Goal: Task Accomplishment & Management: Complete application form

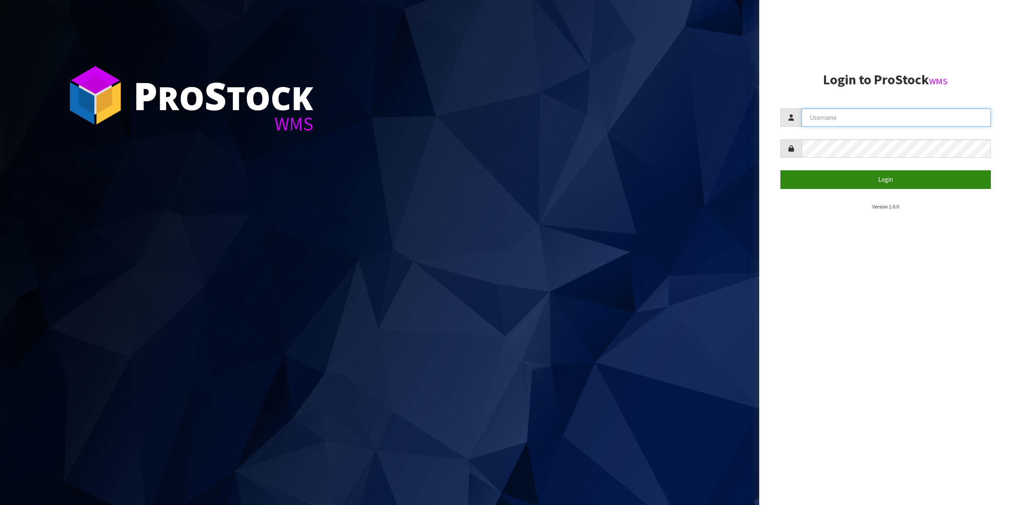
type input "Shingai"
click at [889, 181] on button "Login" at bounding box center [885, 179] width 211 height 18
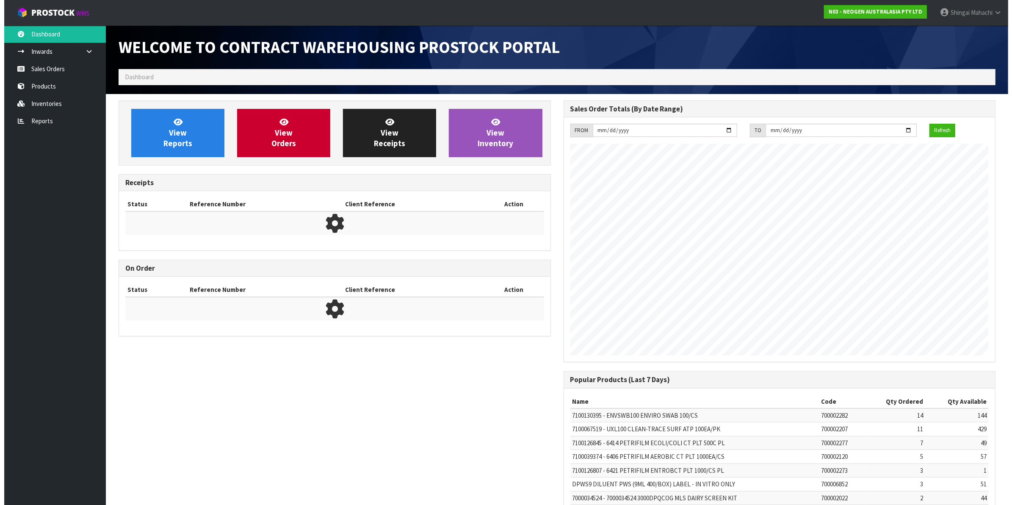
scroll to position [471, 445]
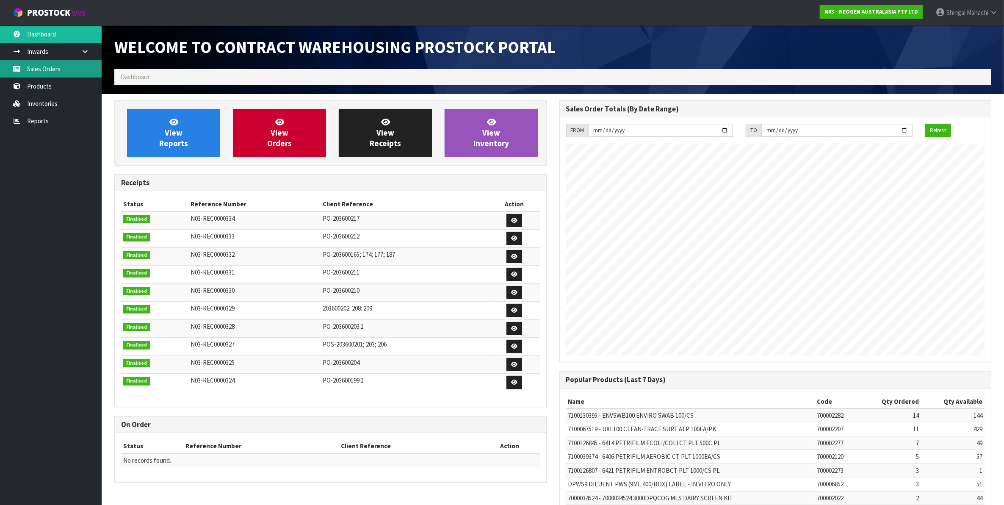
click at [45, 68] on link "Sales Orders" at bounding box center [51, 68] width 102 height 17
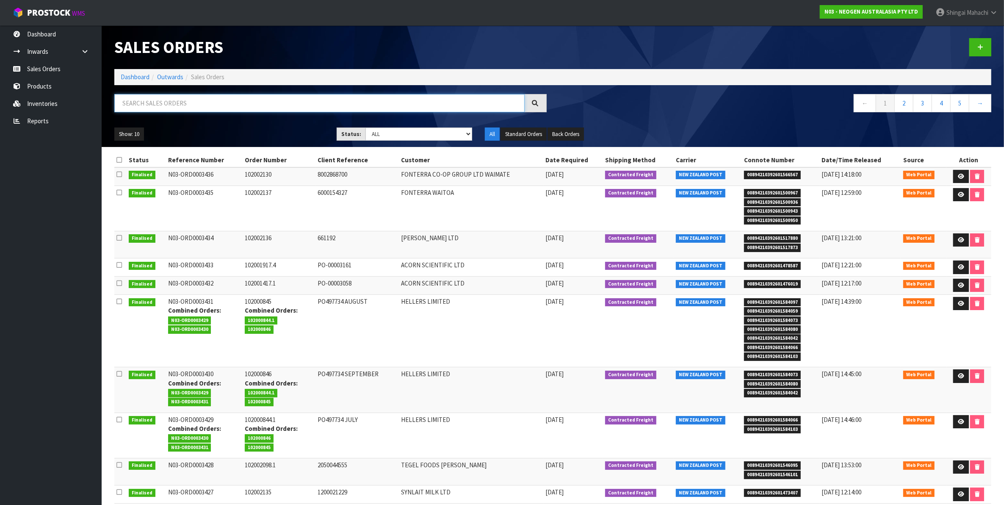
click at [142, 101] on input "text" at bounding box center [319, 103] width 410 height 18
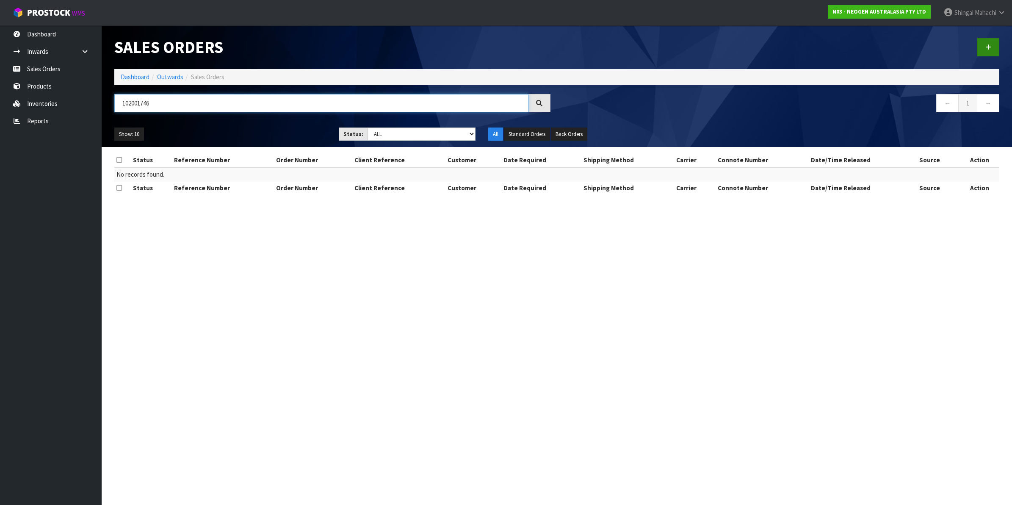
type input "102001746"
click at [983, 43] on link at bounding box center [988, 47] width 22 height 18
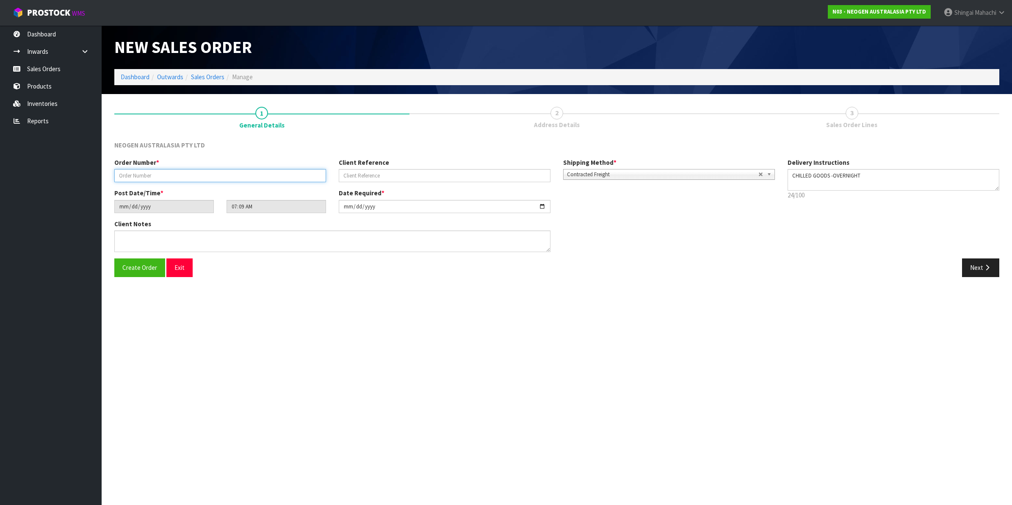
click at [163, 174] on input "text" at bounding box center [220, 175] width 212 height 13
type input "102001746"
click at [354, 172] on input "text" at bounding box center [445, 175] width 212 height 13
paste input "4506574053 SEPTEMBER"
type input "4506574053 SEPTEMBER"
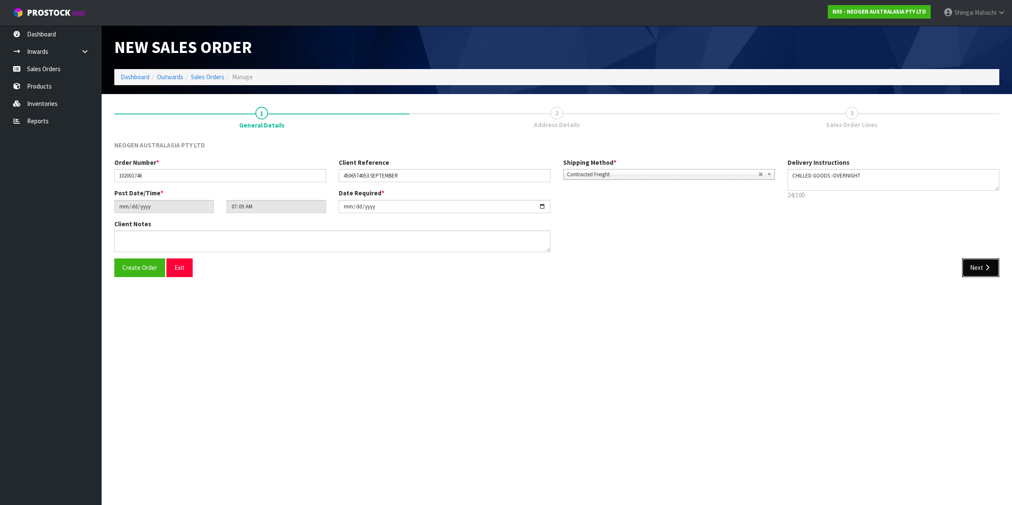
click at [982, 266] on button "Next" at bounding box center [980, 267] width 37 height 18
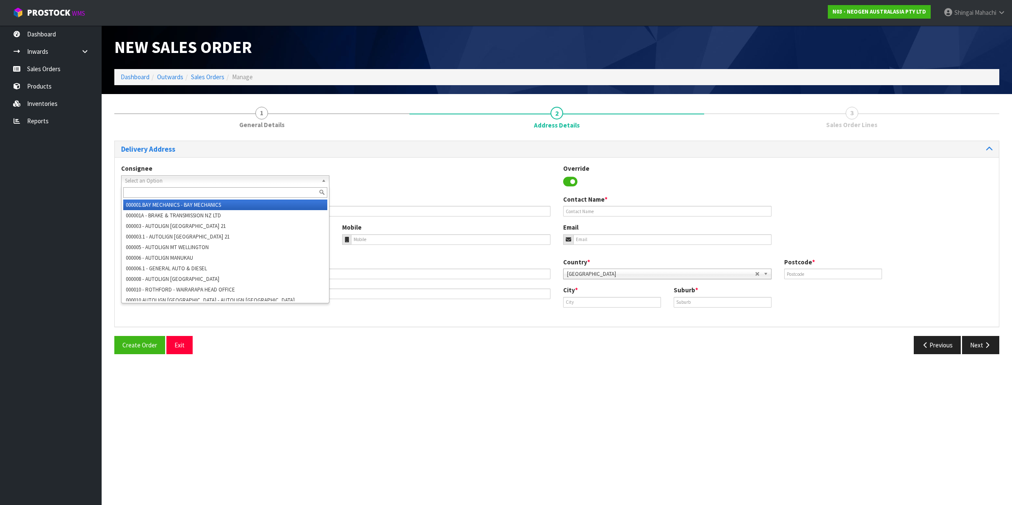
click at [148, 180] on span "Select an Option" at bounding box center [221, 181] width 193 height 10
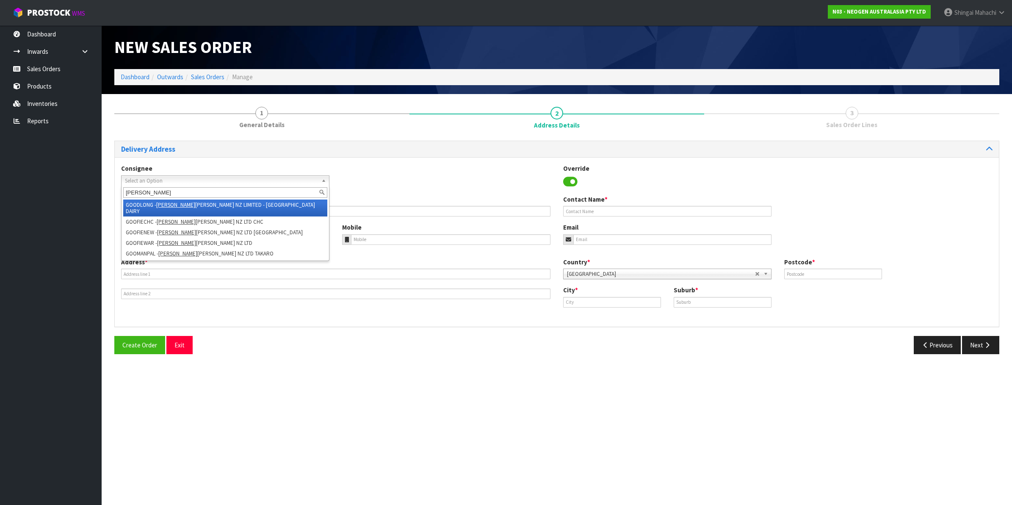
type input "[PERSON_NAME]"
click at [207, 201] on li "GOODLONG - [PERSON_NAME] [PERSON_NAME] NZ LIMITED - [GEOGRAPHIC_DATA] DAIRY" at bounding box center [225, 207] width 204 height 17
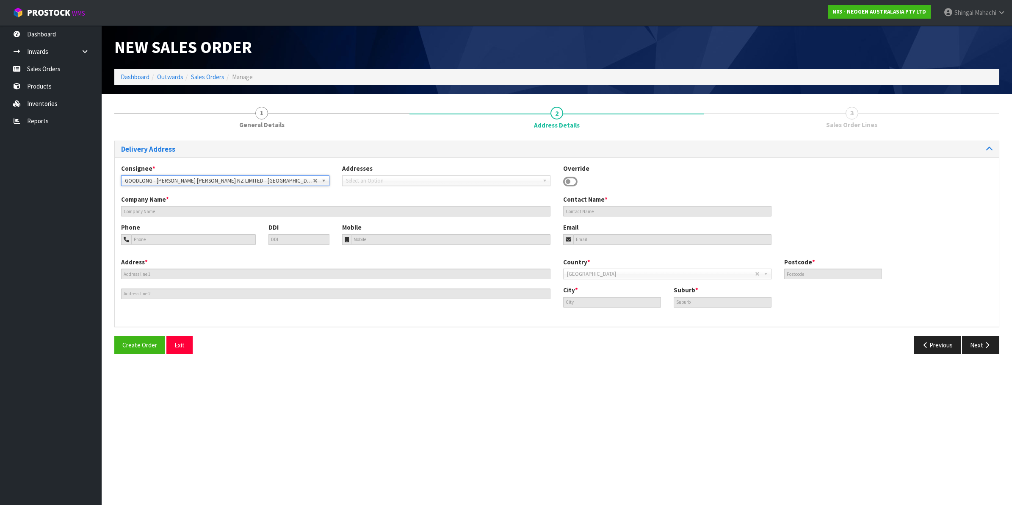
type input "[PERSON_NAME] [PERSON_NAME] NZ LIMITED - LONGBURN DAIRY"
type input "S LINCOLN"
type input "[GEOGRAPHIC_DATA]"
type input "4866"
type input "[GEOGRAPHIC_DATA]"
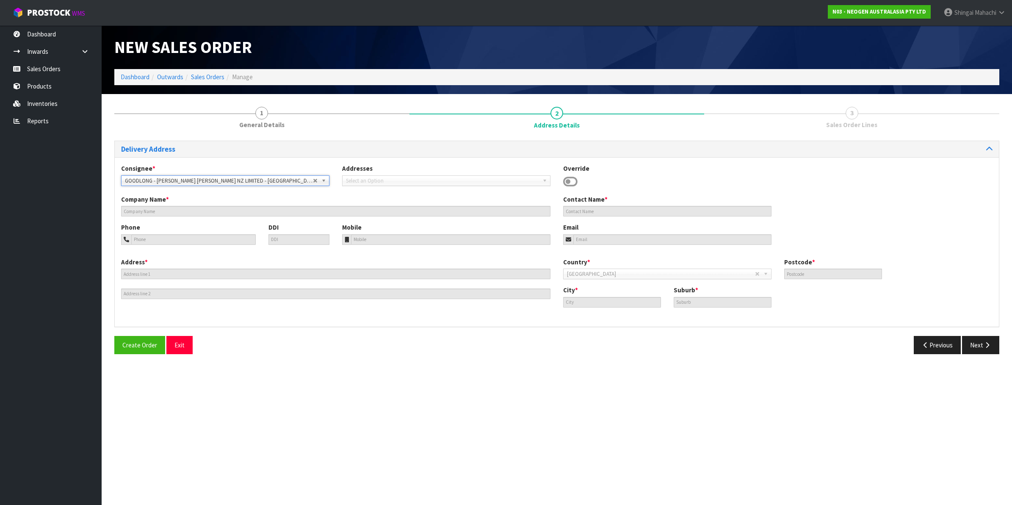
type input "LONGBURN"
click at [983, 342] on button "Next" at bounding box center [980, 345] width 37 height 18
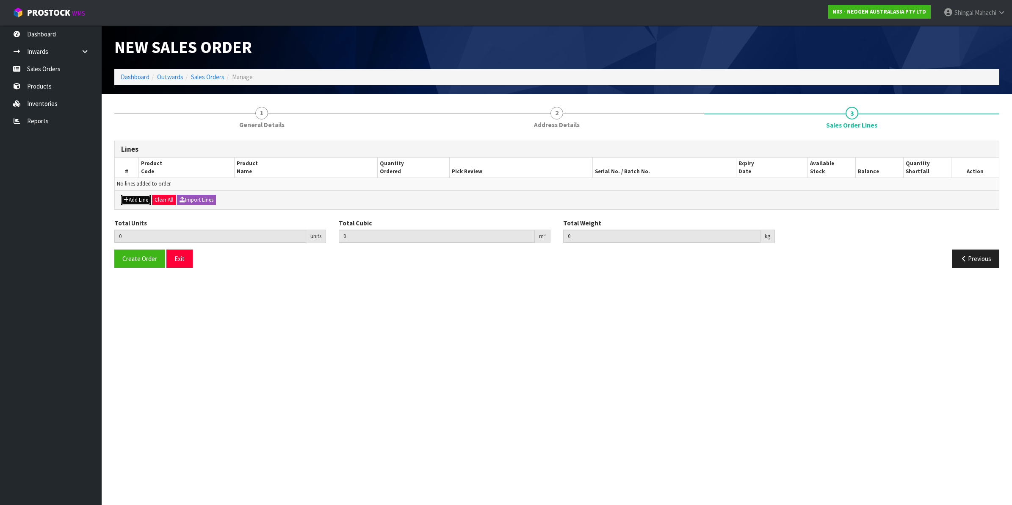
click at [142, 195] on button "Add Line" at bounding box center [136, 200] width 30 height 10
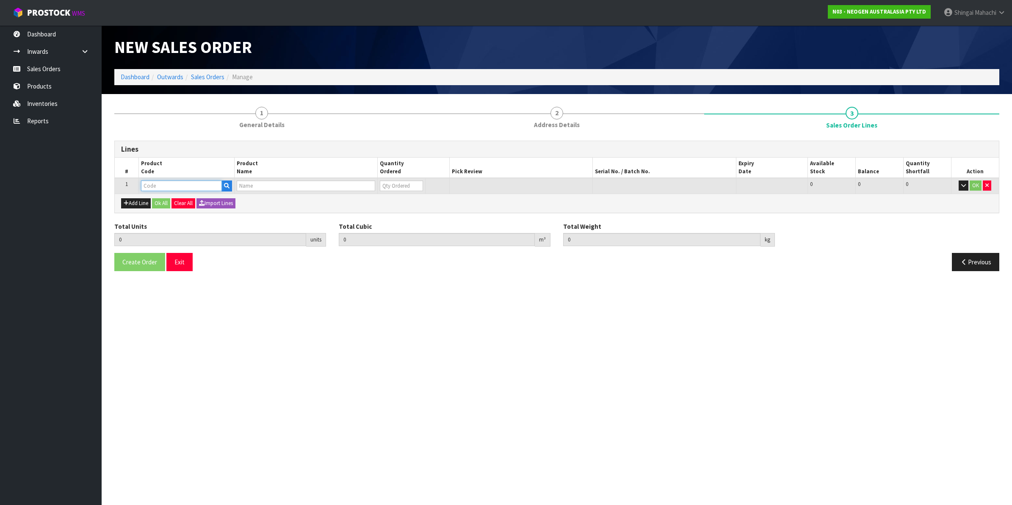
click at [155, 181] on input "text" at bounding box center [181, 185] width 81 height 11
click at [155, 185] on input "text" at bounding box center [181, 185] width 81 height 11
paste input "700006852"
type input "700006852"
type input "0.000000"
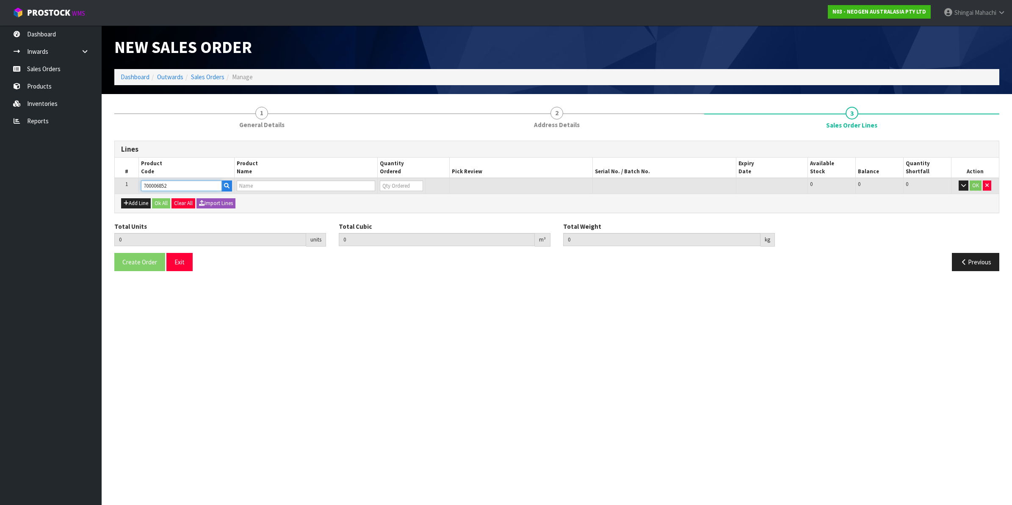
type input "0.000"
type input "DPWS9 DILUENT PWS (9ML 400/BOX) LABEL - IN VITRO ONLY"
type input "0"
type input "700006852"
click at [358, 186] on tr "1 700006852 DPWS9 DILUENT PWS (9ML 400/BOX) LABEL - IN VITRO ONLY 0 BOX 51 51 0…" at bounding box center [557, 186] width 884 height 16
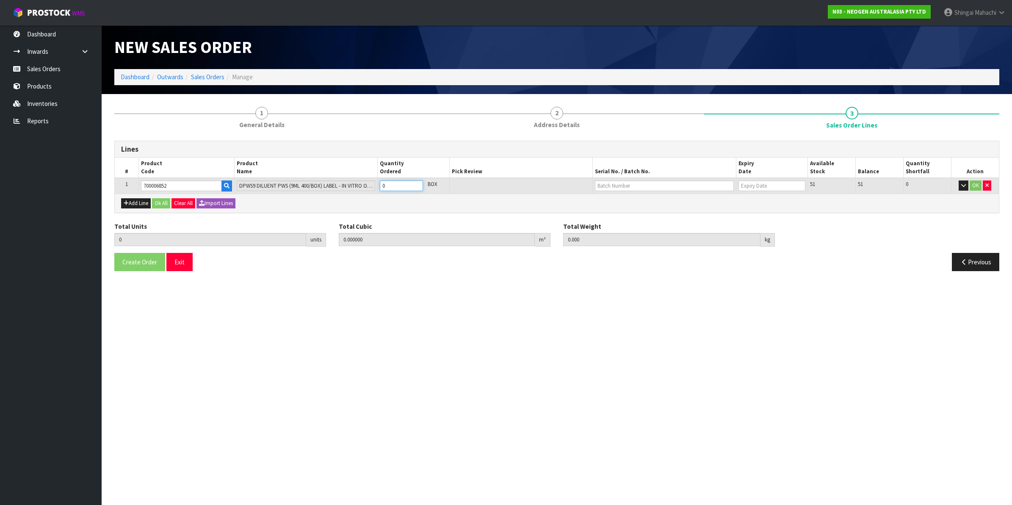
type input "4"
type input "0.14616"
type input "37.76"
type input "4"
click at [614, 188] on input "text" at bounding box center [664, 185] width 139 height 11
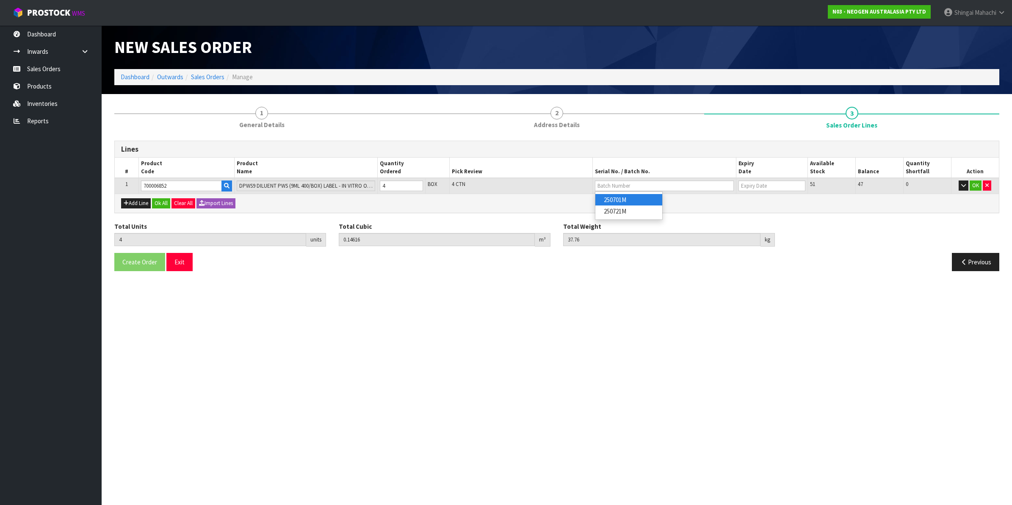
click at [619, 198] on link "250701M" at bounding box center [628, 199] width 67 height 11
type input "250701M"
type input "[DATE]"
click at [977, 185] on button "OK" at bounding box center [976, 185] width 12 height 10
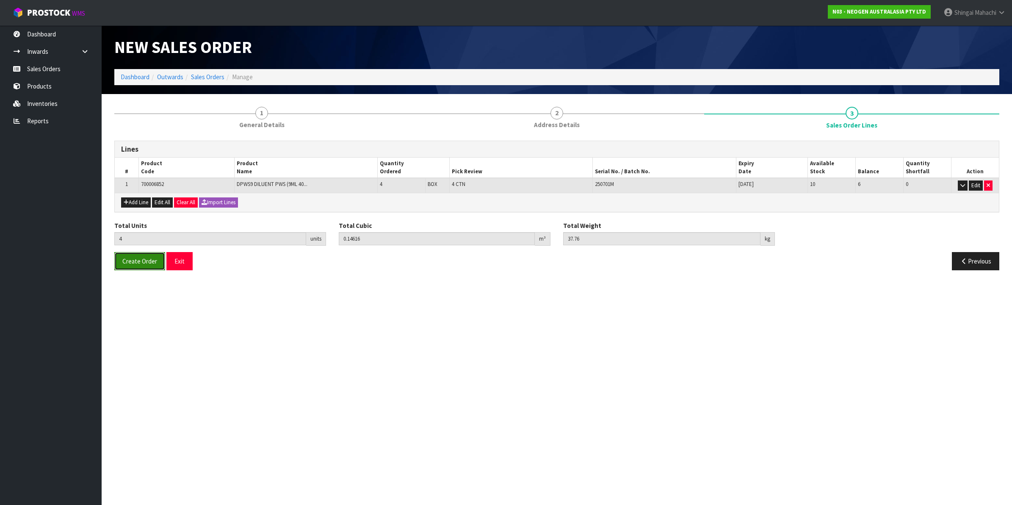
click at [128, 259] on span "Create Order" at bounding box center [139, 261] width 35 height 8
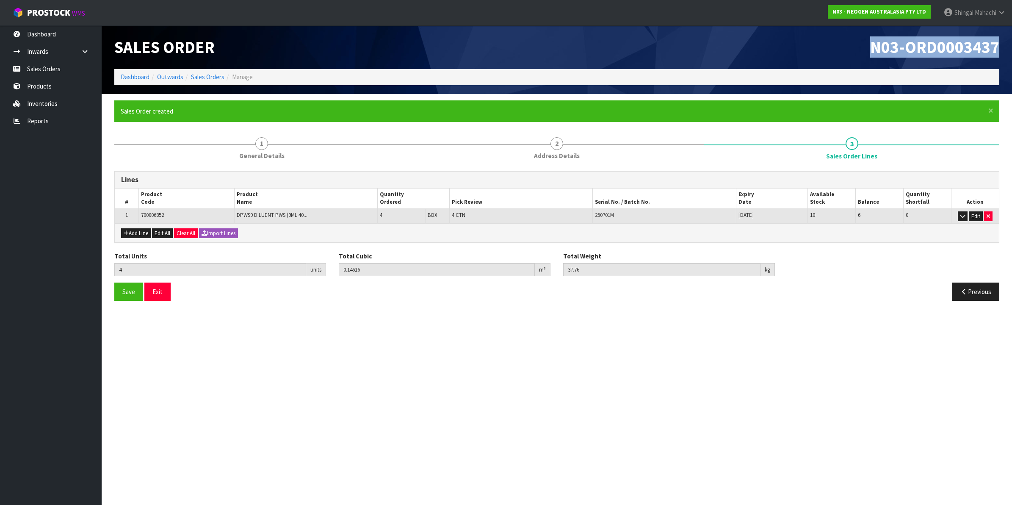
drag, startPoint x: 872, startPoint y: 48, endPoint x: 999, endPoint y: 39, distance: 127.4
click at [999, 39] on div "N03-ORD0003437" at bounding box center [781, 47] width 449 height 44
copy span "N03-ORD0003437"
click at [215, 75] on link "Sales Orders" at bounding box center [207, 77] width 33 height 8
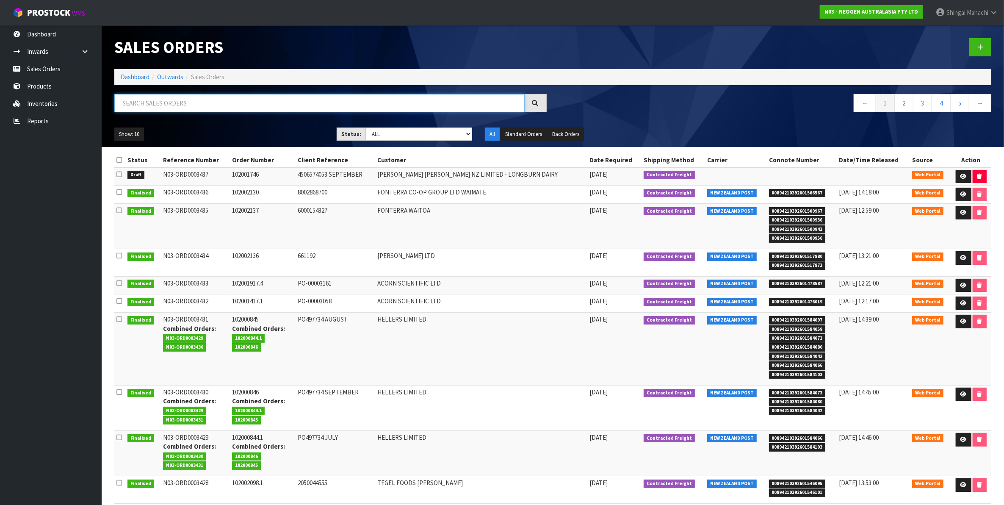
click at [166, 102] on input "text" at bounding box center [319, 103] width 410 height 18
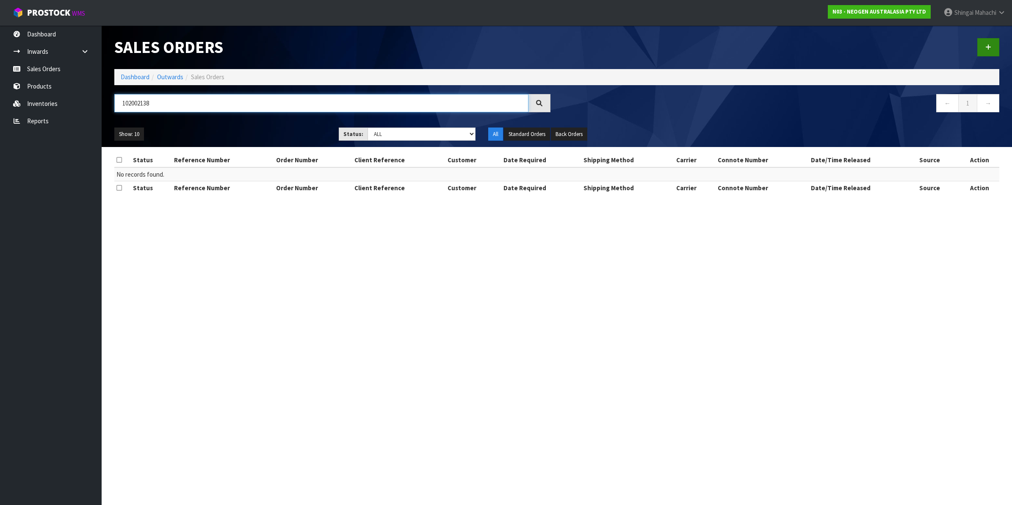
type input "102002138"
click at [990, 47] on icon at bounding box center [988, 47] width 6 height 6
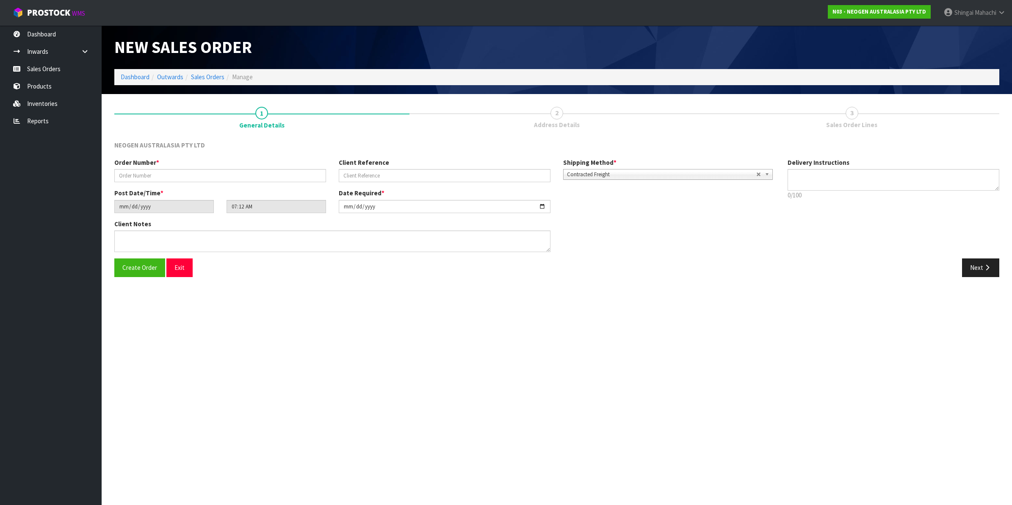
type textarea "CHILLED GOODS -OVERNIGHT"
click at [208, 175] on input "text" at bounding box center [220, 175] width 212 height 13
type input "102002138"
click at [367, 174] on input "text" at bounding box center [445, 175] width 212 height 13
paste input "LP68003483"
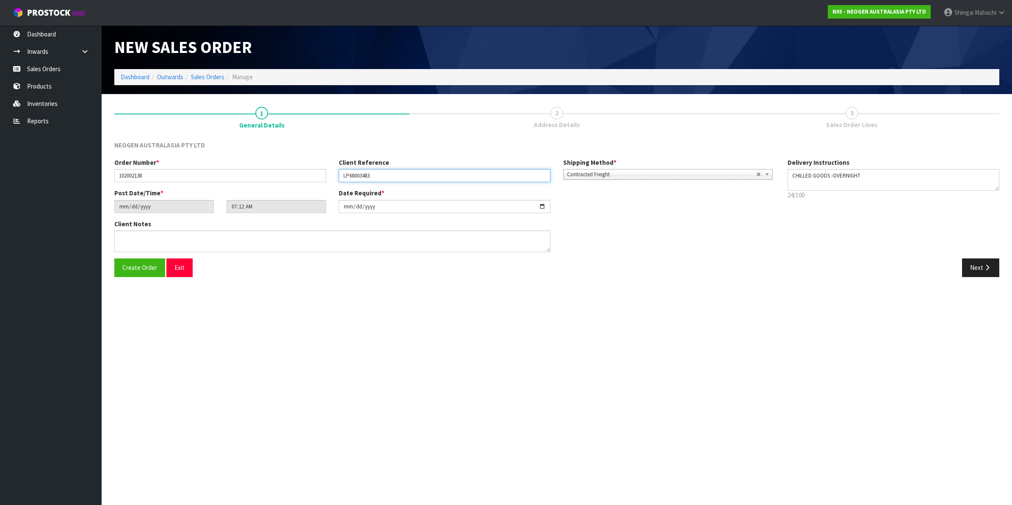
type input "LP68003483"
click at [544, 206] on input "[DATE]" at bounding box center [445, 206] width 212 height 13
type input "[DATE]"
click at [977, 265] on button "Next" at bounding box center [980, 267] width 37 height 18
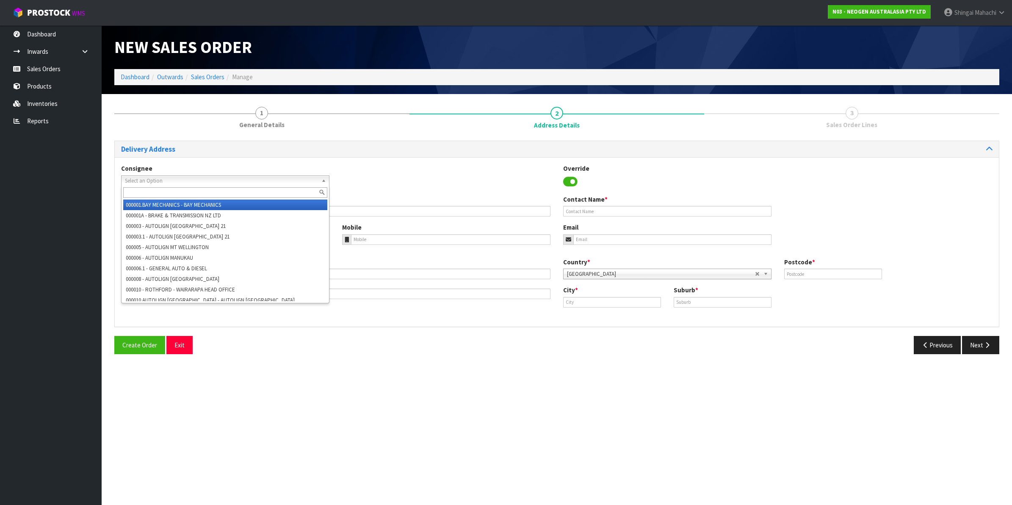
click at [155, 176] on span "Select an Option" at bounding box center [221, 181] width 193 height 10
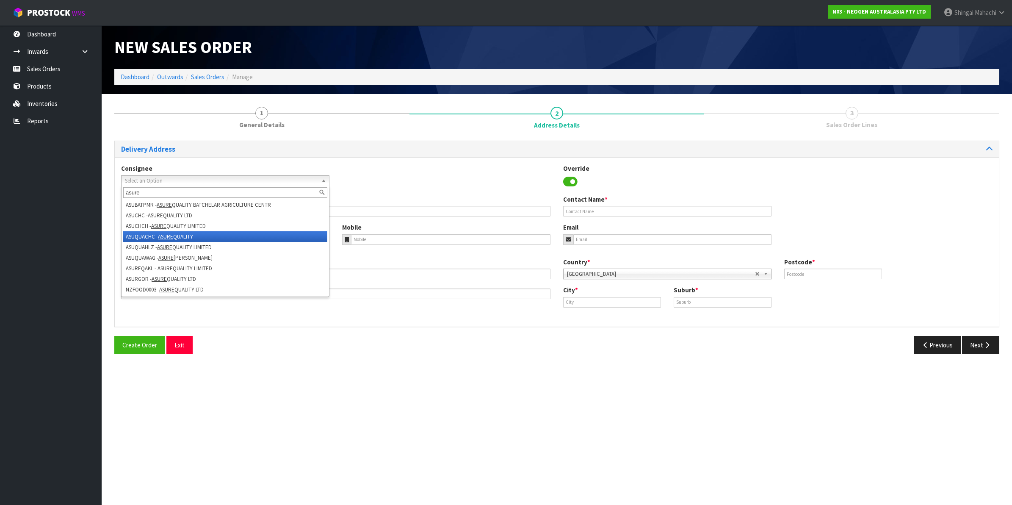
type input "asure"
click at [165, 236] on em "ASURE" at bounding box center [165, 236] width 15 height 7
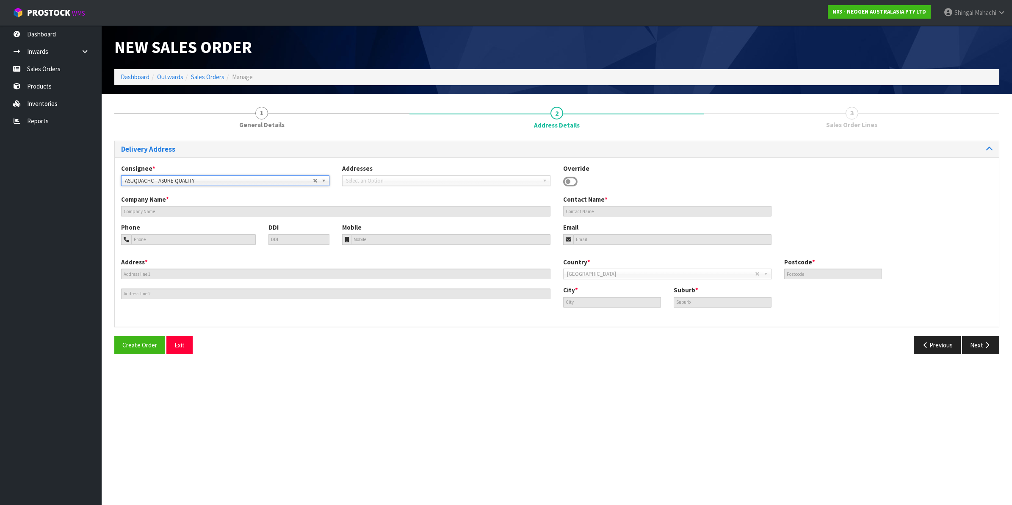
type input "[STREET_ADDRESS][PERSON_NAME]"
type input "8053"
type input "[GEOGRAPHIC_DATA]"
type input "[PERSON_NAME]"
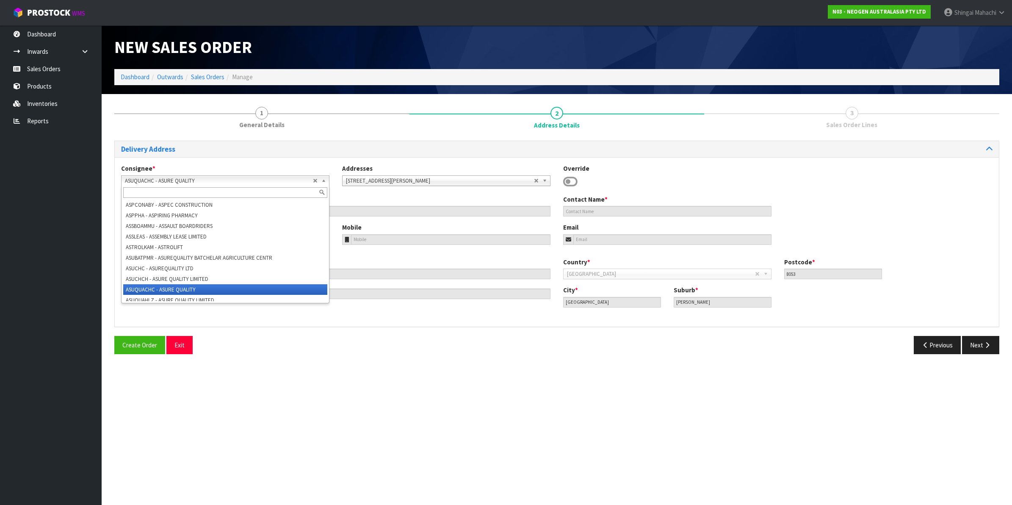
click at [324, 179] on b at bounding box center [325, 181] width 8 height 10
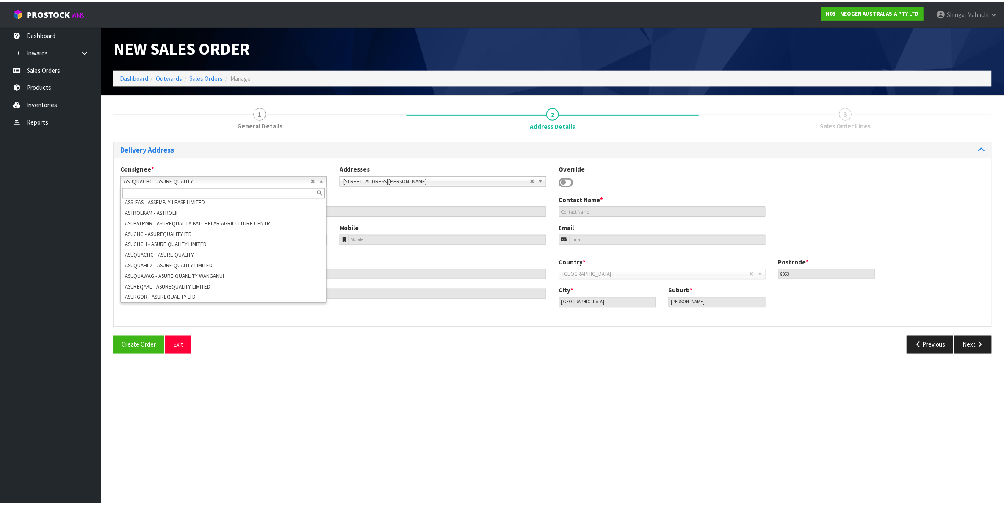
scroll to position [9391, 0]
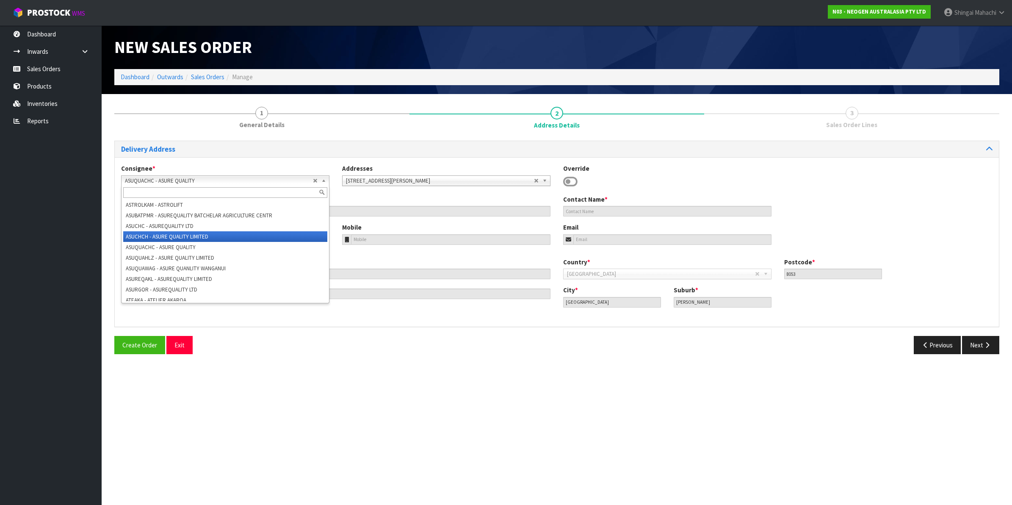
click at [171, 242] on li "ASUCHCH - ASURE QUALITY LIMITED" at bounding box center [225, 236] width 204 height 11
type input "ASURE QUALITY LIMITED"
type input "[STREET_ADDRESS][PERSON_NAME]"
type input "8140"
type input "[GEOGRAPHIC_DATA]"
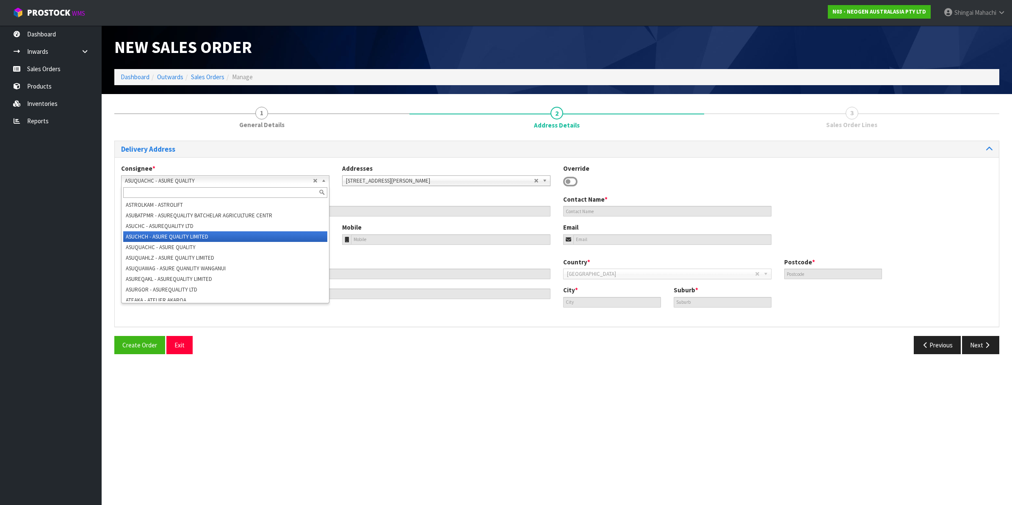
type input "[GEOGRAPHIC_DATA]"
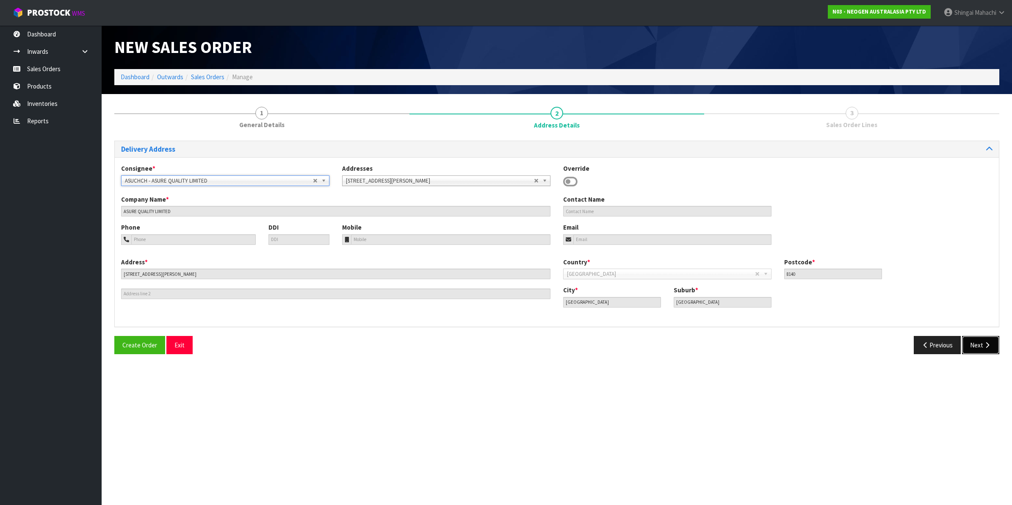
click at [977, 344] on button "Next" at bounding box center [980, 345] width 37 height 18
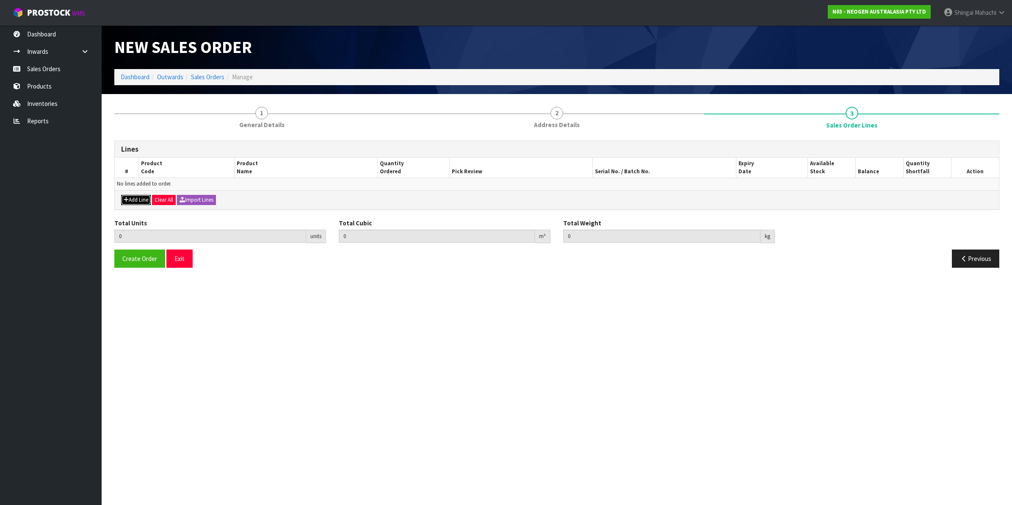
click at [138, 200] on button "Add Line" at bounding box center [136, 200] width 30 height 10
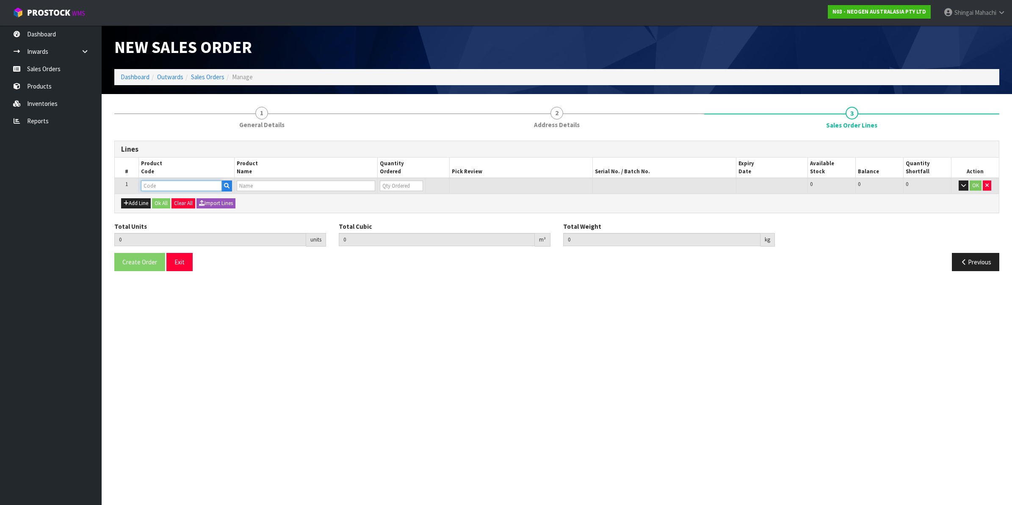
click at [159, 185] on input "text" at bounding box center [181, 185] width 81 height 11
paste input "700002116"
type input "700002116"
type input "0.000000"
type input "0.000"
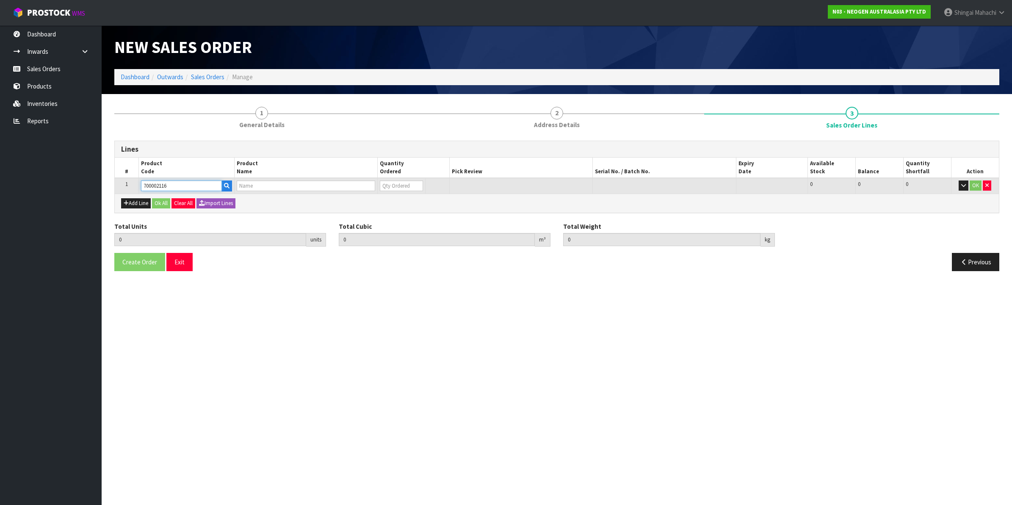
type input "7100039310 - 6400 PETRIFILM AEROBIC CT PLT 100EA/CS"
type input "0"
type input "700002116"
click at [361, 185] on tr "1 700002116 7100039310 - 6400 PETRIFILM AEROBIC CT PLT 100EA/CS 0 BOX 286 286 0…" at bounding box center [557, 186] width 884 height 16
type input "2"
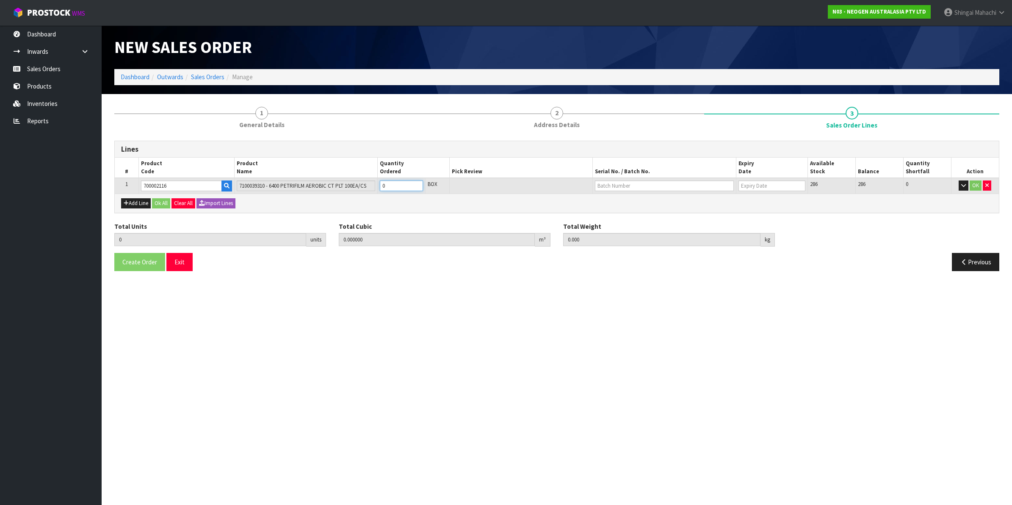
type input "0.002584"
type input "0.8"
type input "2"
click at [607, 187] on input "text" at bounding box center [664, 185] width 139 height 11
click at [629, 213] on link "3438P6" at bounding box center [628, 210] width 67 height 11
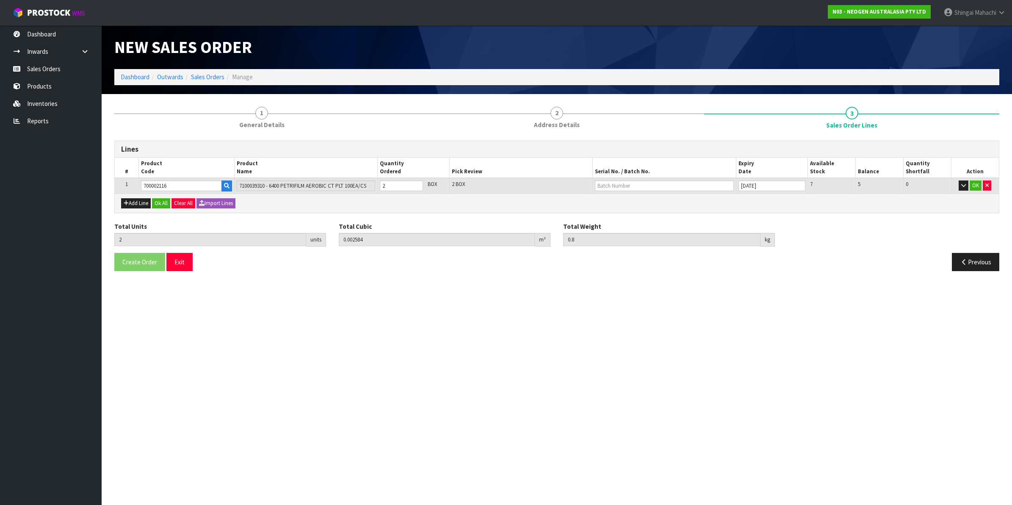
type input "3438P6"
type input "[DATE]"
click at [977, 184] on button "OK" at bounding box center [976, 185] width 12 height 10
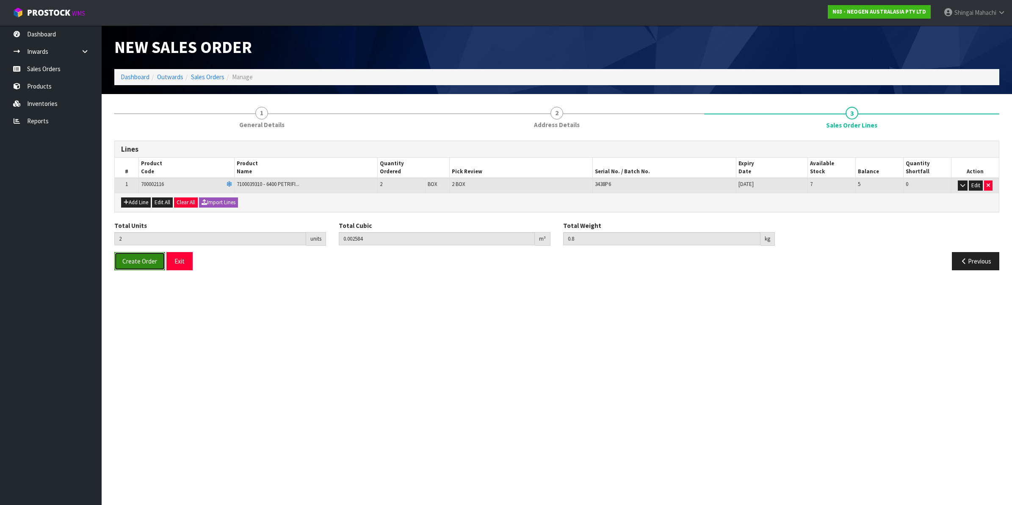
click at [139, 260] on span "Create Order" at bounding box center [139, 261] width 35 height 8
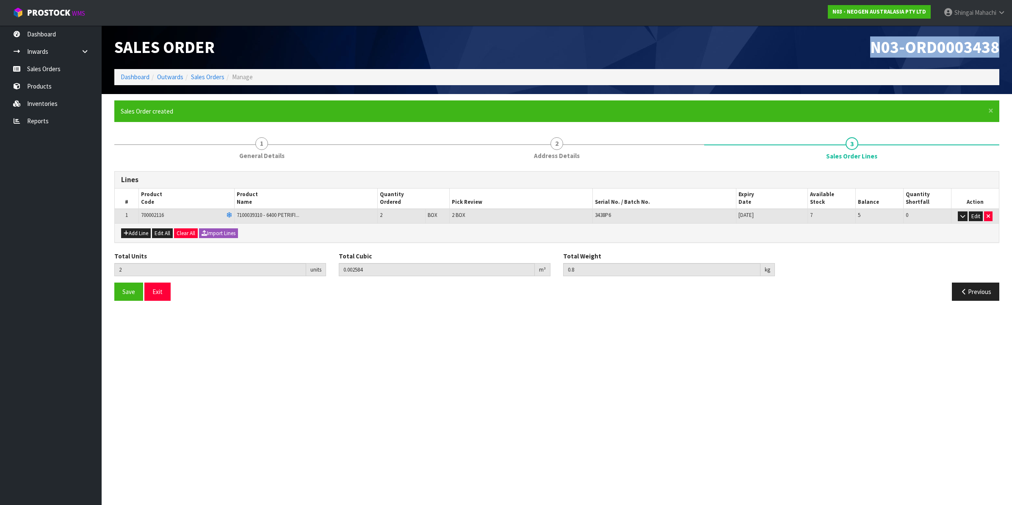
drag, startPoint x: 869, startPoint y: 45, endPoint x: 999, endPoint y: 44, distance: 129.6
click at [999, 44] on h1 "N03-ORD0003438" at bounding box center [781, 47] width 436 height 18
copy span "N03-ORD0003438"
click at [204, 77] on link "Sales Orders" at bounding box center [207, 77] width 33 height 8
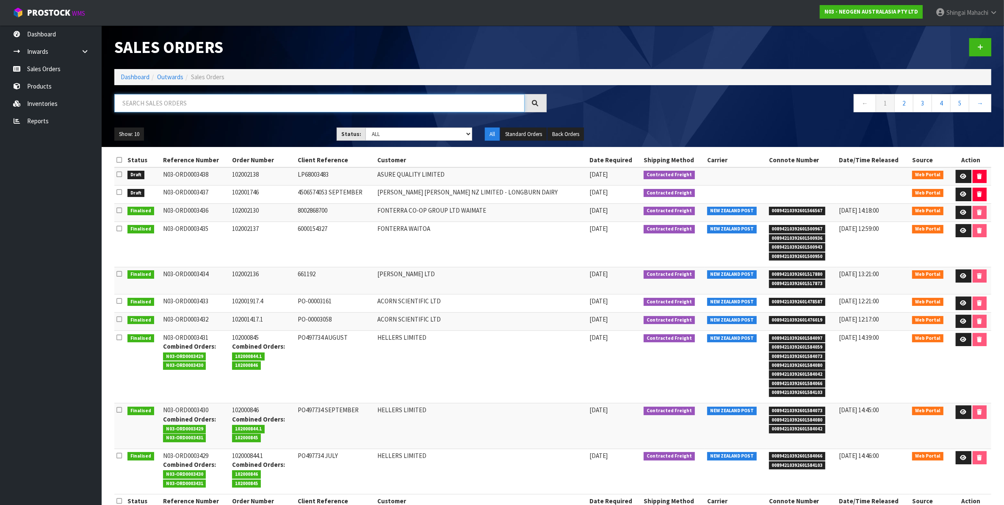
click at [170, 106] on input "text" at bounding box center [319, 103] width 410 height 18
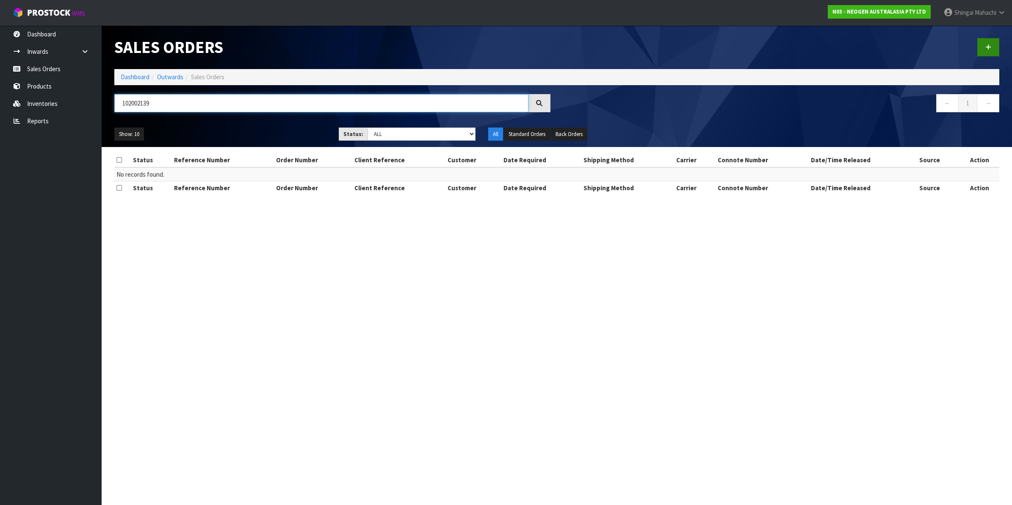
type input "102002139"
click at [985, 45] on link at bounding box center [988, 47] width 22 height 18
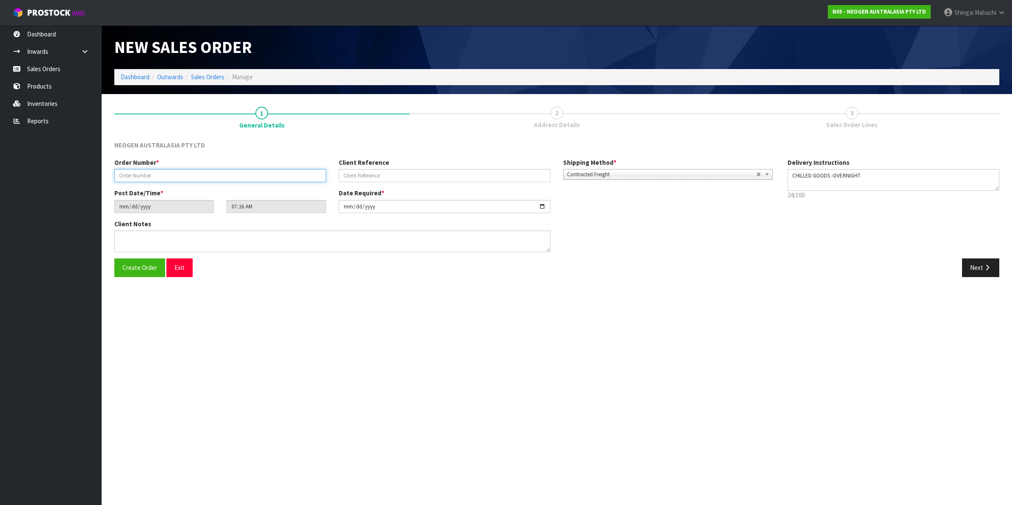
click at [196, 176] on input "text" at bounding box center [220, 175] width 212 height 13
type input "102002139"
click at [369, 172] on input "text" at bounding box center [445, 175] width 212 height 13
paste input "P248770"
type input "P248770"
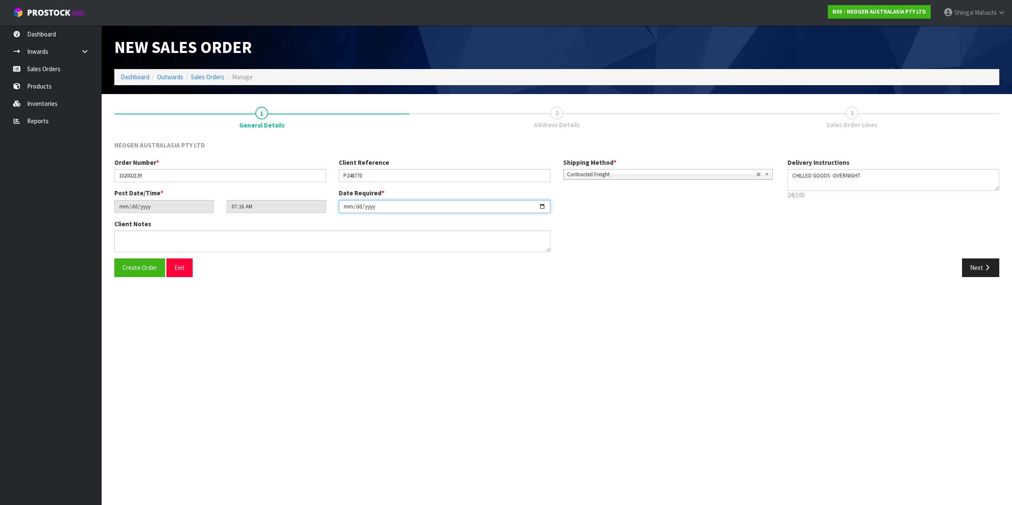
click at [542, 208] on input "[DATE]" at bounding box center [445, 206] width 212 height 13
type input "[DATE]"
click at [120, 239] on textarea at bounding box center [332, 241] width 436 height 22
paste textarea "[PERSON_NAME]"
type textarea "ATTN: [PERSON_NAME]"
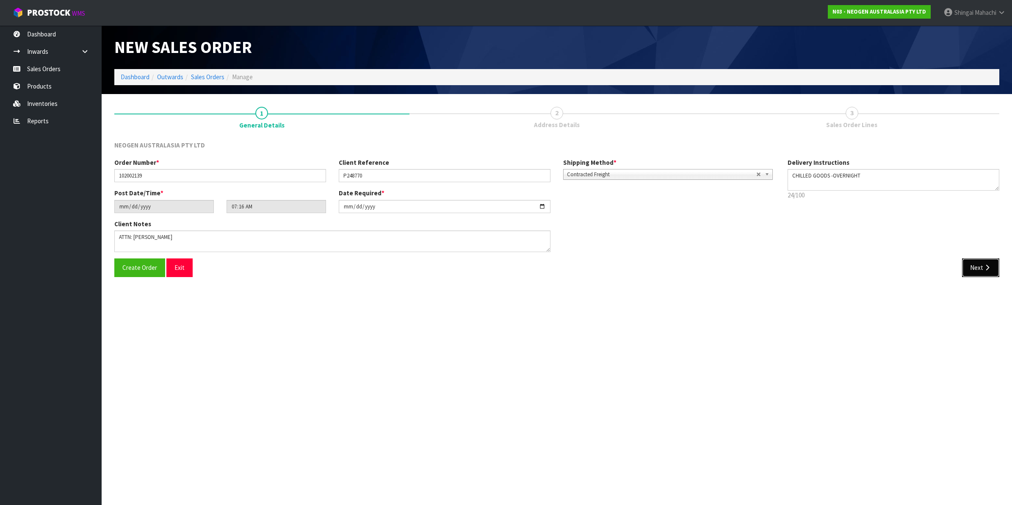
click at [985, 270] on icon "button" at bounding box center [987, 267] width 8 height 6
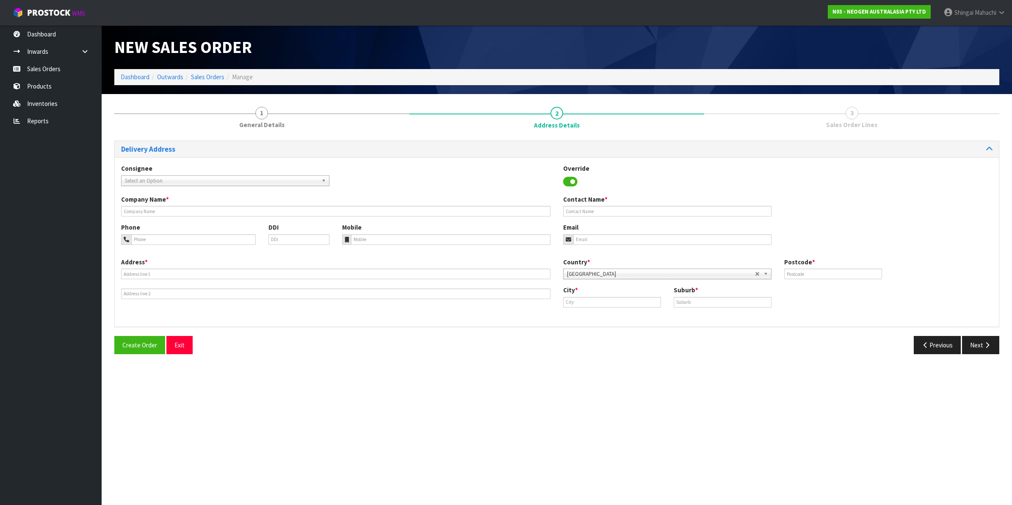
click at [138, 177] on span "Select an Option" at bounding box center [221, 181] width 193 height 10
click at [155, 181] on span "Select an Option" at bounding box center [221, 181] width 193 height 10
type input "thermo"
click at [234, 202] on li "THERMO AUC - THERMO [PERSON_NAME] SCIENTIFIC NEW ZEALAND LIMITED" at bounding box center [225, 204] width 204 height 11
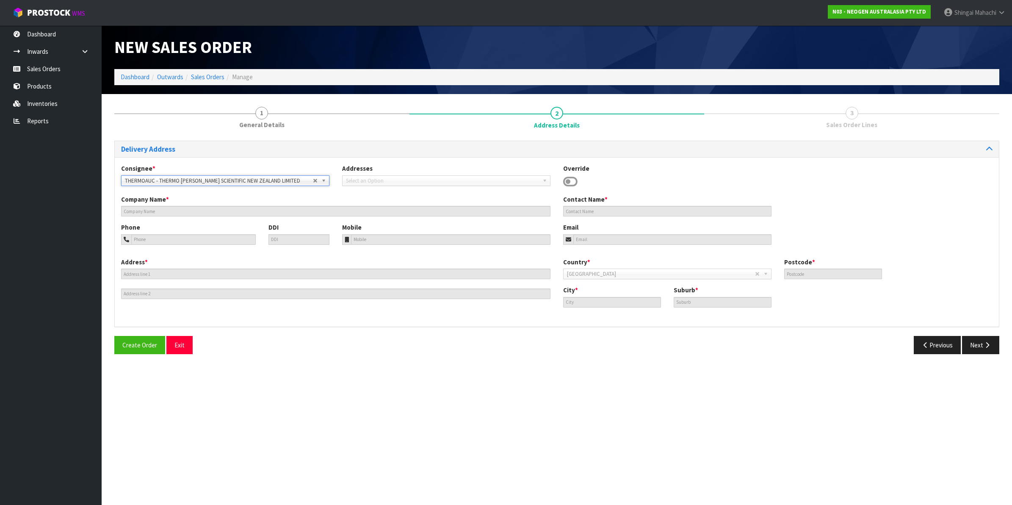
type input "THERMO [PERSON_NAME] SCIENTIFIC NEW ZEALAND LIMITED"
type input "[STREET_ADDRESS][PERSON_NAME]"
type input "0632"
type input "[GEOGRAPHIC_DATA]"
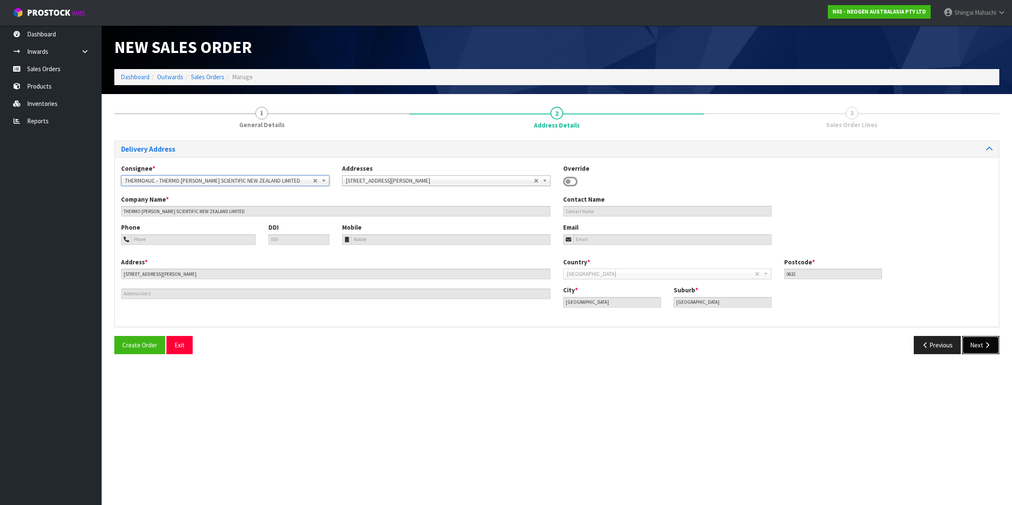
click at [985, 346] on icon "button" at bounding box center [987, 345] width 8 height 6
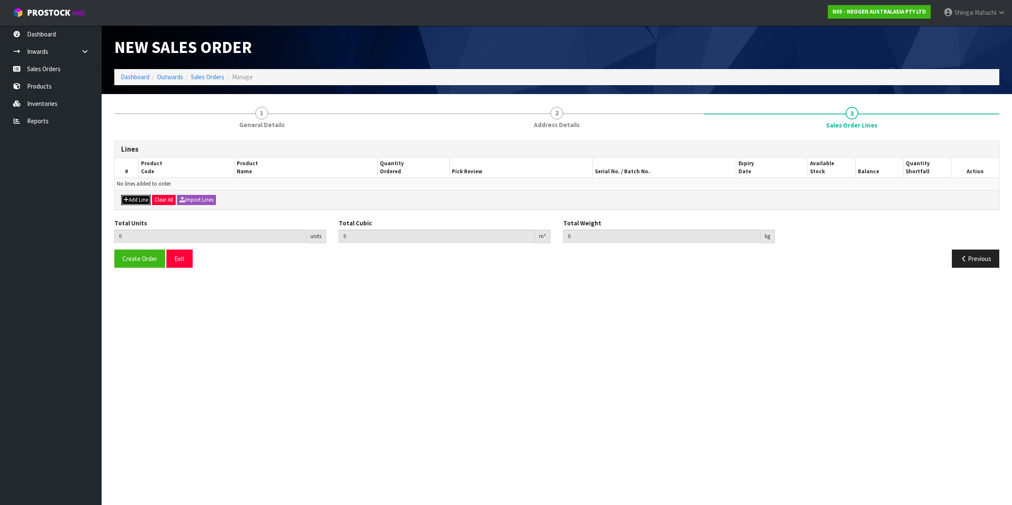
click at [136, 201] on button "Add Line" at bounding box center [136, 200] width 30 height 10
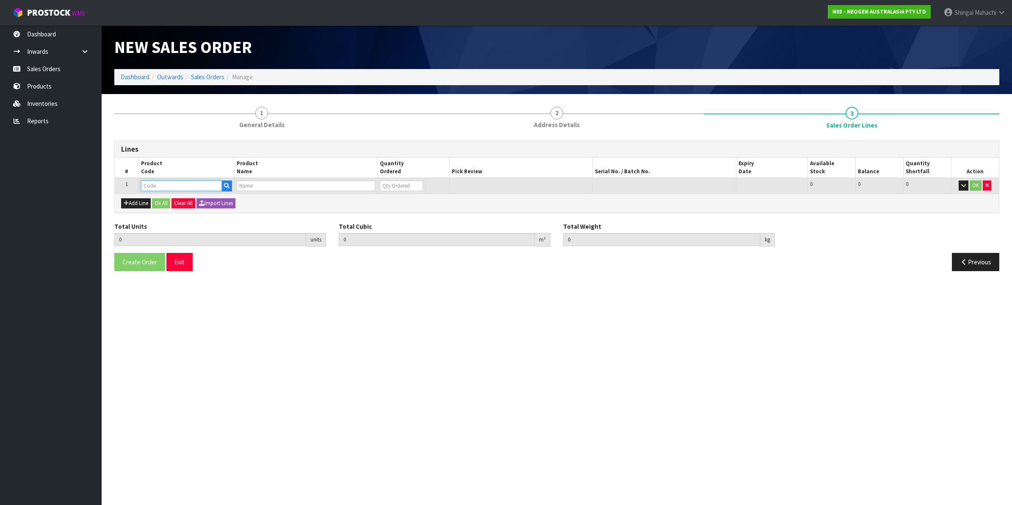
click at [151, 187] on input "text" at bounding box center [181, 185] width 81 height 11
click at [172, 185] on input "text" at bounding box center [181, 185] width 81 height 11
paste input "700002277"
type input "700002277"
type input "0.000000"
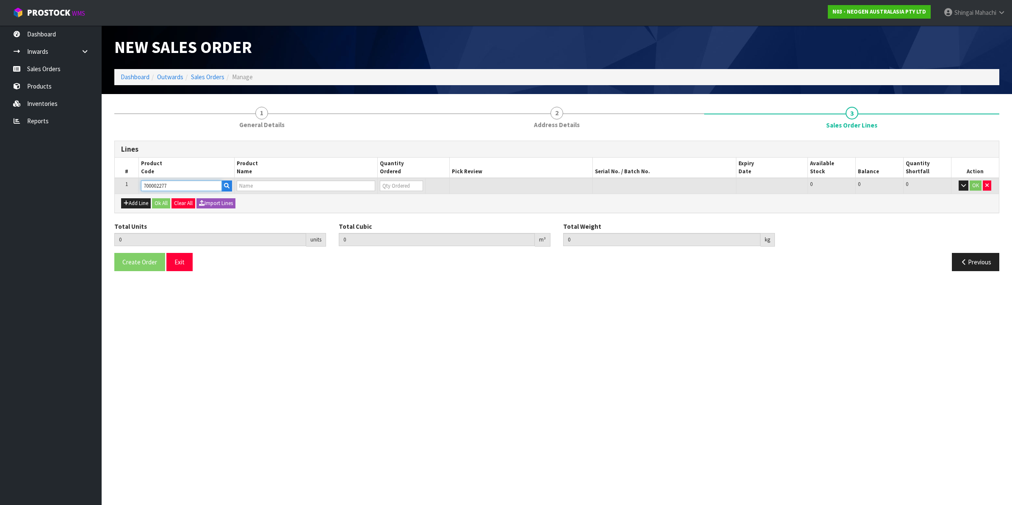
type input "0.000"
type input "7100126845 - 6414 PETRIFILM ECOLI/COLI CT PLT 500C PL"
type input "0"
type input "700002277"
click at [147, 202] on button "Add Line" at bounding box center [136, 203] width 30 height 10
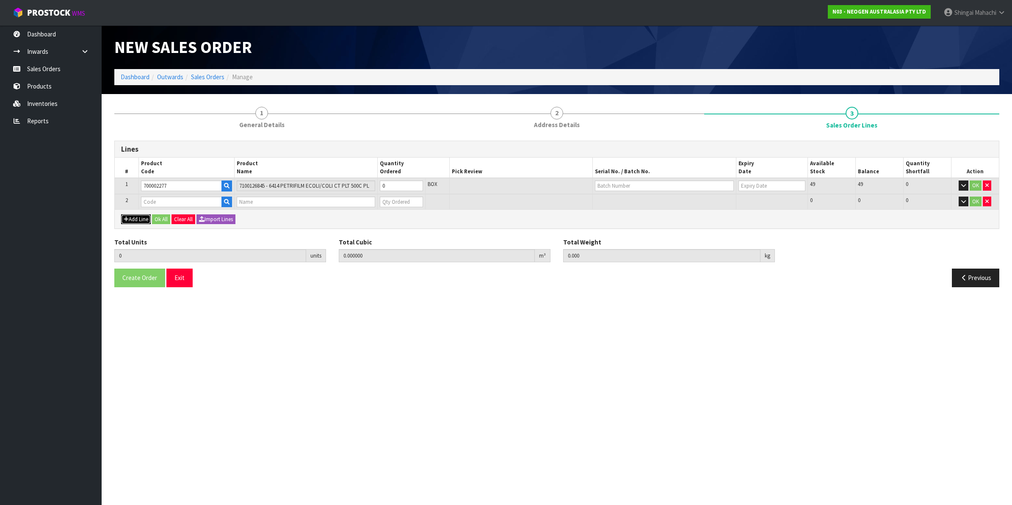
type input "0"
click at [166, 206] on input "text" at bounding box center [181, 202] width 81 height 11
paste input "700002023"
type input "700002023"
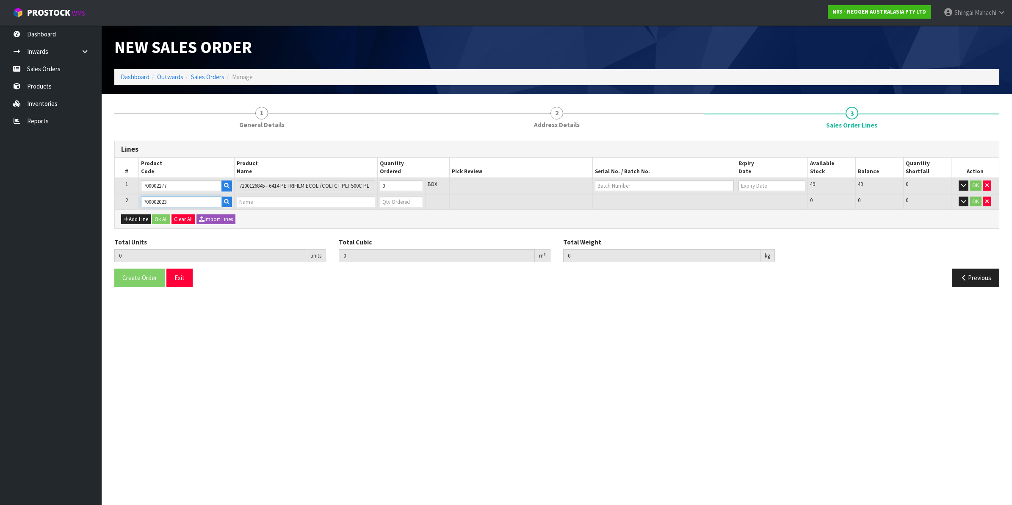
type input "0.000000"
type input "0.000"
type input "7000034528 - ALLTEC60 SRFC PROTEIN (ALLERGEN)/60 CV"
type input "0"
type input "700002023"
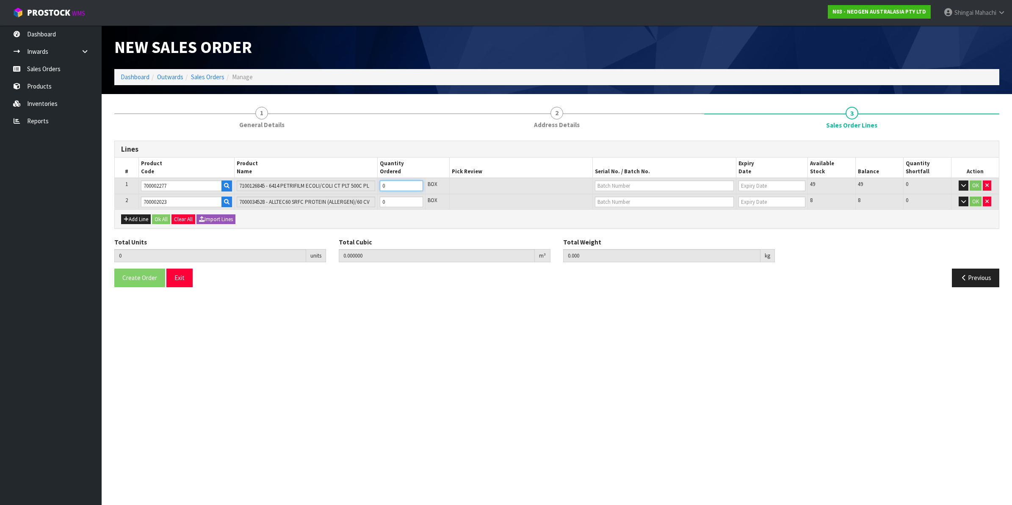
drag, startPoint x: 394, startPoint y: 180, endPoint x: 378, endPoint y: 185, distance: 16.8
click at [378, 185] on td "0" at bounding box center [402, 186] width 48 height 16
type input "1"
type input "0.0114"
type input "1.7"
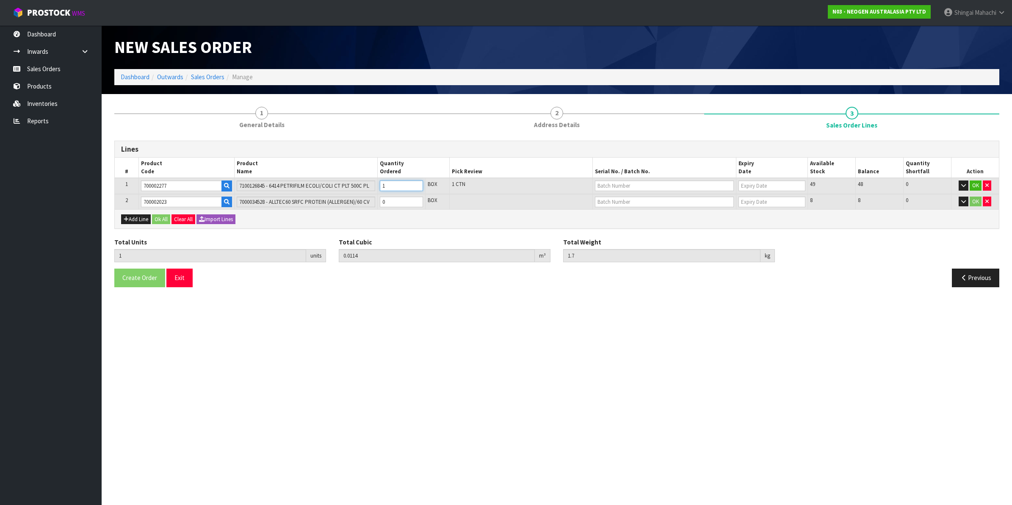
type input "1"
click at [290, 196] on tr "2 700002023 7000034528 - ALLTEC60 SRFC PROTEIN (ALLERGEN)/60 CV 0 BOX 8 8 0 OK" at bounding box center [557, 202] width 884 height 16
type input "2"
type input "0.01464"
type input "2.25"
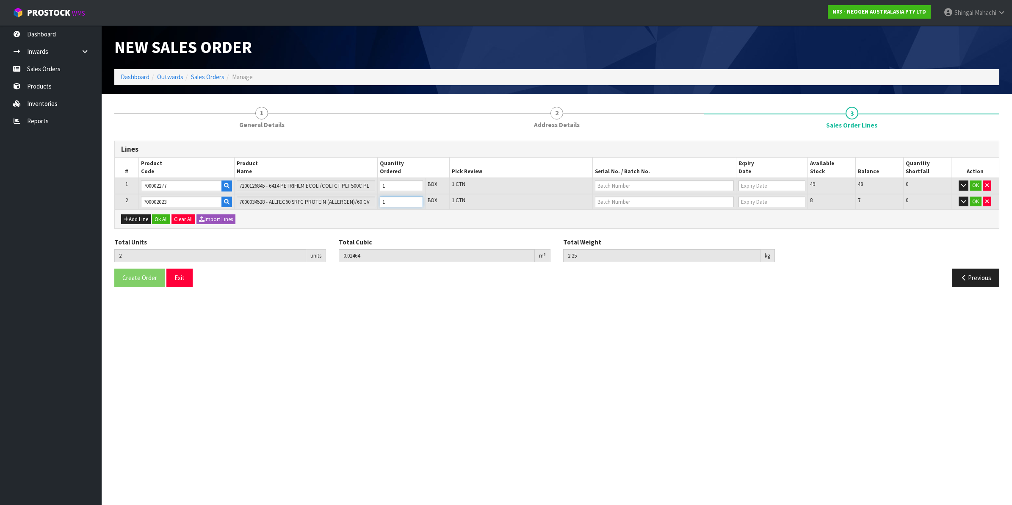
type input "1"
click at [625, 183] on input "text" at bounding box center [664, 185] width 139 height 11
click at [617, 199] on link "418325089D" at bounding box center [628, 199] width 67 height 11
type input "418325089D"
type input "[DATE]"
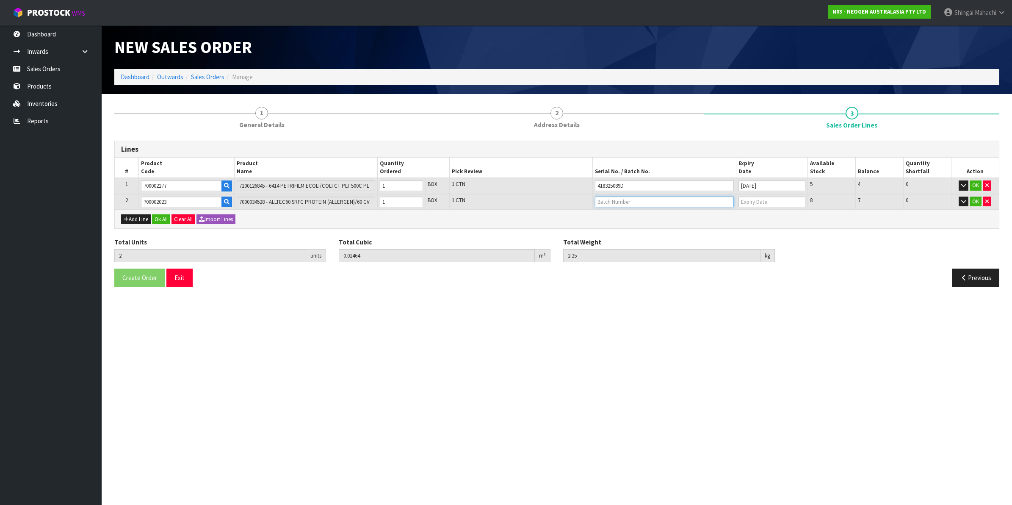
click at [613, 199] on input "text" at bounding box center [664, 202] width 139 height 11
click at [627, 229] on link "3000031850" at bounding box center [628, 226] width 67 height 11
type input "3000031850"
type input "[DATE]"
click at [972, 183] on button "OK" at bounding box center [976, 185] width 12 height 10
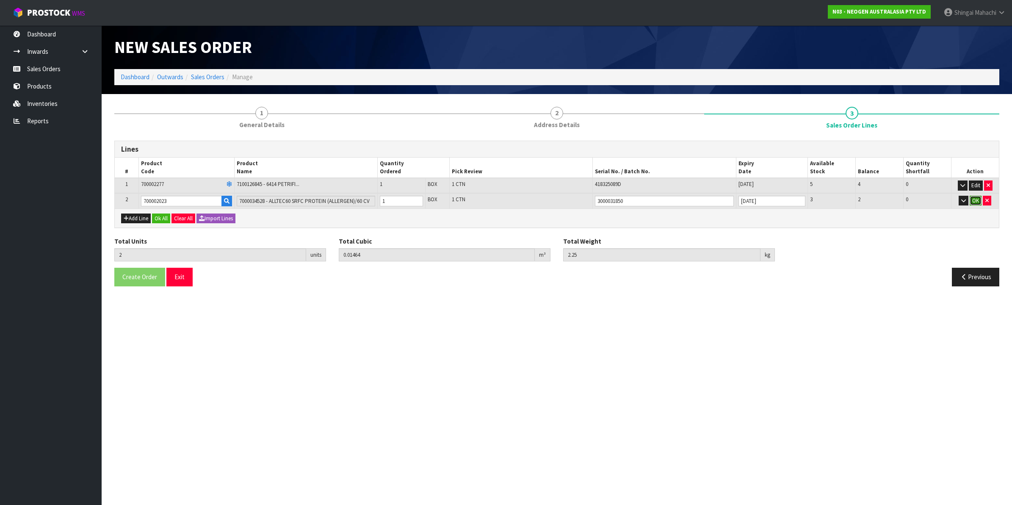
click at [973, 198] on button "OK" at bounding box center [976, 201] width 12 height 10
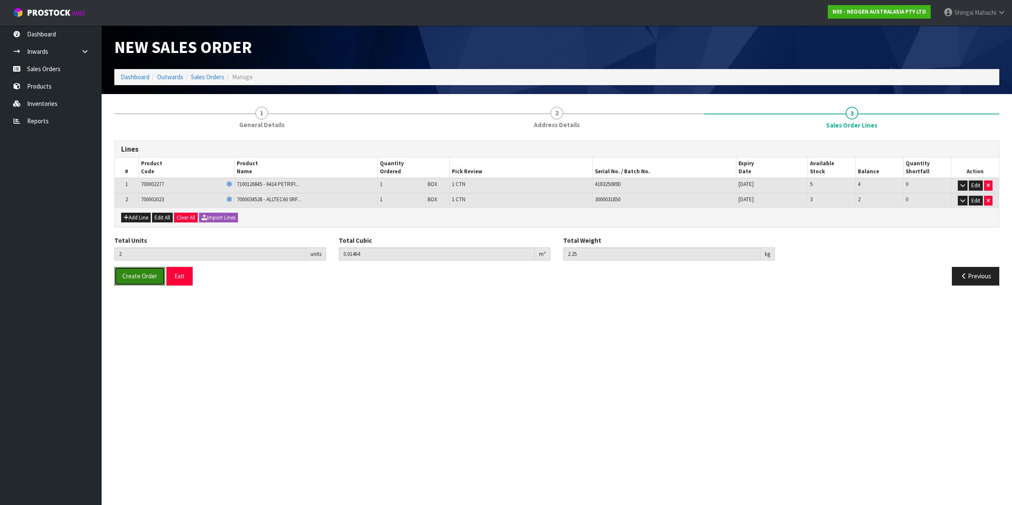
click at [144, 280] on button "Create Order" at bounding box center [139, 276] width 51 height 18
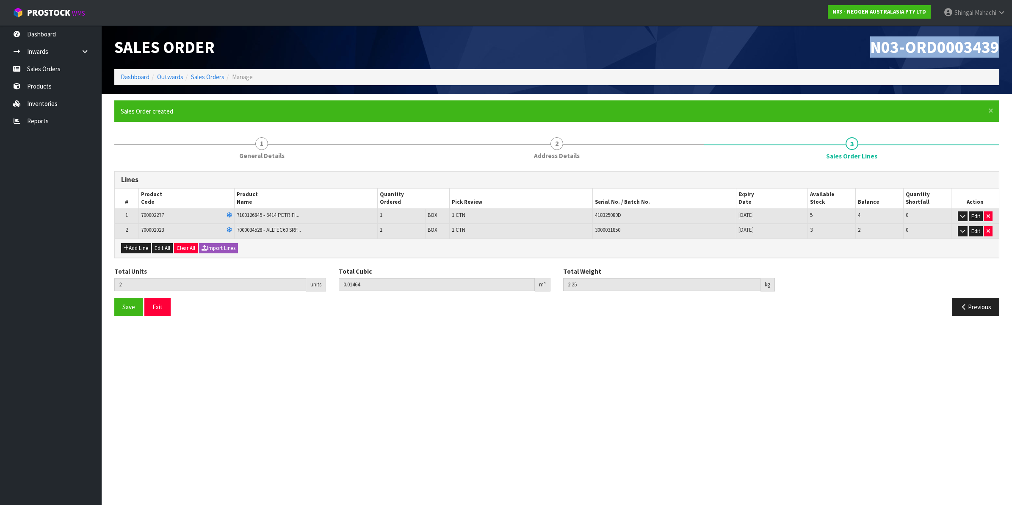
drag, startPoint x: 870, startPoint y: 46, endPoint x: 1002, endPoint y: 47, distance: 131.3
click at [1002, 47] on div "N03-ORD0003439" at bounding box center [781, 47] width 449 height 44
copy span "N03-ORD0003439"
click at [213, 76] on link "Sales Orders" at bounding box center [207, 77] width 33 height 8
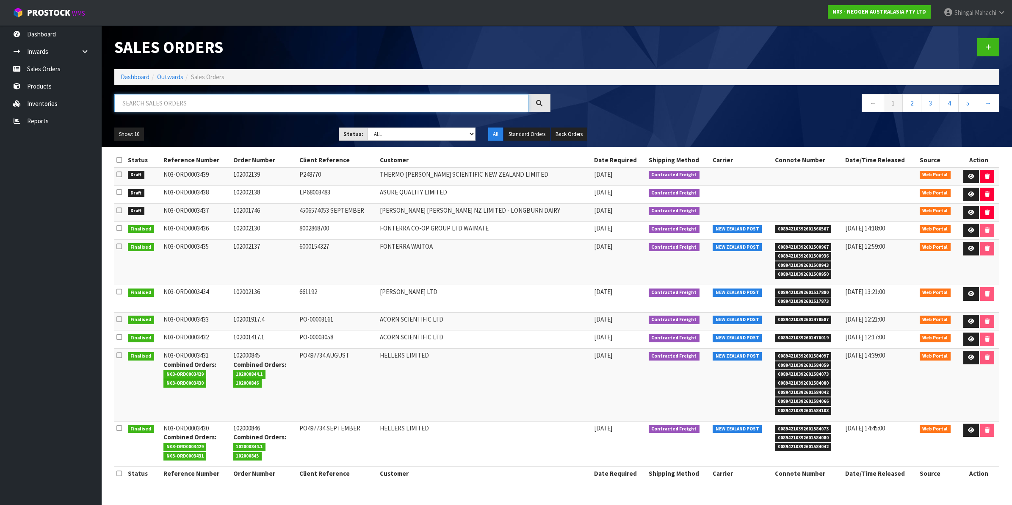
click at [183, 103] on input "text" at bounding box center [321, 103] width 414 height 18
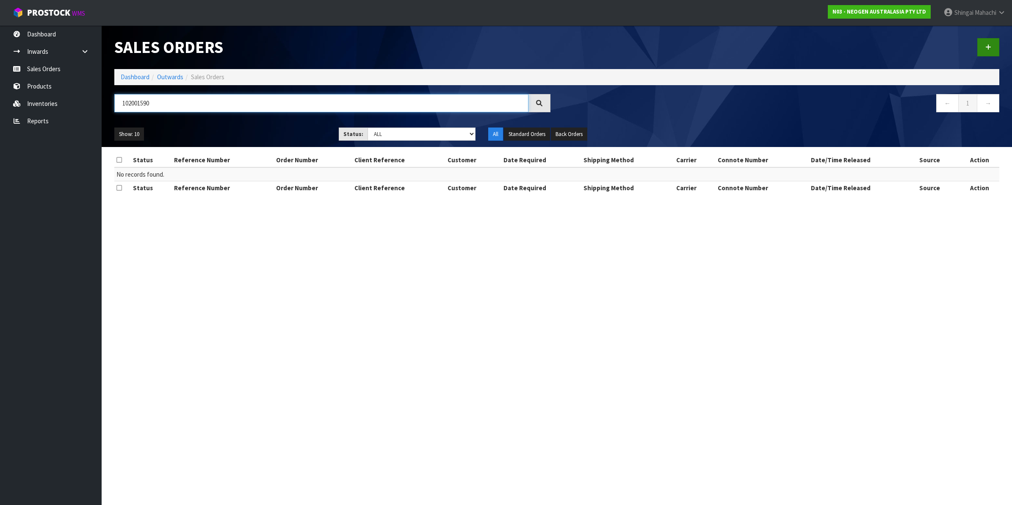
type input "102001590"
click at [989, 47] on icon at bounding box center [988, 47] width 6 height 6
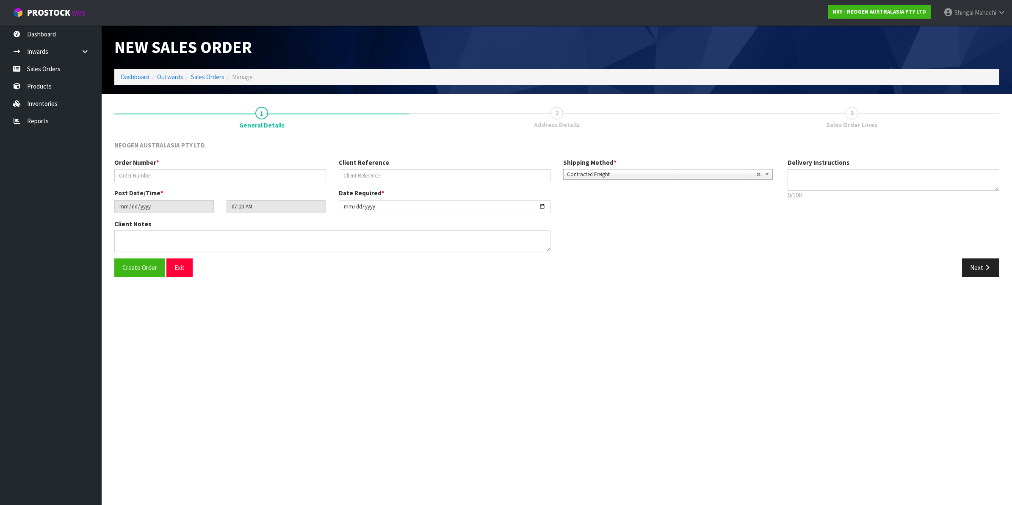
type textarea "CHILLED GOODS -OVERNIGHT"
click at [134, 174] on input "text" at bounding box center [220, 175] width 212 height 13
type input "102001590"
click at [350, 174] on input "text" at bounding box center [445, 175] width 212 height 13
paste input "PO26002576 SEPTEMBER"
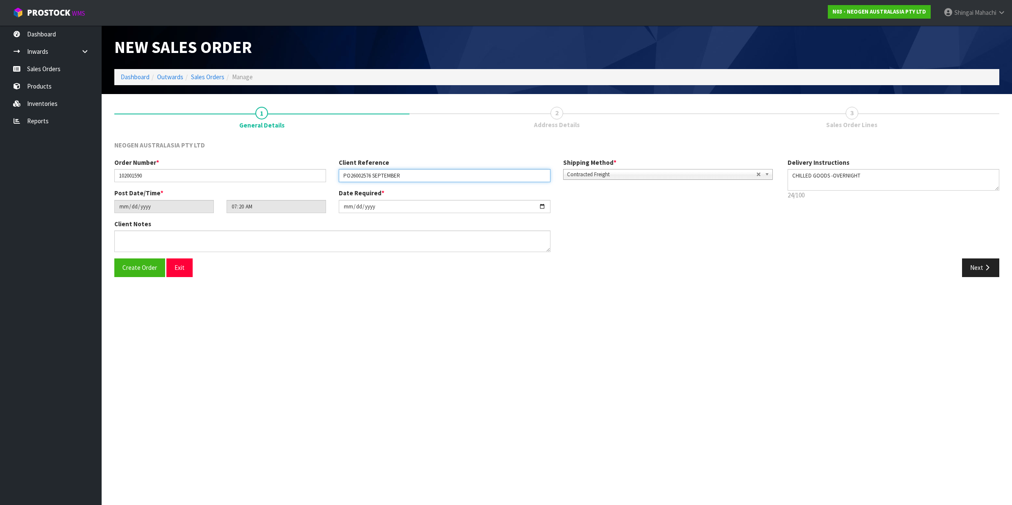
type input "PO26002576 SEPTEMBER"
click at [542, 205] on input "[DATE]" at bounding box center [445, 206] width 212 height 13
type input "[DATE]"
click at [987, 266] on icon "button" at bounding box center [987, 267] width 8 height 6
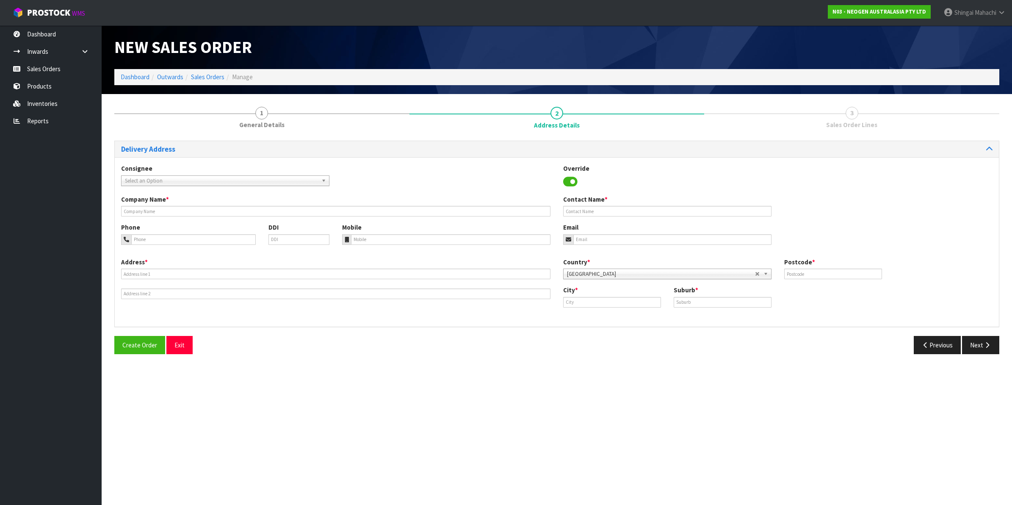
click at [147, 180] on span "Select an Option" at bounding box center [221, 181] width 193 height 10
type input "tasti"
click at [180, 202] on li "TASPROAKL - TASTI PRODUCTS LTD" at bounding box center [225, 204] width 204 height 11
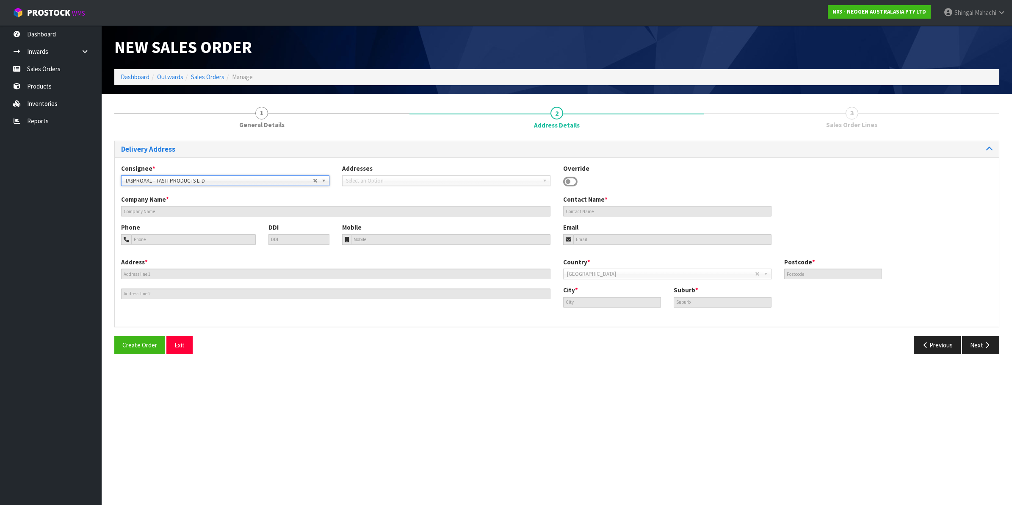
type input "TASTI PRODUCTS LTD"
type input "[STREET_ADDRESS]"
type input "0610"
type input "[GEOGRAPHIC_DATA]"
type input "TE ATATU"
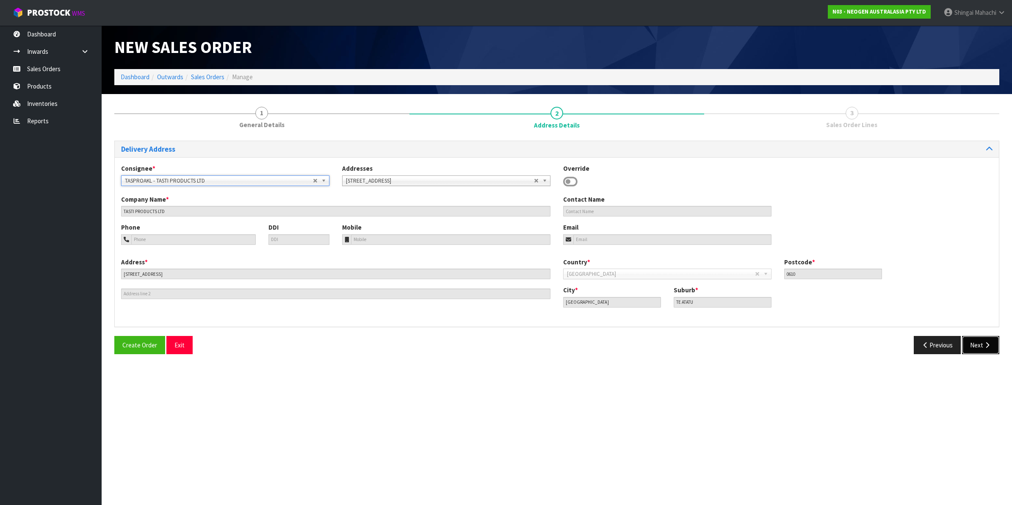
click at [973, 346] on button "Next" at bounding box center [980, 345] width 37 height 18
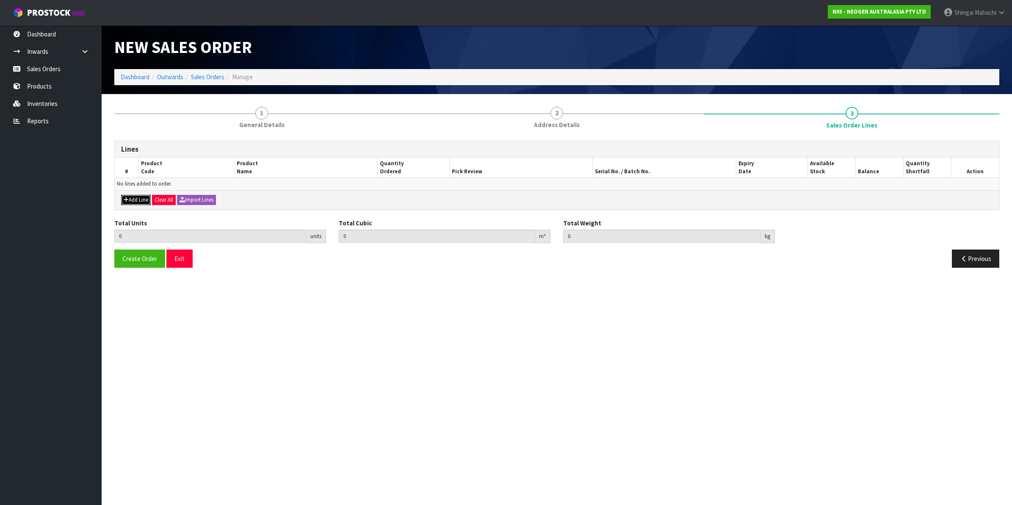
click at [138, 200] on button "Add Line" at bounding box center [136, 200] width 30 height 10
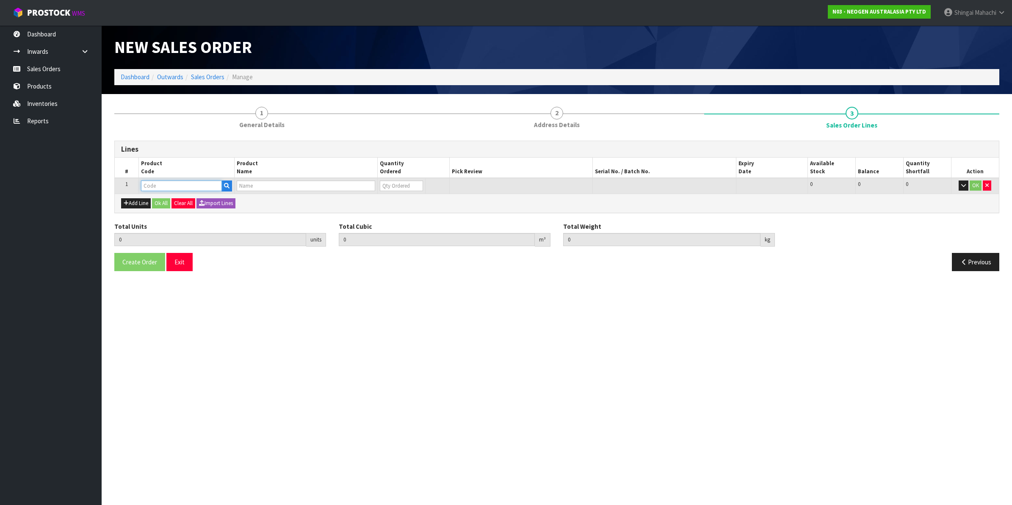
click at [164, 186] on input "text" at bounding box center [181, 185] width 81 height 11
click at [158, 187] on input "text" at bounding box center [181, 185] width 81 height 11
paste input "700002207"
type input "700002207"
type input "0.000000"
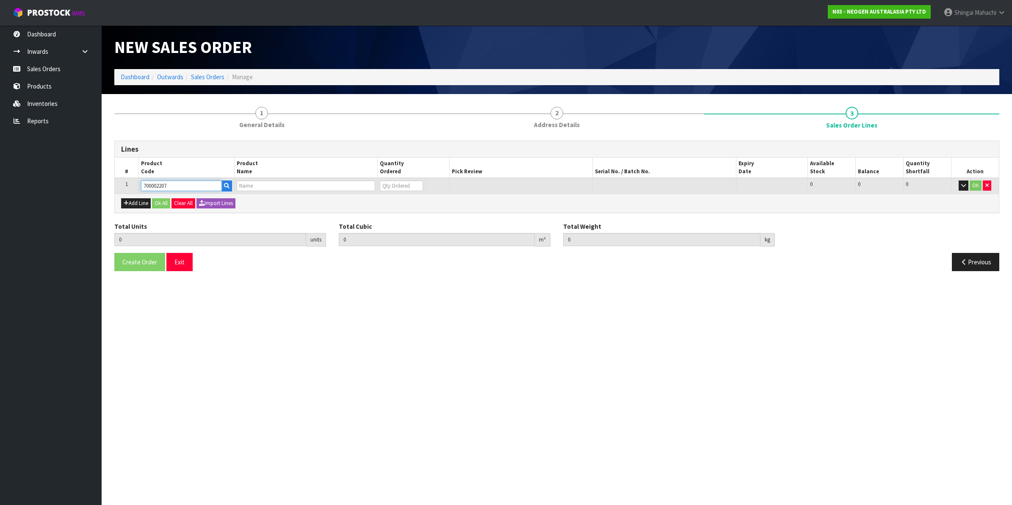
type input "0.000"
type input "7100067519 - UXL100 CLEAN-TRACE SURF ATP 100EA/PK"
type input "0"
type input "700002207"
click at [360, 188] on tr "1 700002207 7100067519 - UXL100 CLEAN-TRACE SURF ATP 100EA/PK 0 BOX 429 429 0 OK" at bounding box center [557, 186] width 884 height 16
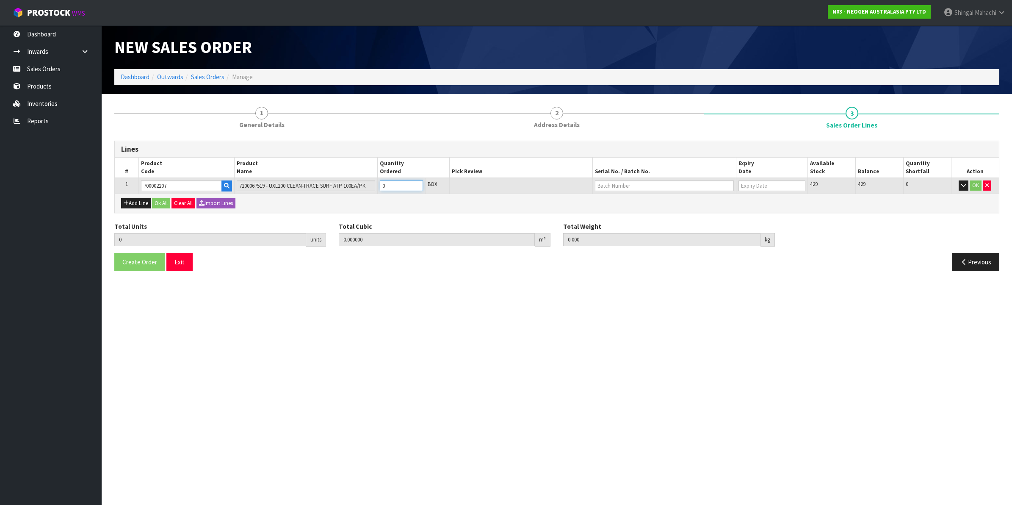
type input "7"
type input "0.045472"
type input "6.72"
type input "7"
click at [623, 188] on input "text" at bounding box center [664, 185] width 139 height 11
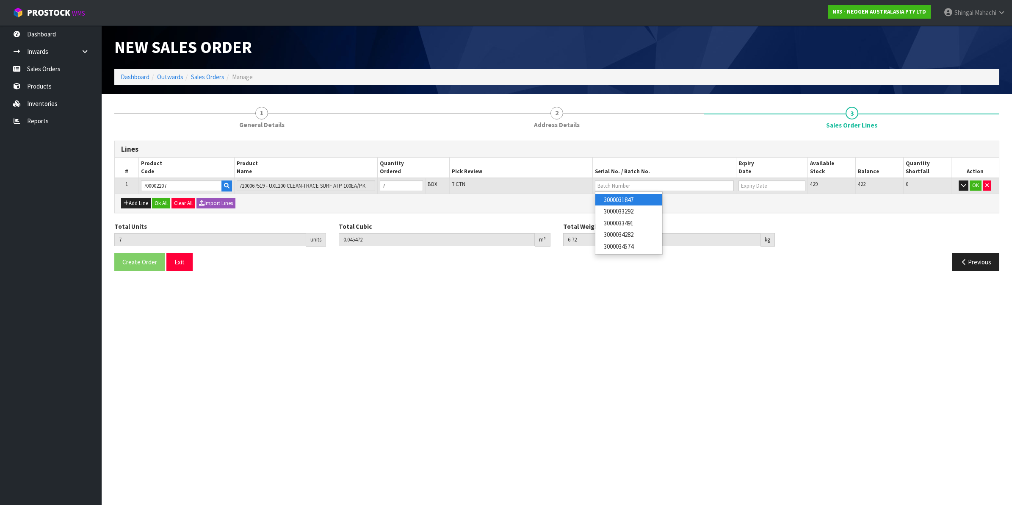
click at [635, 201] on link "3000031847" at bounding box center [628, 199] width 67 height 11
type input "3000031847"
type input "[DATE]"
click at [974, 185] on button "OK" at bounding box center [976, 185] width 12 height 10
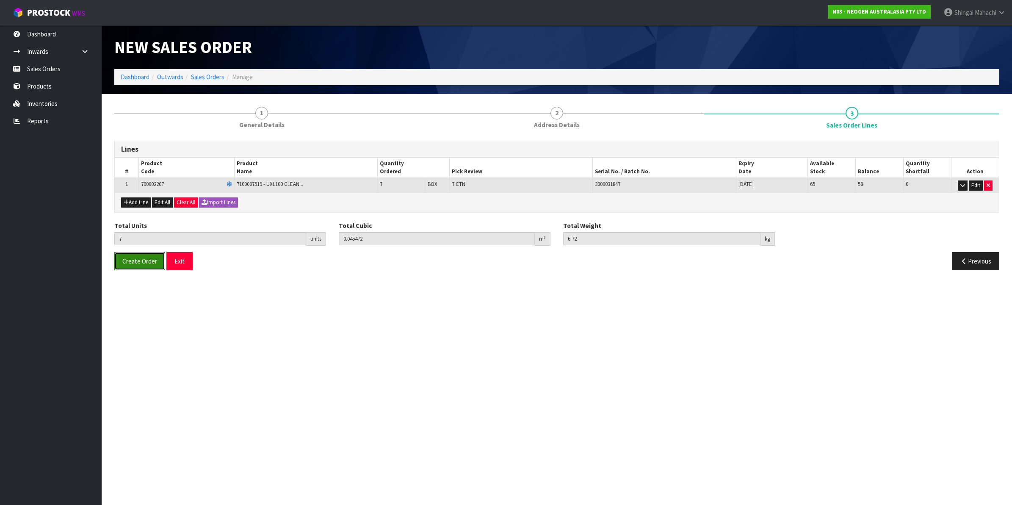
click at [132, 262] on span "Create Order" at bounding box center [139, 261] width 35 height 8
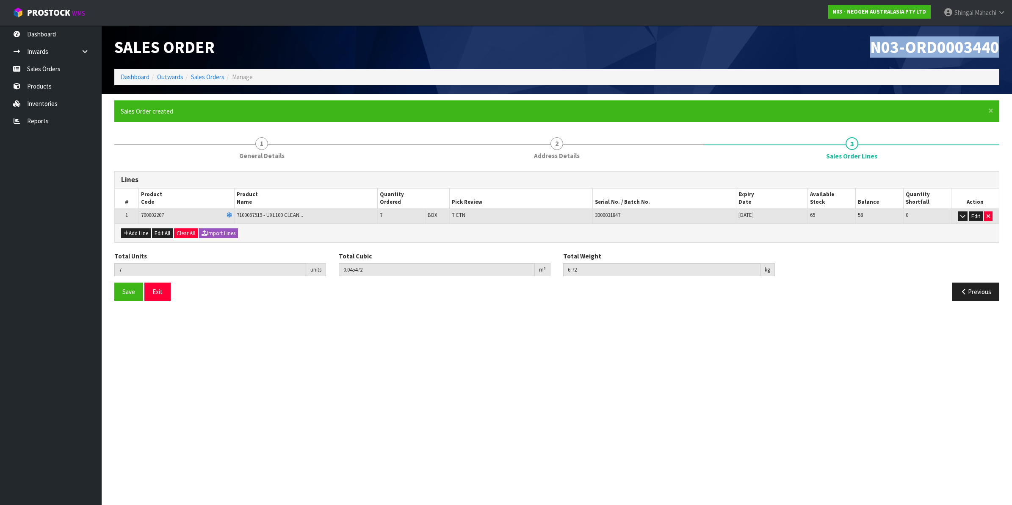
drag, startPoint x: 869, startPoint y: 45, endPoint x: 1000, endPoint y: 44, distance: 130.9
click at [1000, 44] on div "N03-ORD0003440" at bounding box center [781, 47] width 449 height 44
copy span "N03-ORD0003440"
click at [199, 79] on link "Sales Orders" at bounding box center [207, 77] width 33 height 8
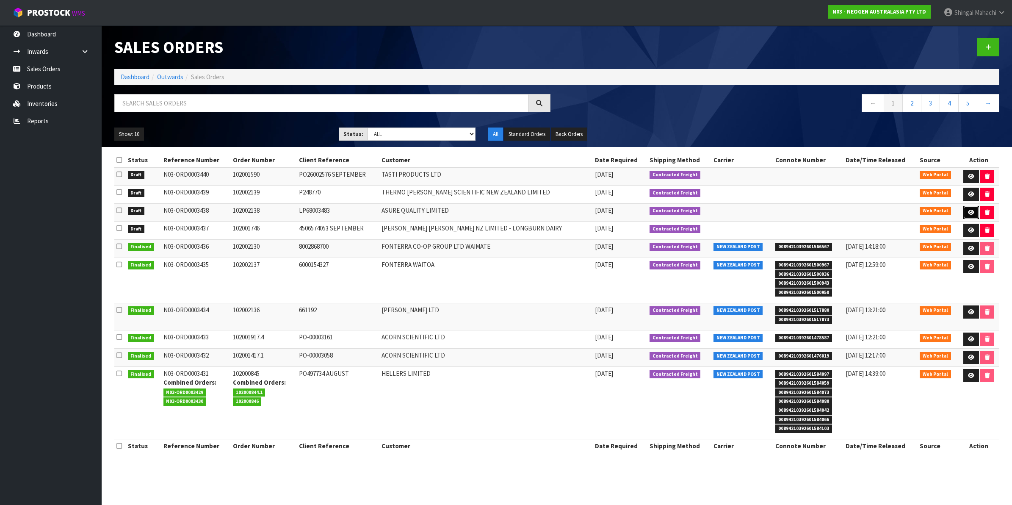
click at [968, 211] on icon at bounding box center [971, 213] width 6 height 6
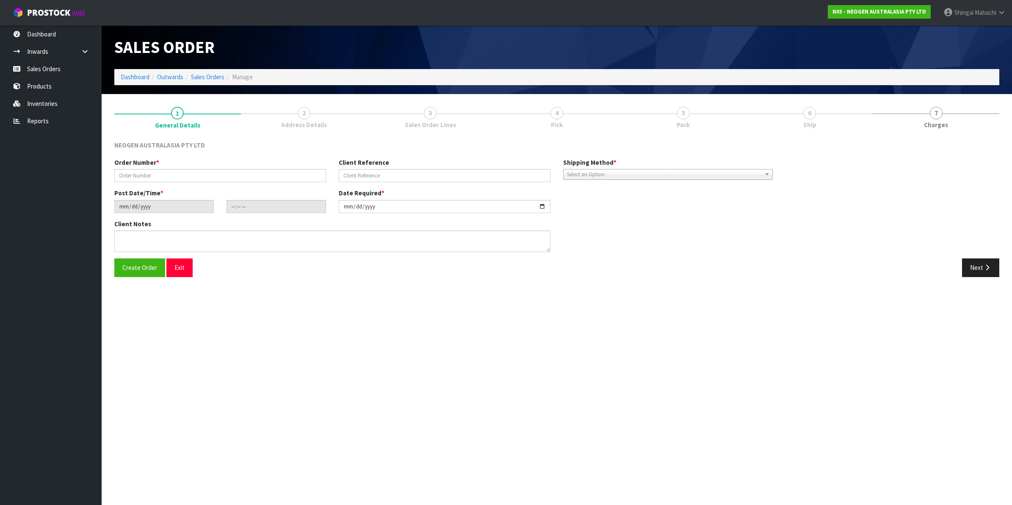
type input "102002138"
type input "LP68003483"
type input "[DATE]"
type input "09:12:00.000"
type input "[DATE]"
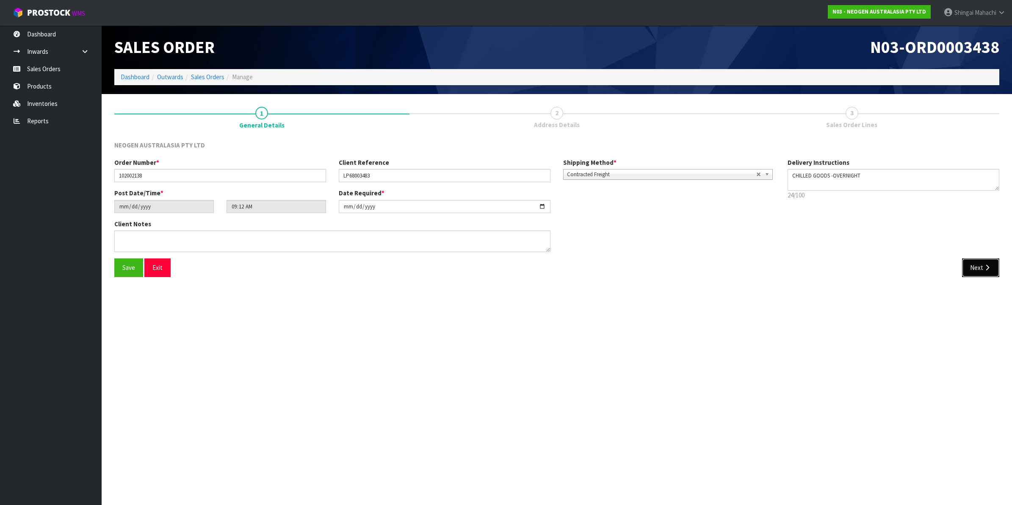
click at [980, 266] on button "Next" at bounding box center [980, 267] width 37 height 18
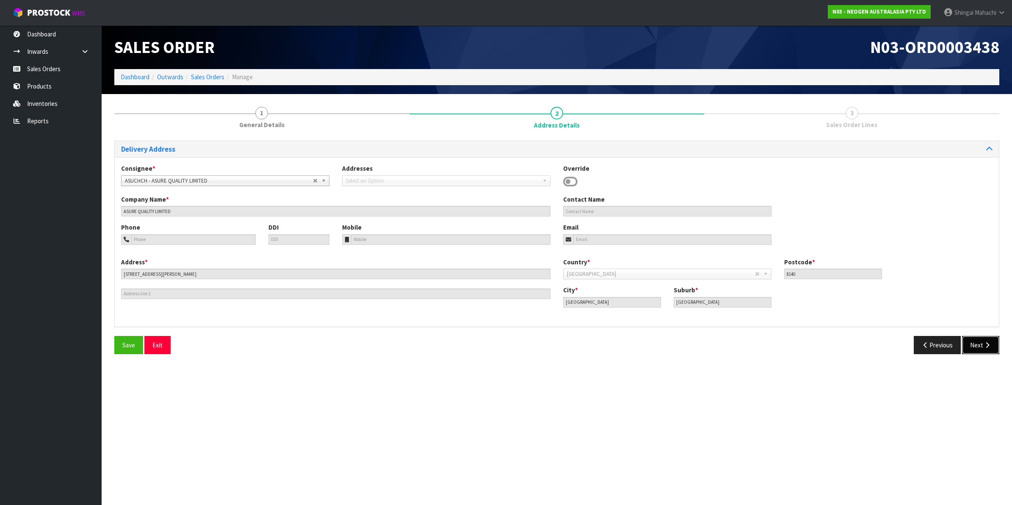
click at [979, 346] on button "Next" at bounding box center [980, 345] width 37 height 18
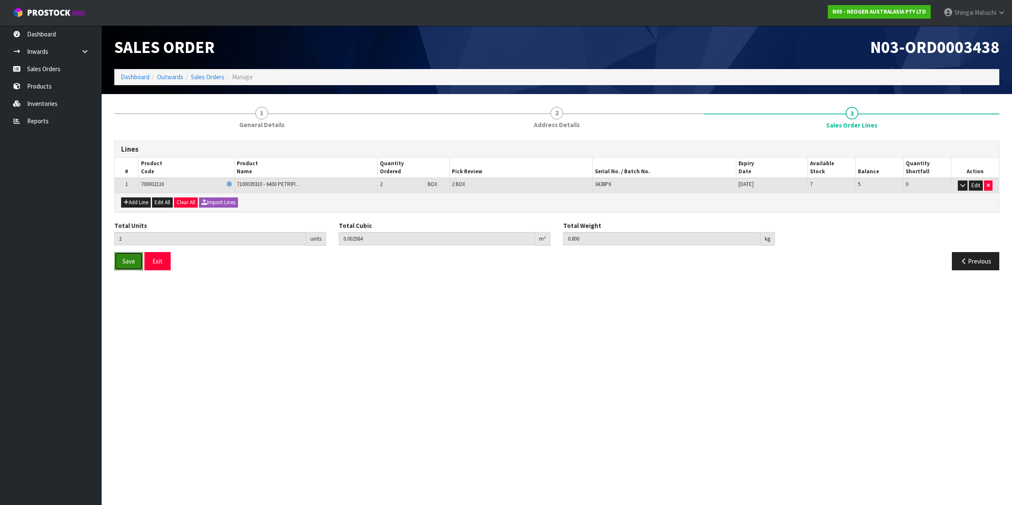
click at [121, 263] on button "Save" at bounding box center [128, 261] width 29 height 18
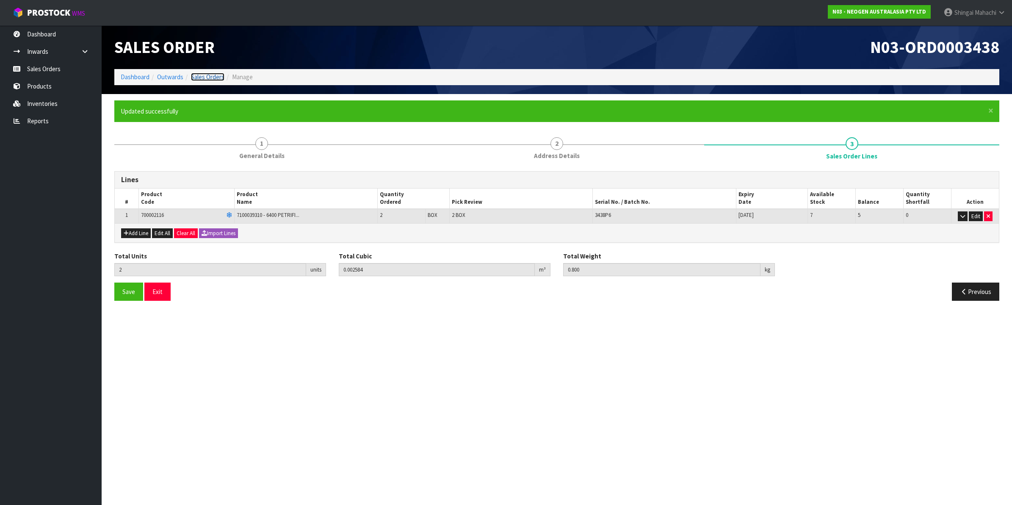
click at [208, 77] on link "Sales Orders" at bounding box center [207, 77] width 33 height 8
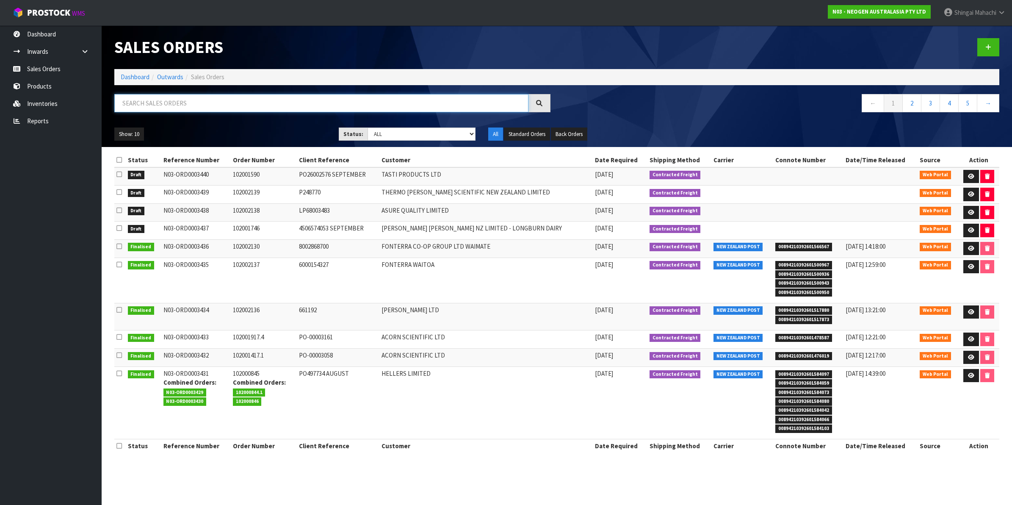
click at [142, 102] on input "text" at bounding box center [321, 103] width 414 height 18
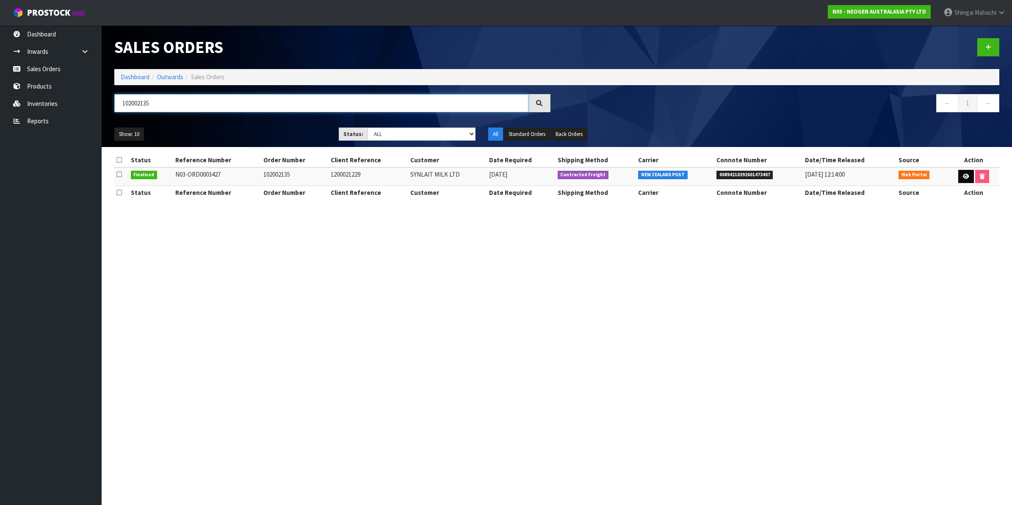
type input "102002135"
click at [966, 175] on icon at bounding box center [966, 177] width 6 height 6
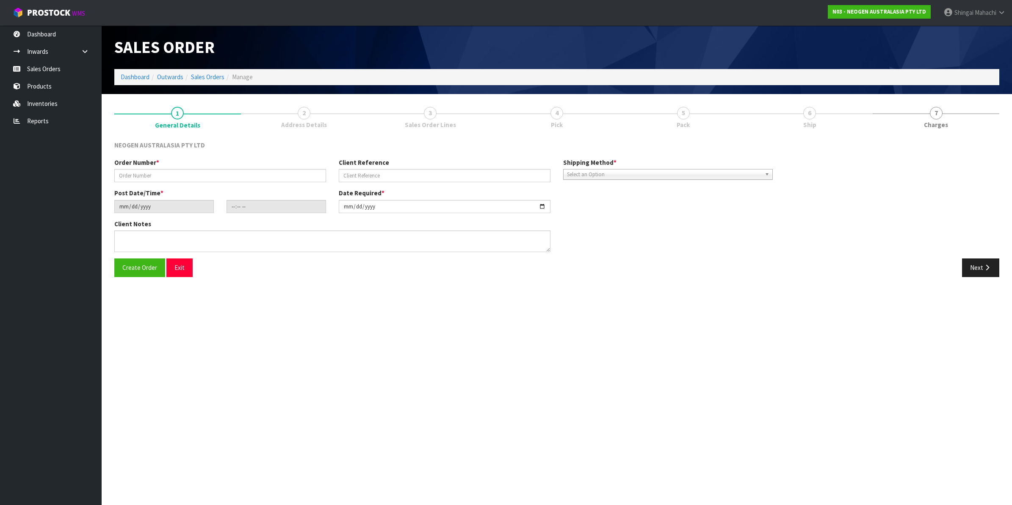
type input "102002135"
type input "1200021229"
type input "[DATE]"
type input "09:14:00.000"
type input "[DATE]"
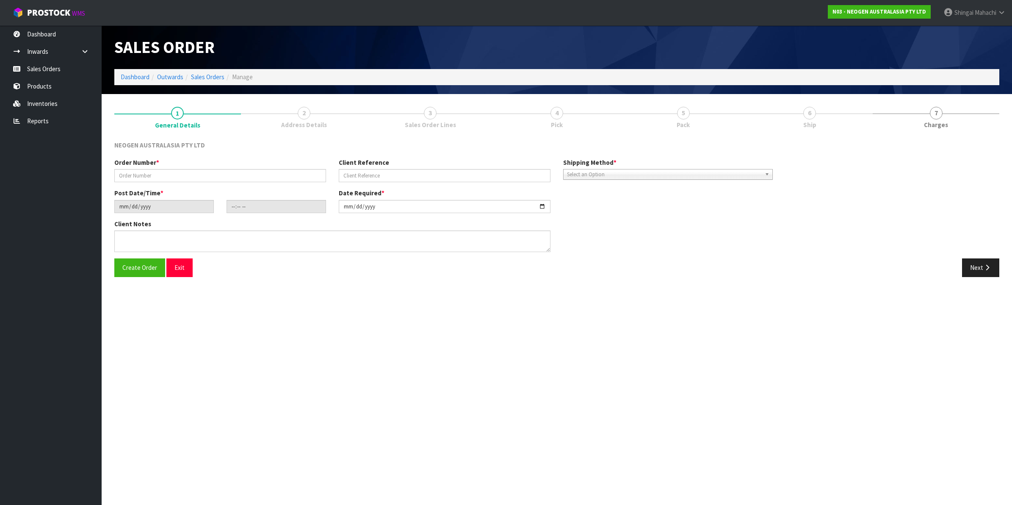
type textarea "ATTN: CONSUMABLES STORE"
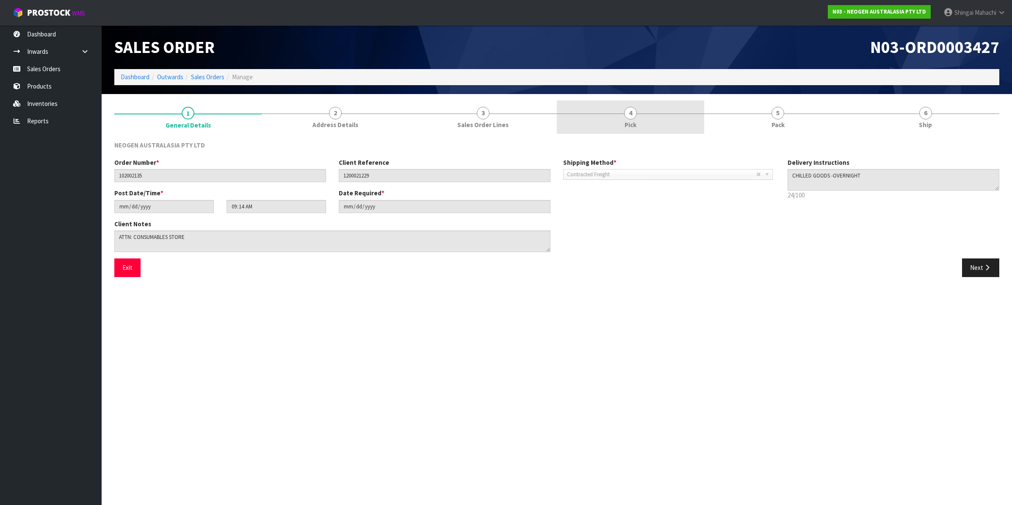
click at [628, 113] on span "4" at bounding box center [630, 113] width 13 height 13
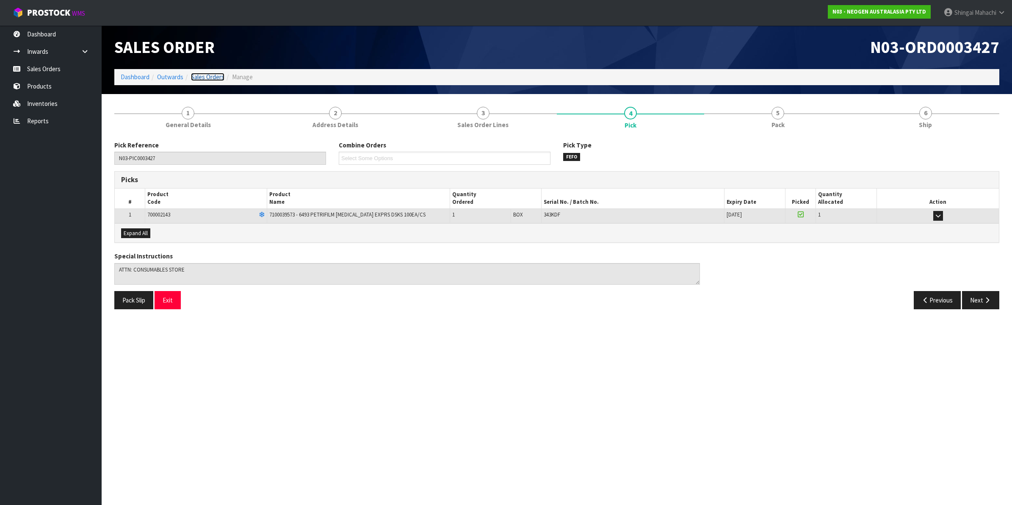
click at [204, 75] on link "Sales Orders" at bounding box center [207, 77] width 33 height 8
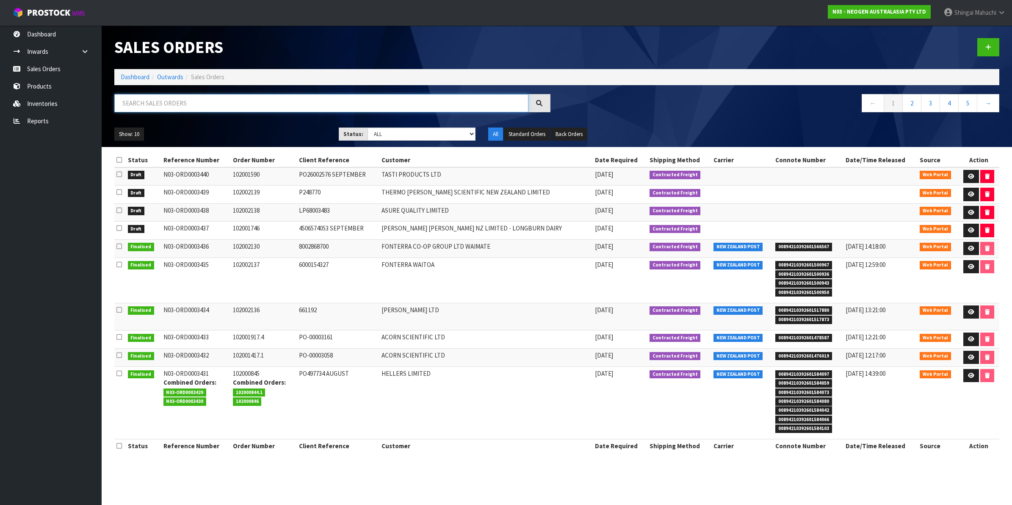
click at [154, 102] on input "text" at bounding box center [321, 103] width 414 height 18
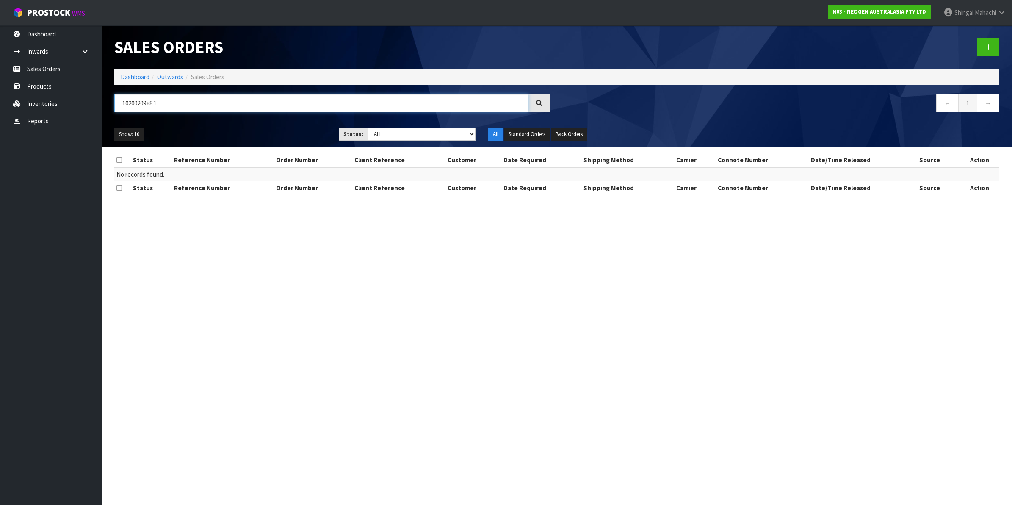
click at [152, 103] on input "10200209+8.1" at bounding box center [321, 103] width 414 height 18
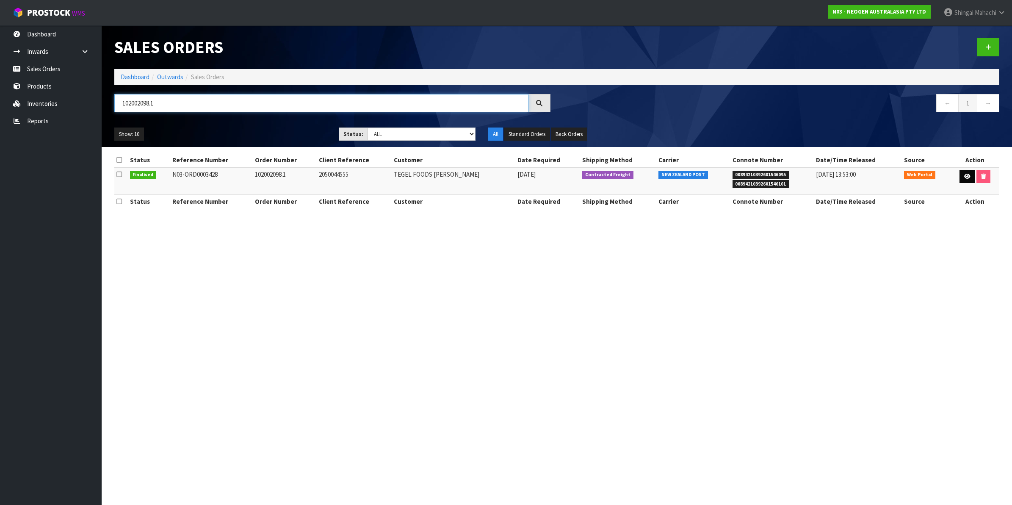
type input "102002098.1"
click at [963, 179] on link at bounding box center [968, 177] width 16 height 14
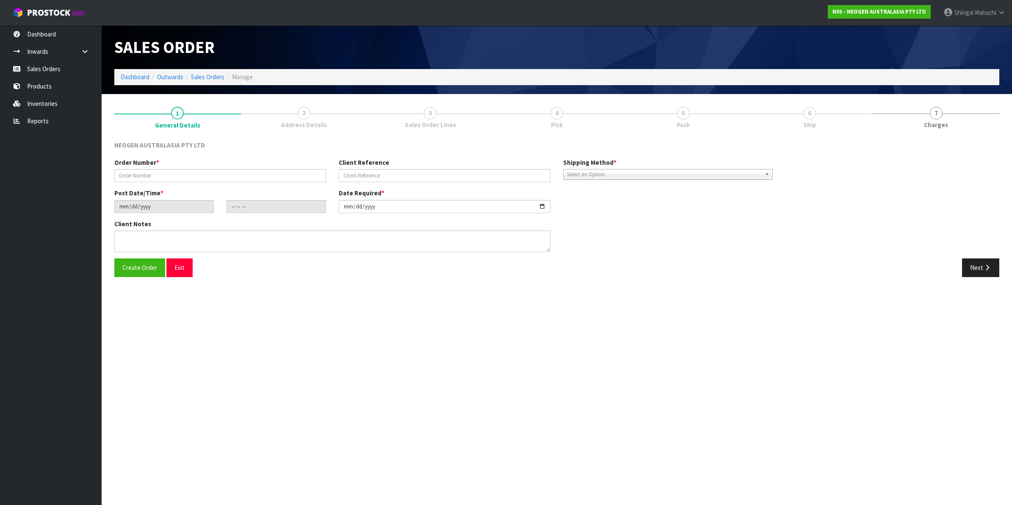
type input "102002098.1"
type input "2050044555"
type input "[DATE]"
type input "09:51:00.000"
type input "[DATE]"
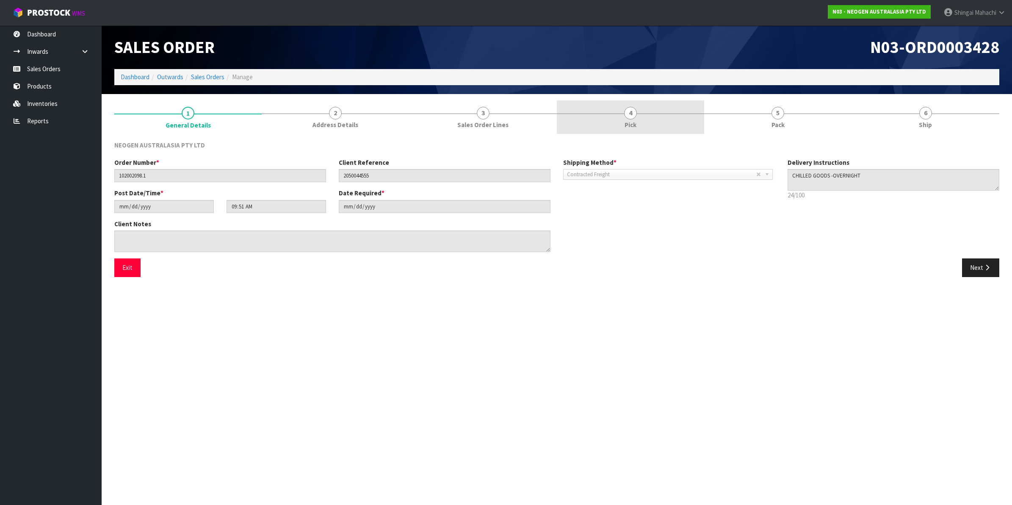
click at [626, 115] on span "4" at bounding box center [630, 113] width 13 height 13
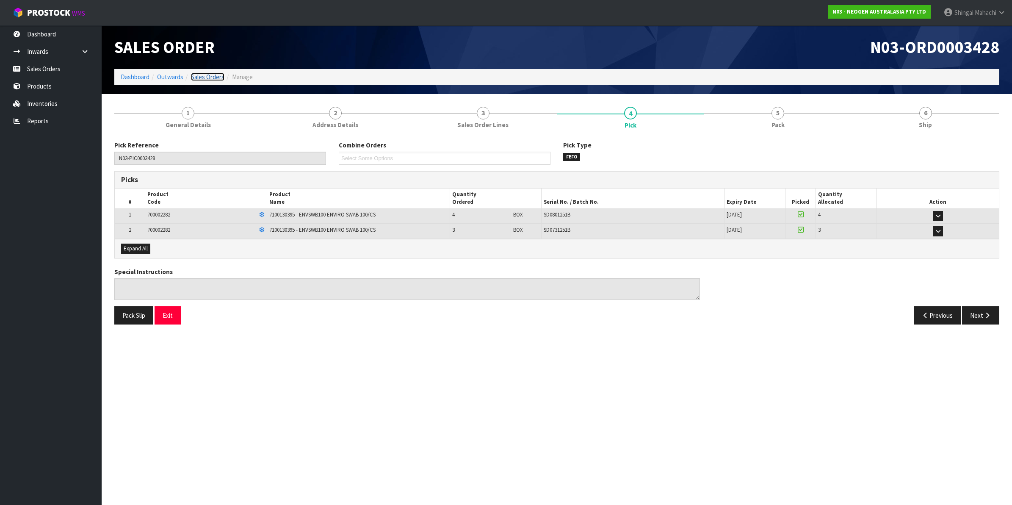
click at [208, 75] on link "Sales Orders" at bounding box center [207, 77] width 33 height 8
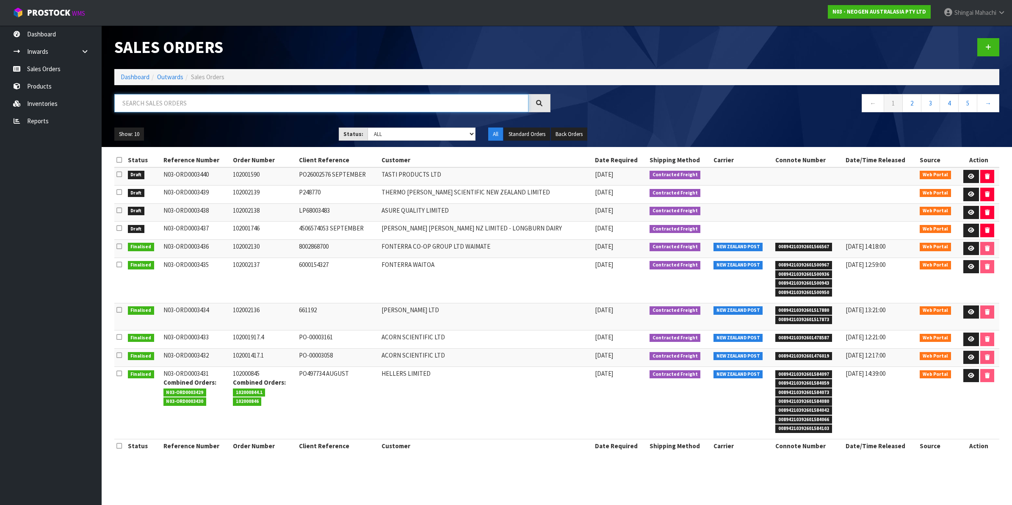
click at [133, 109] on input "text" at bounding box center [321, 103] width 414 height 18
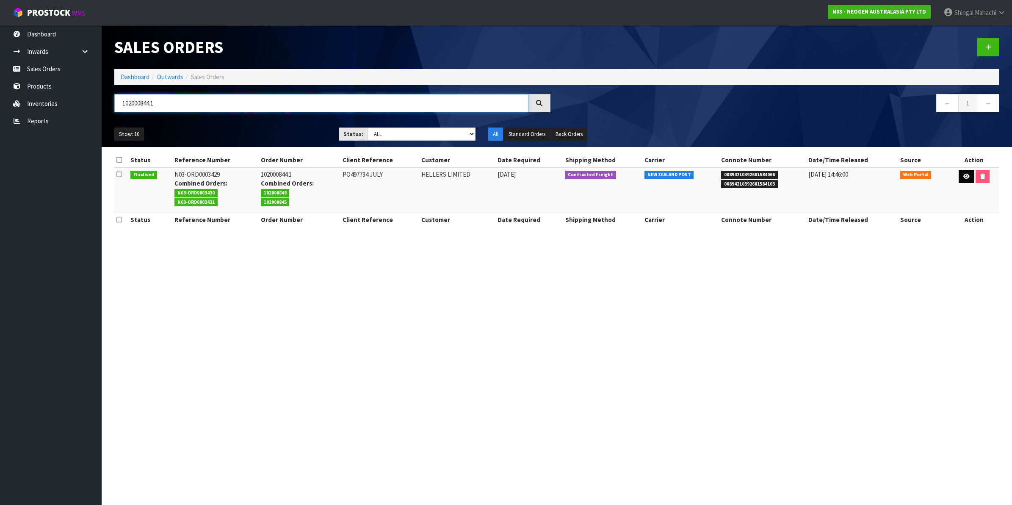
type input "102000844.1"
click at [963, 174] on icon at bounding box center [966, 177] width 6 height 6
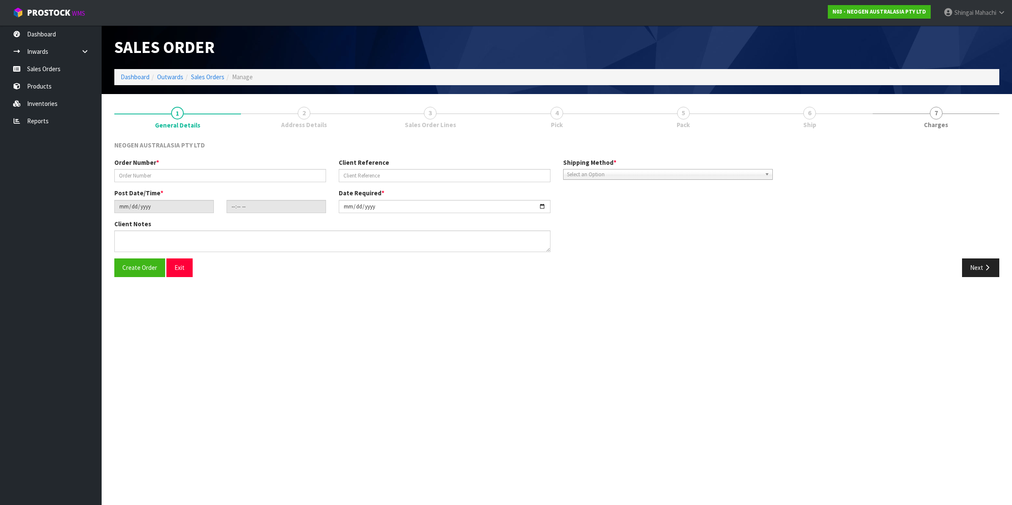
type input "102000844.1"
type input "PO497734 JULY"
type input "[DATE]"
type input "09:57:00.000"
type input "[DATE]"
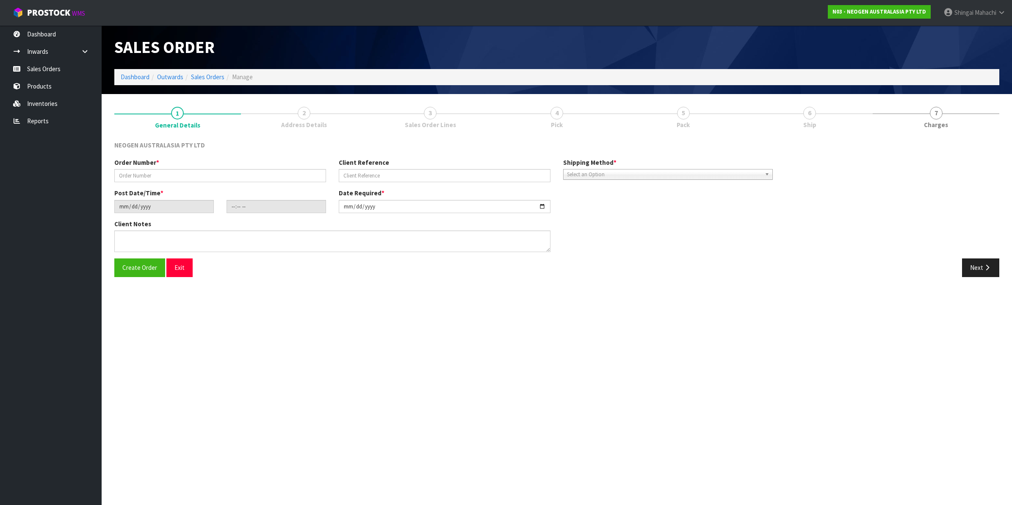
type textarea "ATTN: [PERSON_NAME]"
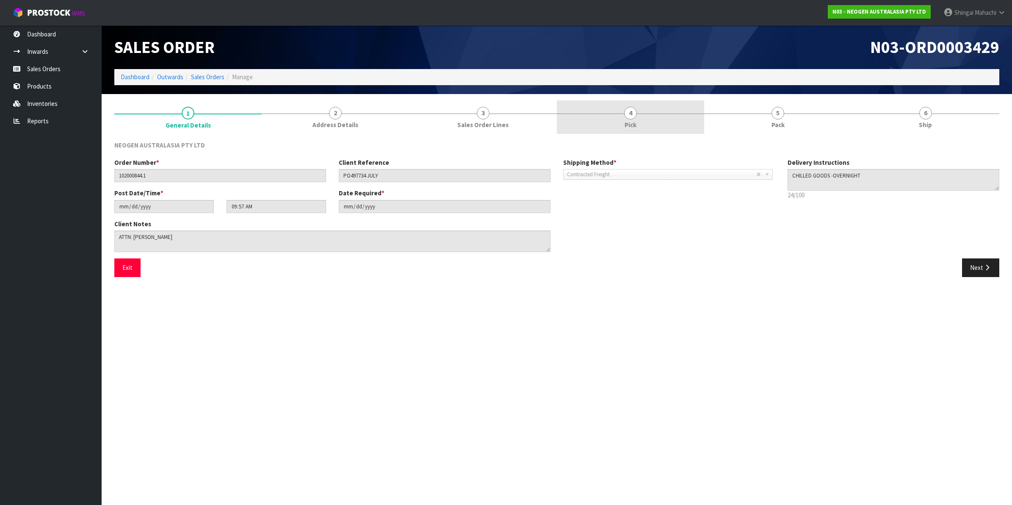
click at [632, 113] on span "4" at bounding box center [630, 113] width 13 height 13
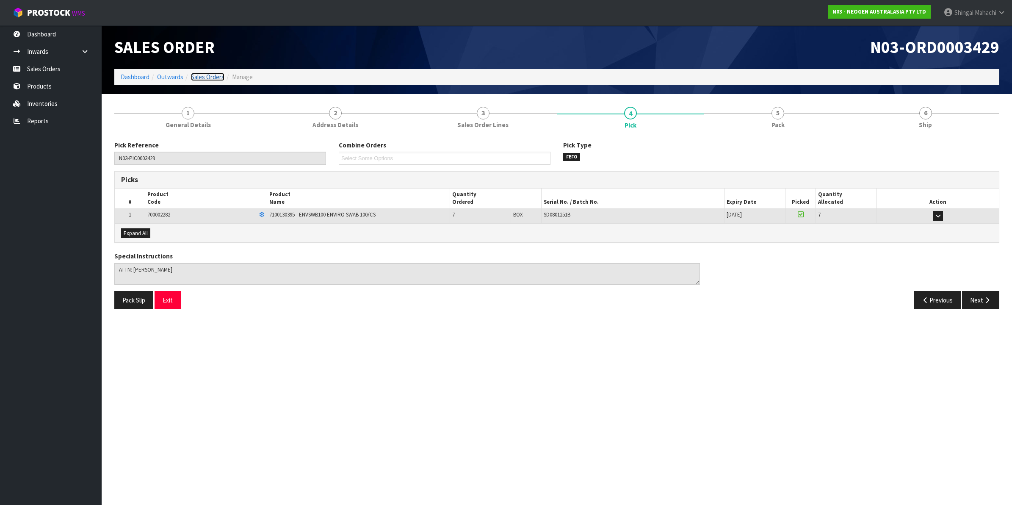
click at [208, 77] on link "Sales Orders" at bounding box center [207, 77] width 33 height 8
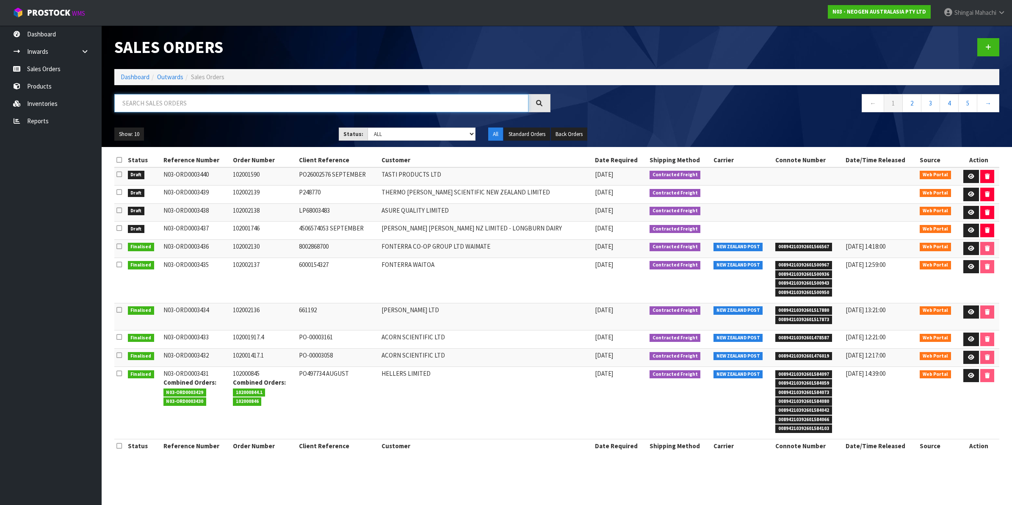
click at [153, 105] on input "text" at bounding box center [321, 103] width 414 height 18
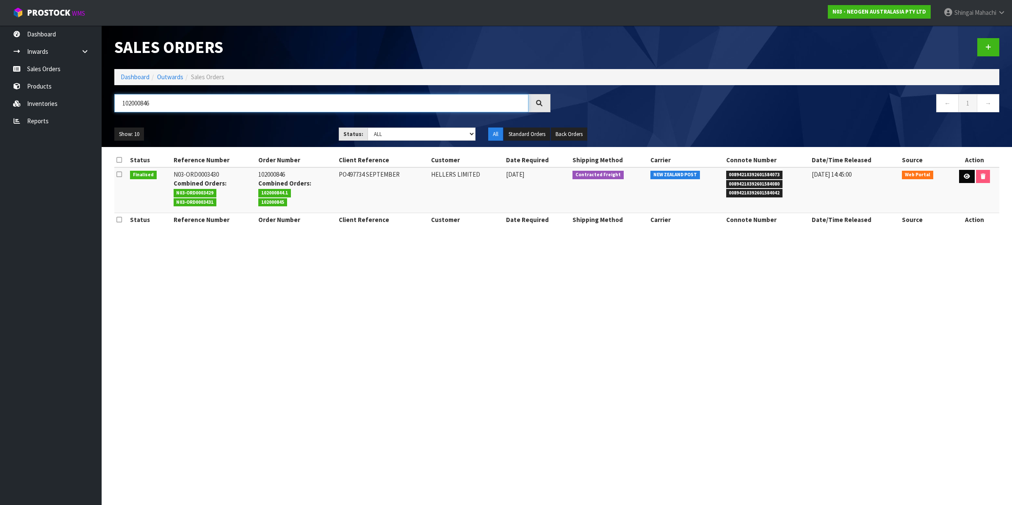
type input "102000846"
click at [966, 174] on icon at bounding box center [967, 177] width 6 height 6
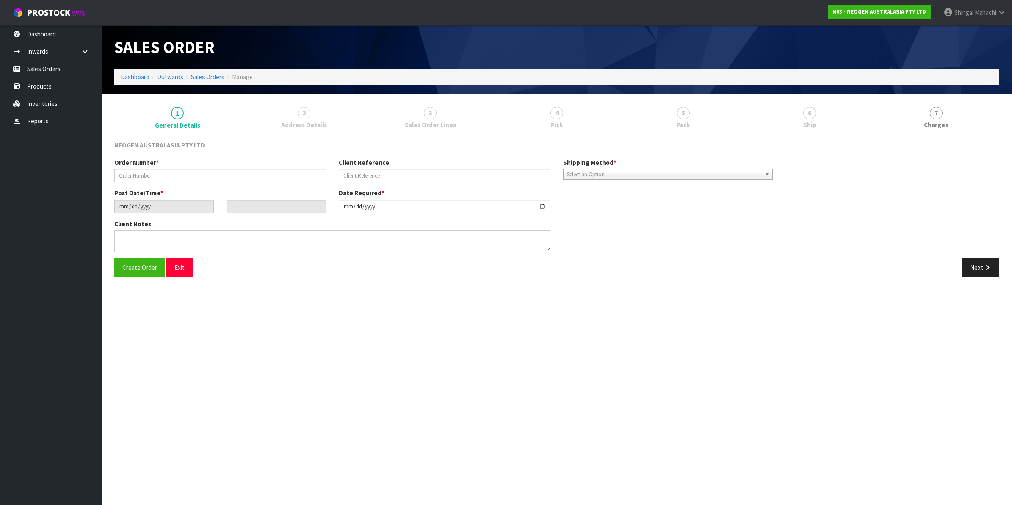
type input "102000846"
type input "PO497734 SEPTEMBER"
type input "[DATE]"
type input "10:01:00.000"
type input "[DATE]"
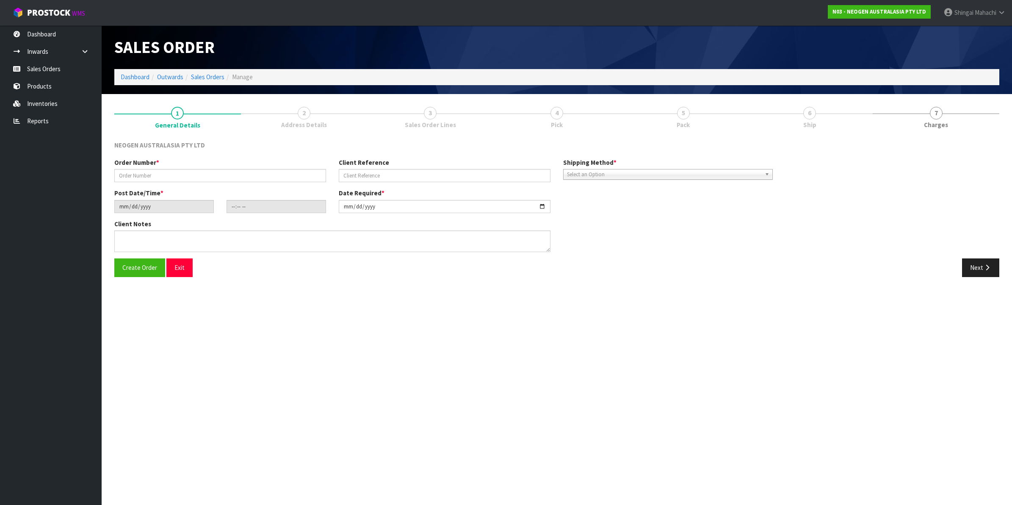
type textarea "ATTN: [PERSON_NAME]"
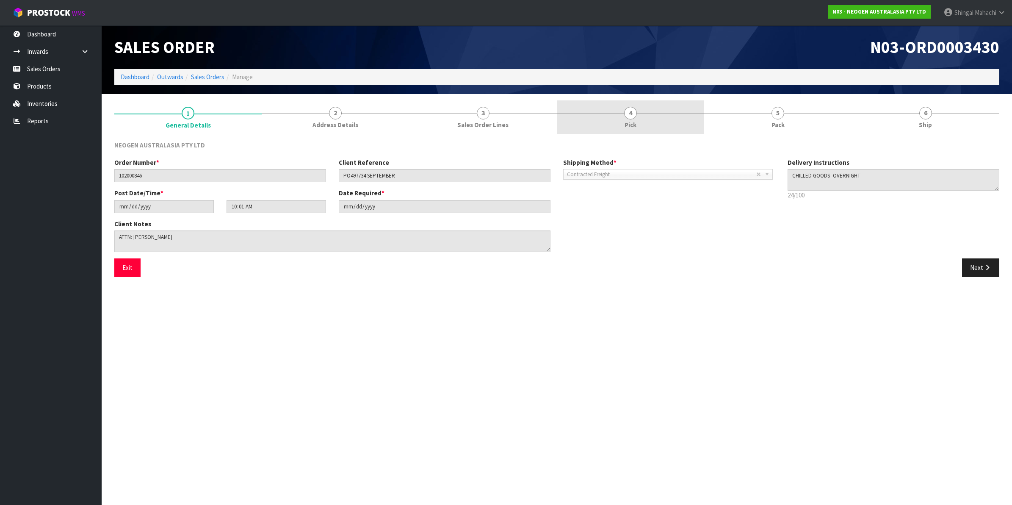
click at [631, 117] on span "4" at bounding box center [630, 113] width 13 height 13
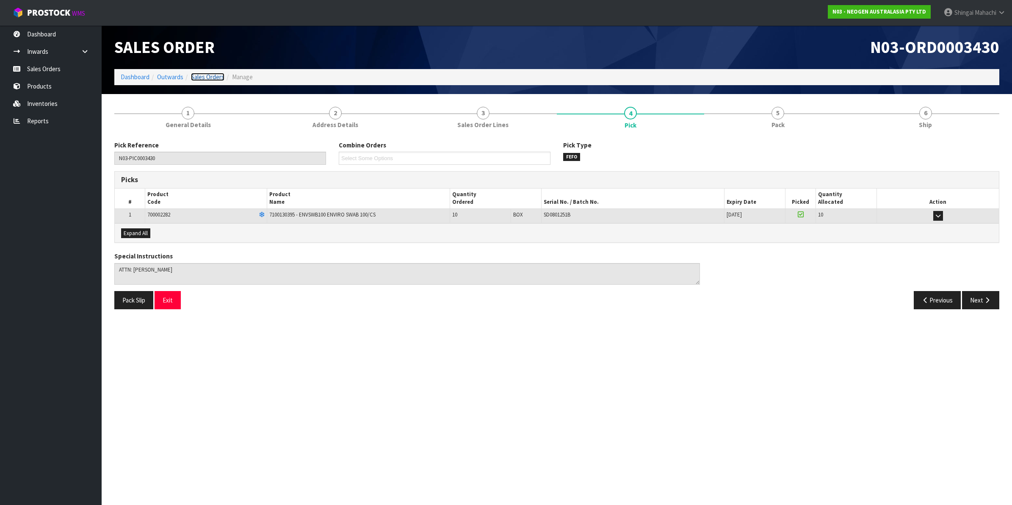
click at [199, 77] on link "Sales Orders" at bounding box center [207, 77] width 33 height 8
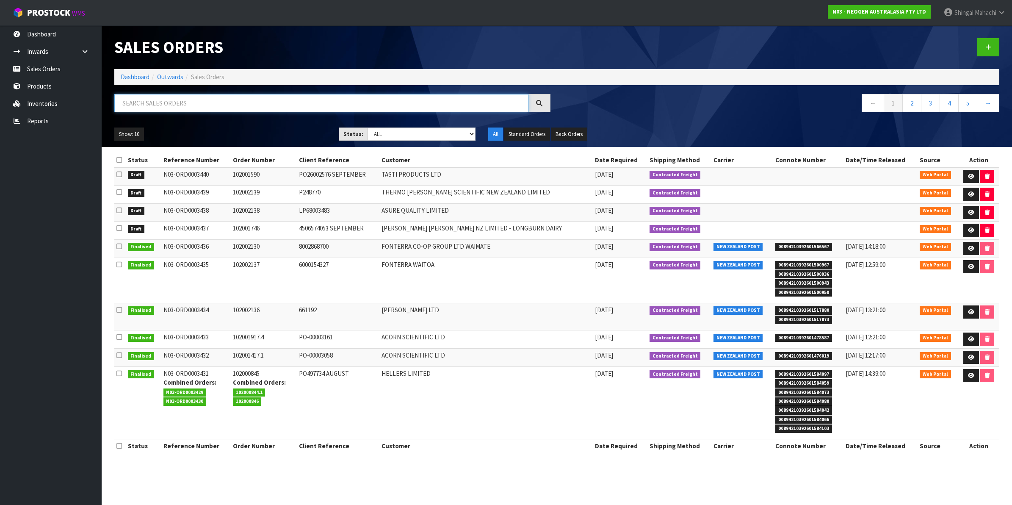
click at [148, 106] on input "text" at bounding box center [321, 103] width 414 height 18
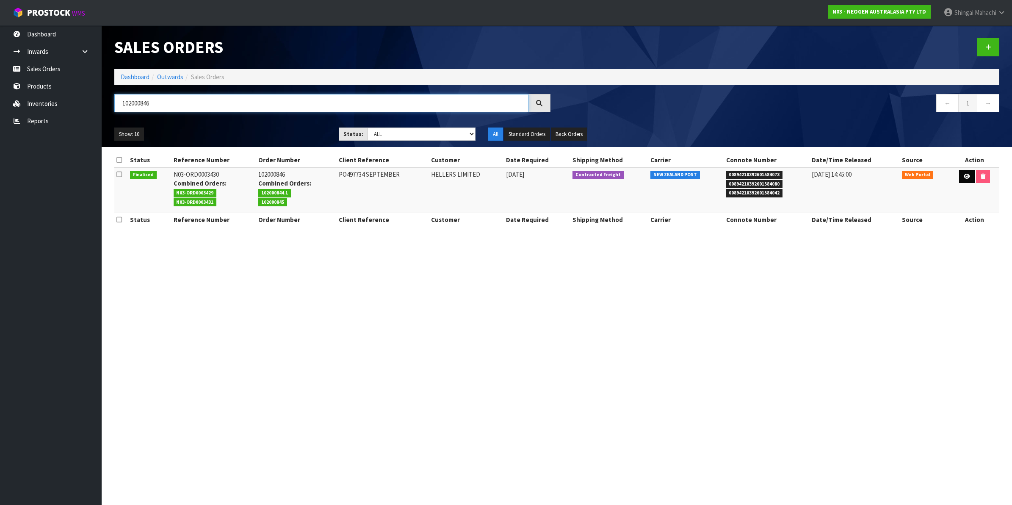
type input "102000846"
click at [964, 172] on link at bounding box center [967, 177] width 16 height 14
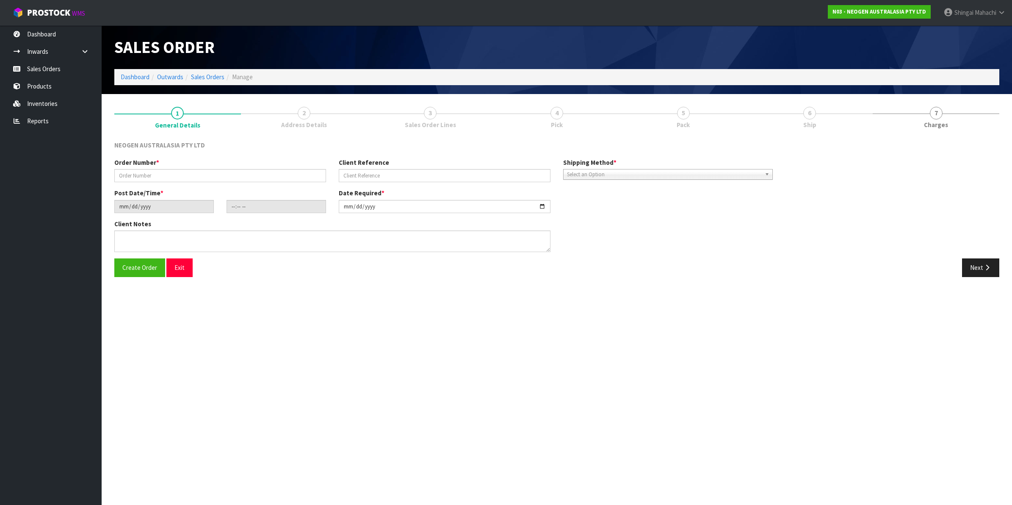
type input "102000846"
type input "PO497734 SEPTEMBER"
type input "[DATE]"
type input "10:01:00.000"
type input "[DATE]"
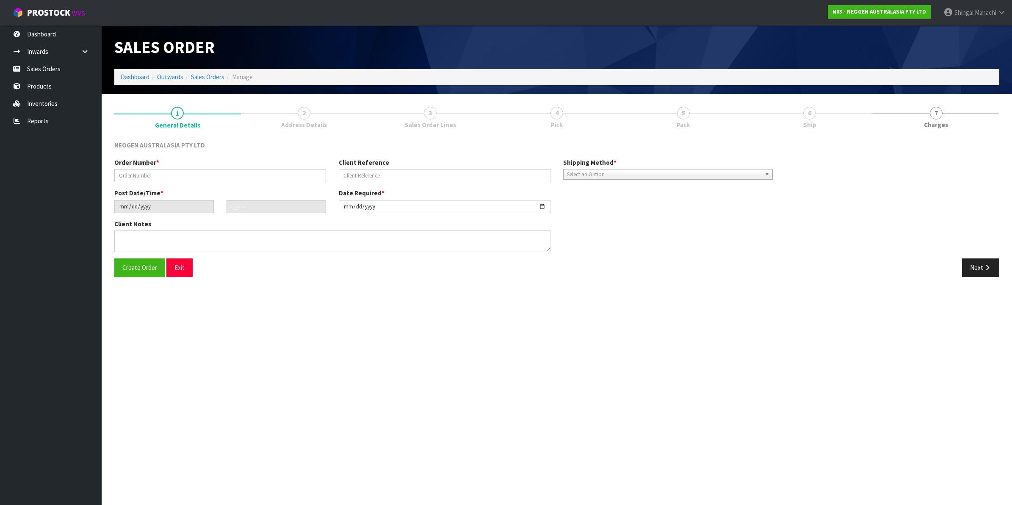
type textarea "ATTN: [PERSON_NAME]"
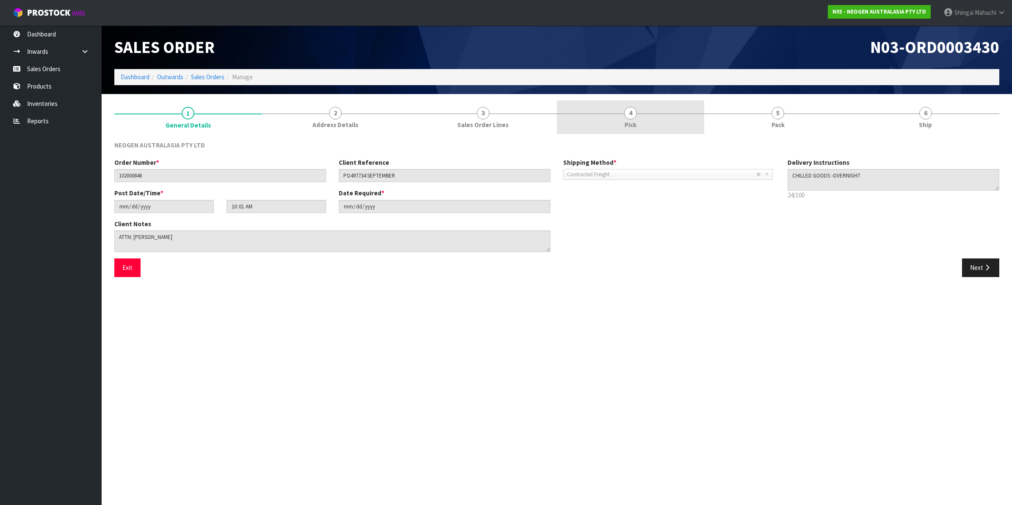
click at [628, 113] on span "4" at bounding box center [630, 113] width 13 height 13
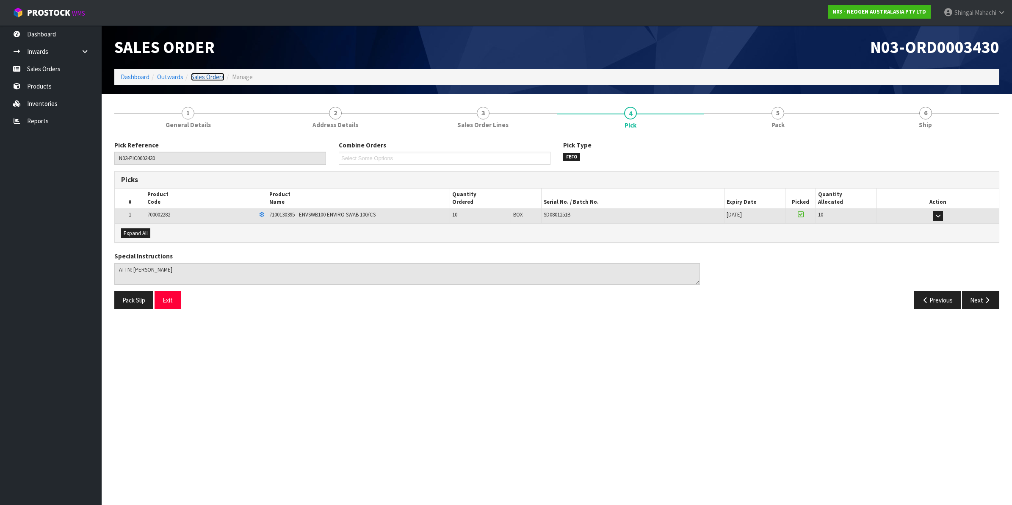
click at [200, 76] on link "Sales Orders" at bounding box center [207, 77] width 33 height 8
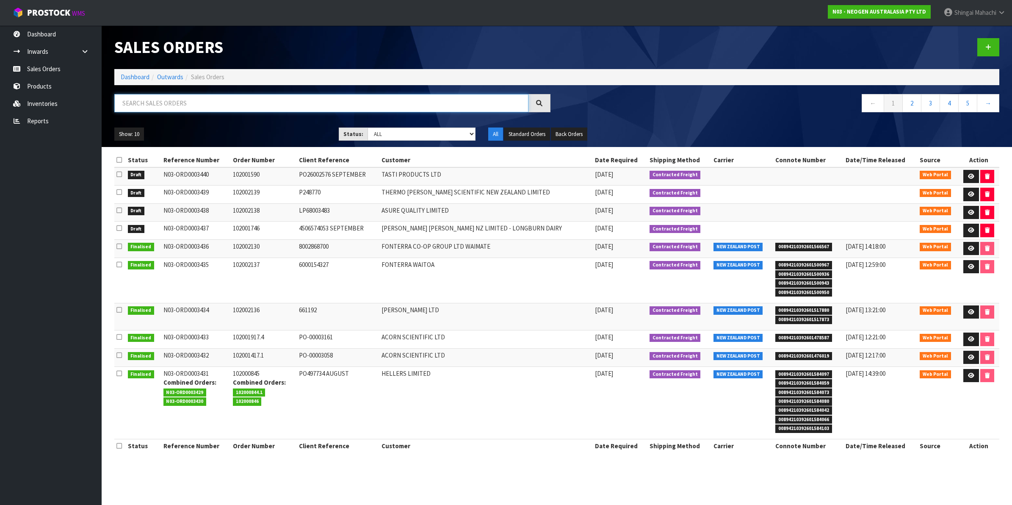
click at [174, 109] on input "text" at bounding box center [321, 103] width 414 height 18
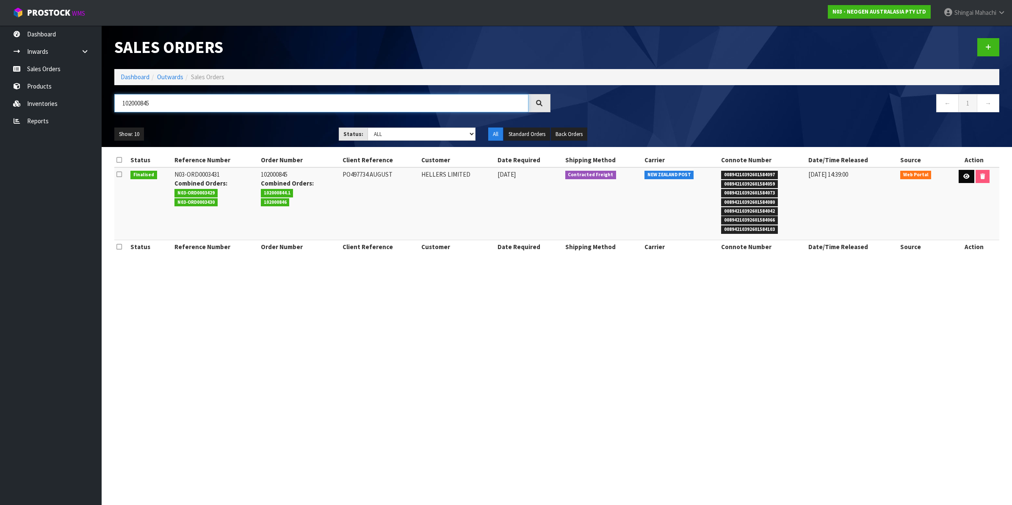
type input "102000845"
click at [964, 177] on icon at bounding box center [966, 177] width 6 height 6
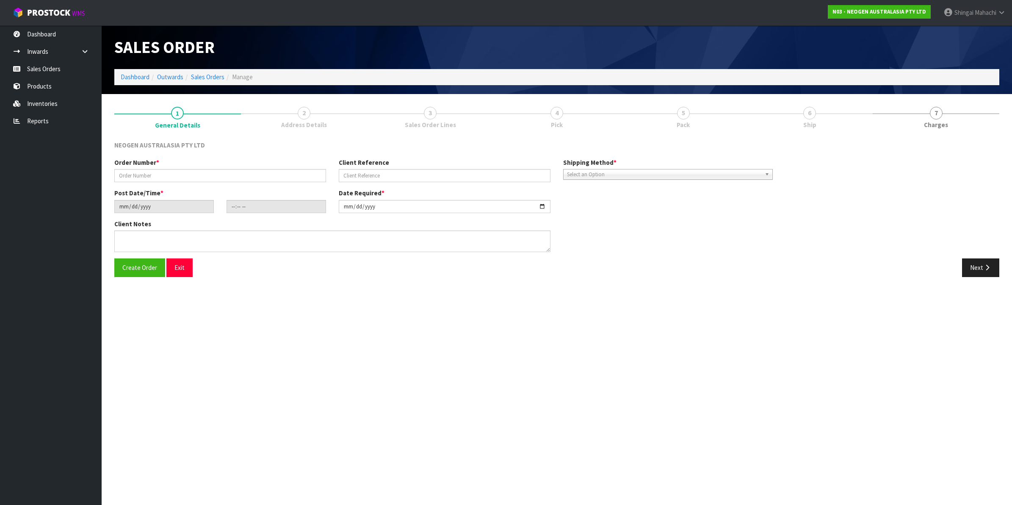
type input "102000845"
type input "PO497734 AUGUST"
type input "[DATE]"
type input "10:04:00.000"
type input "[DATE]"
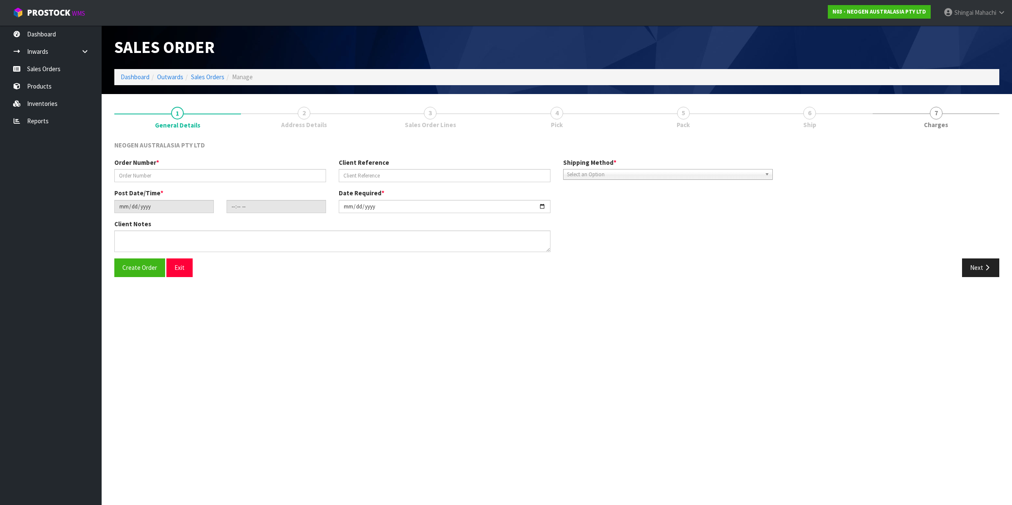
type textarea "ATTN: [PERSON_NAME]"
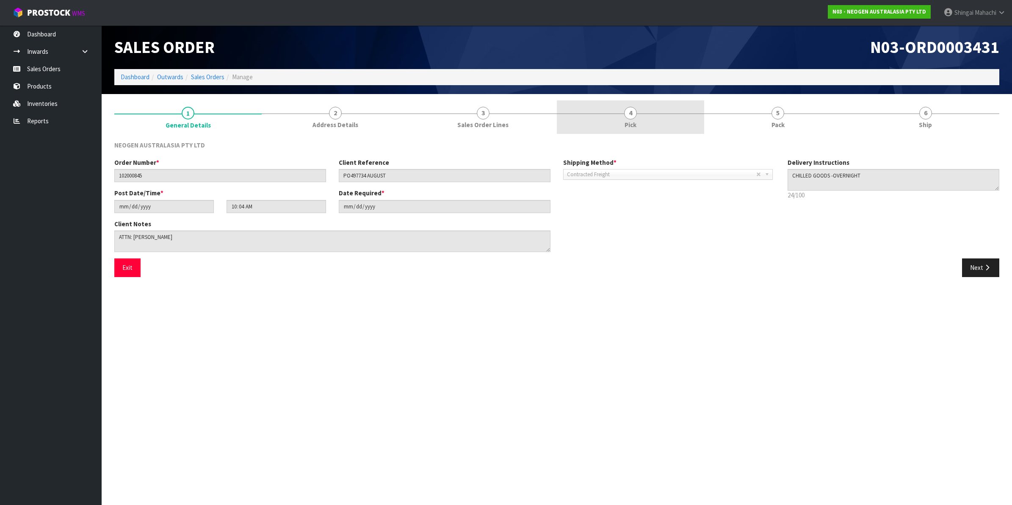
click at [632, 113] on span "4" at bounding box center [630, 113] width 13 height 13
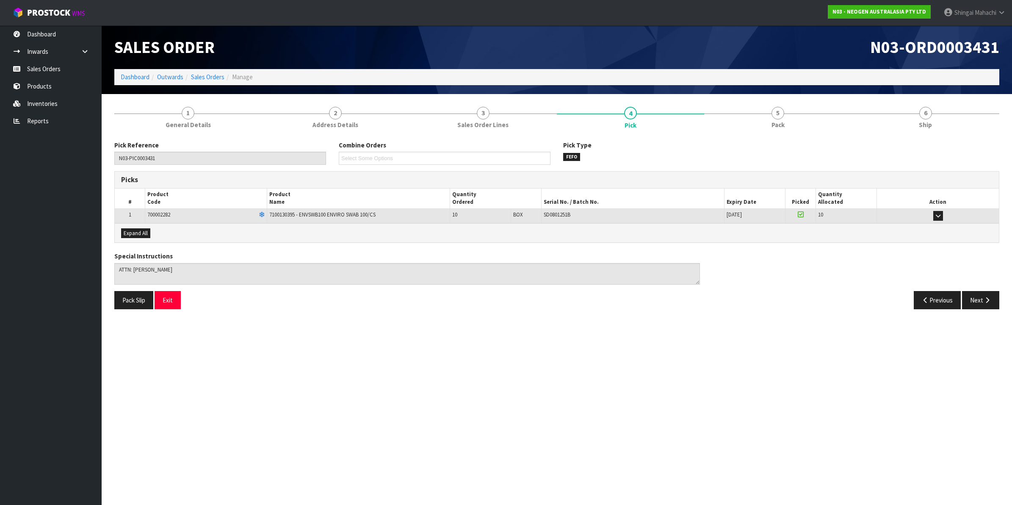
click at [210, 70] on ol "Dashboard Outwards Sales Orders Manage" at bounding box center [556, 77] width 885 height 16
click at [208, 78] on link "Sales Orders" at bounding box center [207, 77] width 33 height 8
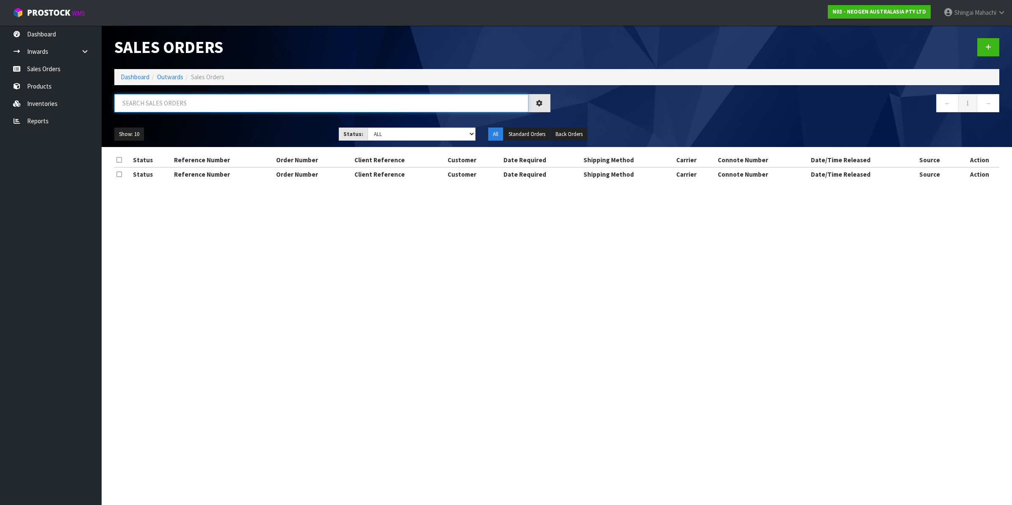
click at [150, 106] on input "text" at bounding box center [321, 103] width 414 height 18
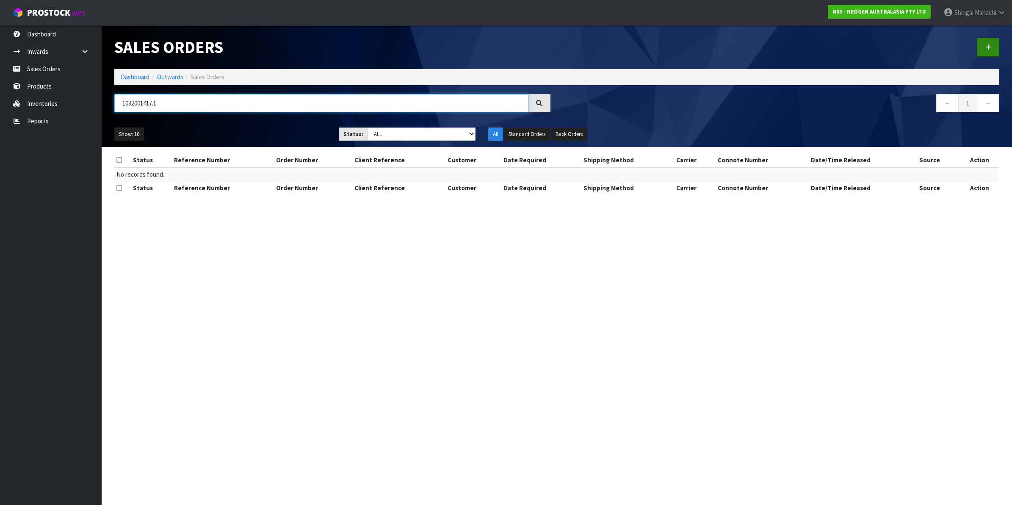
type input "1032001417.1"
click at [992, 43] on link at bounding box center [988, 47] width 22 height 18
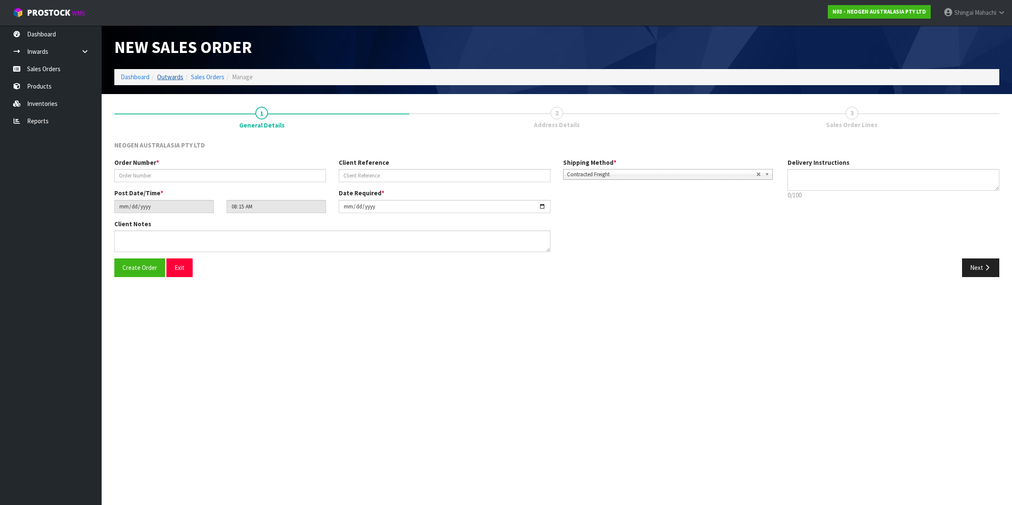
type textarea "CHILLED GOODS -OVERNIGHT"
click at [213, 79] on link "Sales Orders" at bounding box center [207, 77] width 33 height 8
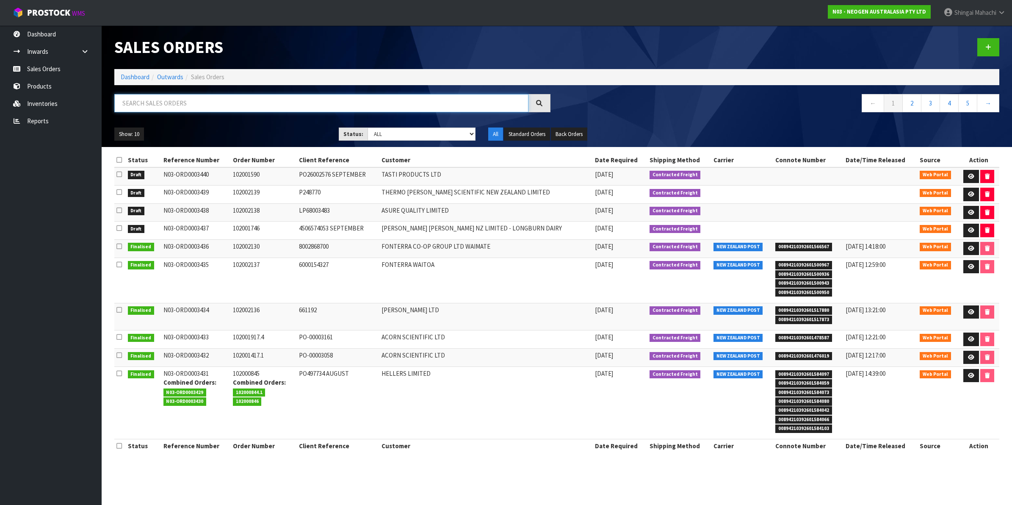
click at [173, 98] on input "text" at bounding box center [321, 103] width 414 height 18
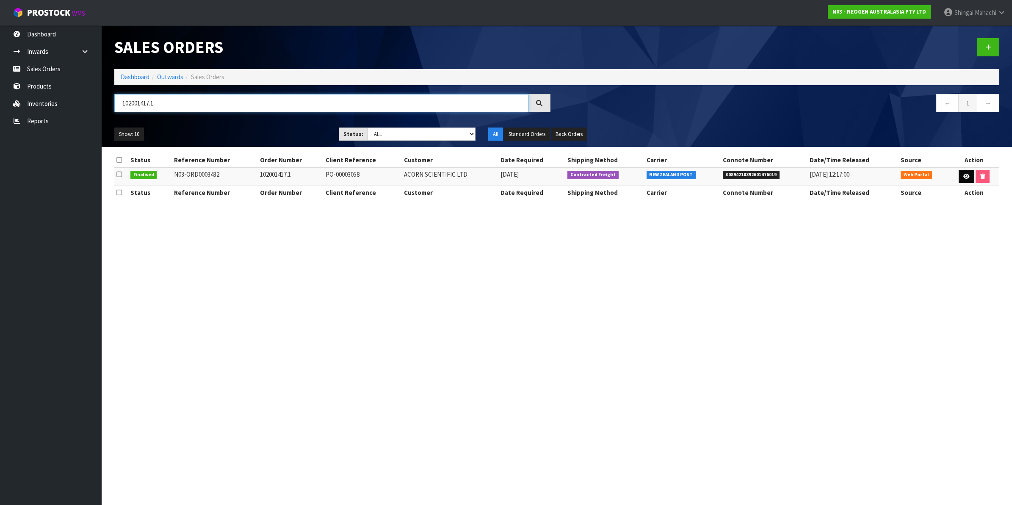
type input "102001417.1"
click at [969, 178] on link at bounding box center [967, 177] width 16 height 14
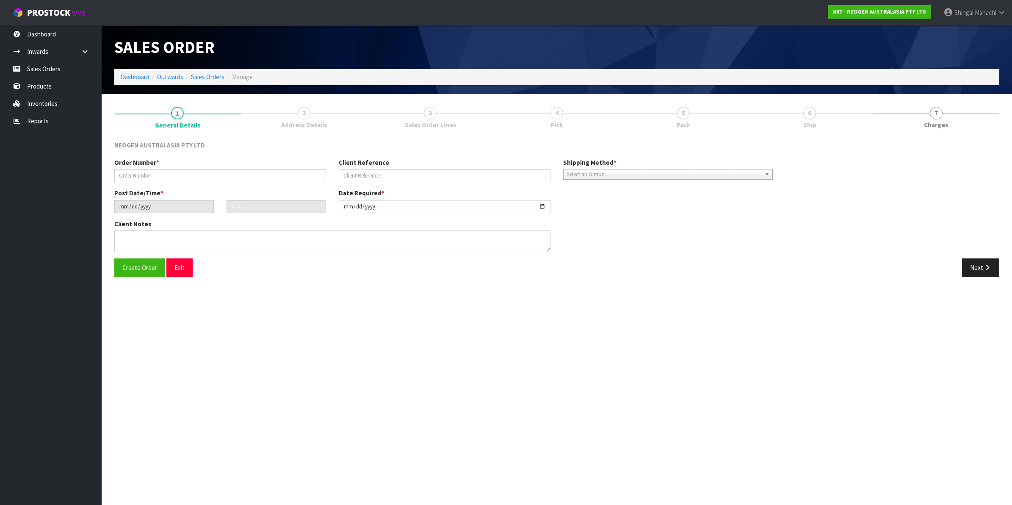
type input "102001417.1"
type input "PO-00003058"
type input "[DATE]"
type input "10:11:00.000"
type input "[DATE]"
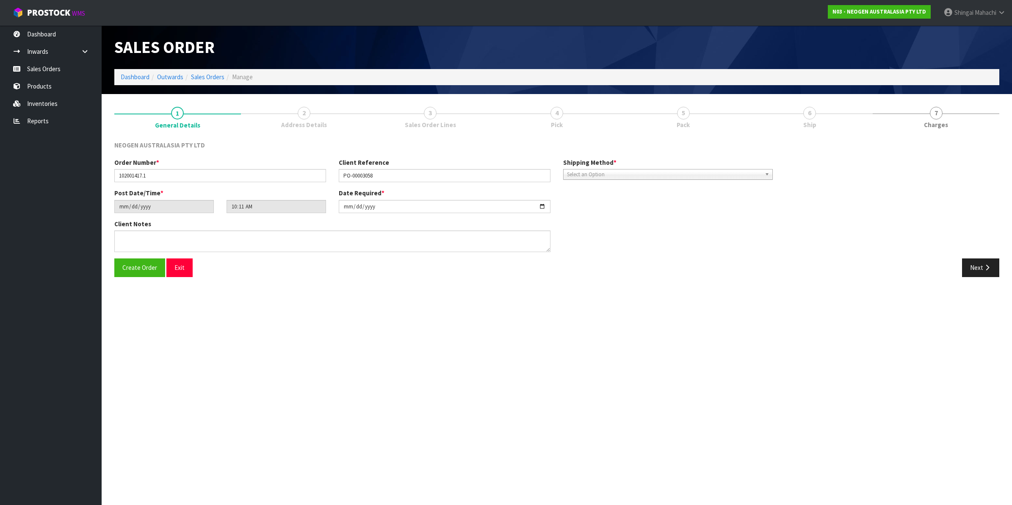
type textarea "ATTN: [PERSON_NAME]"
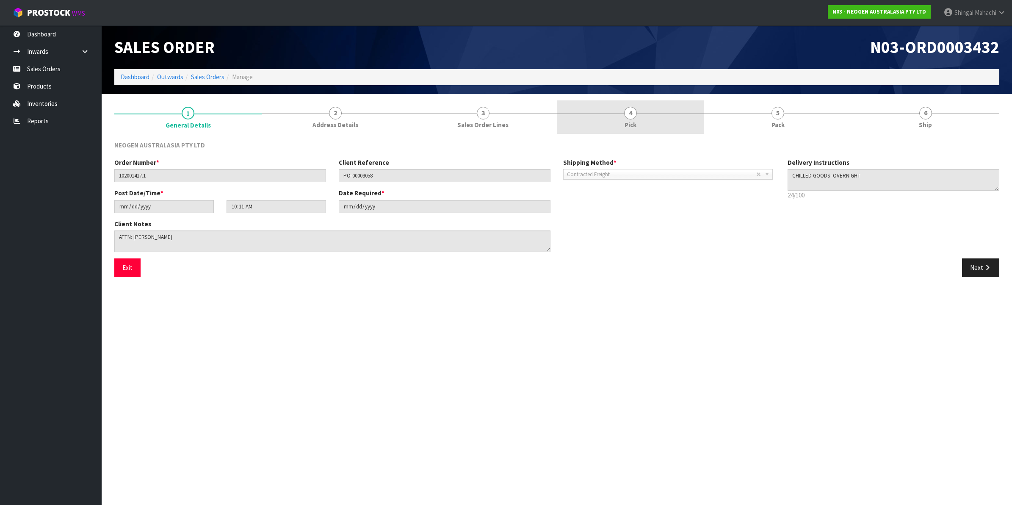
click at [630, 111] on span "4" at bounding box center [630, 113] width 13 height 13
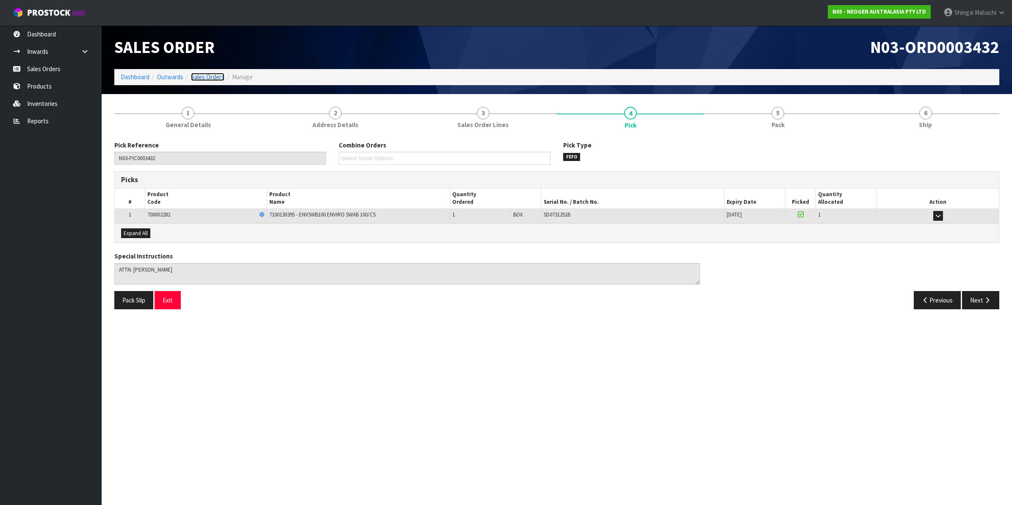
click at [207, 75] on link "Sales Orders" at bounding box center [207, 77] width 33 height 8
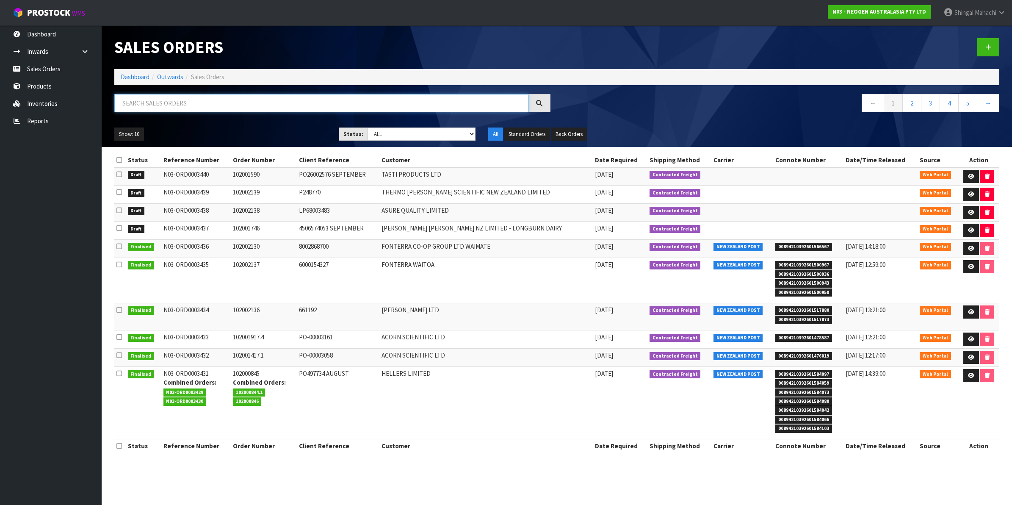
click at [197, 101] on input "text" at bounding box center [321, 103] width 414 height 18
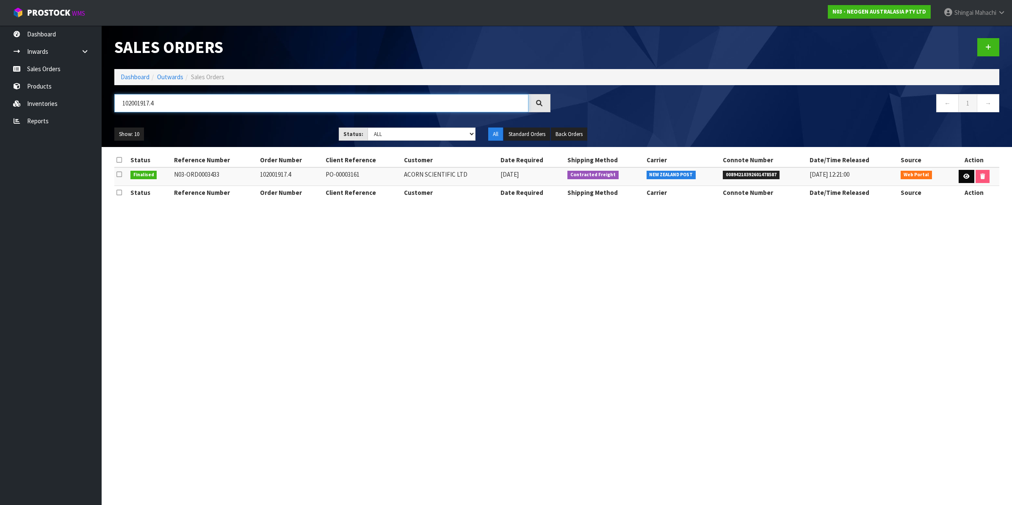
type input "102001917.4"
click at [963, 174] on icon at bounding box center [966, 177] width 6 height 6
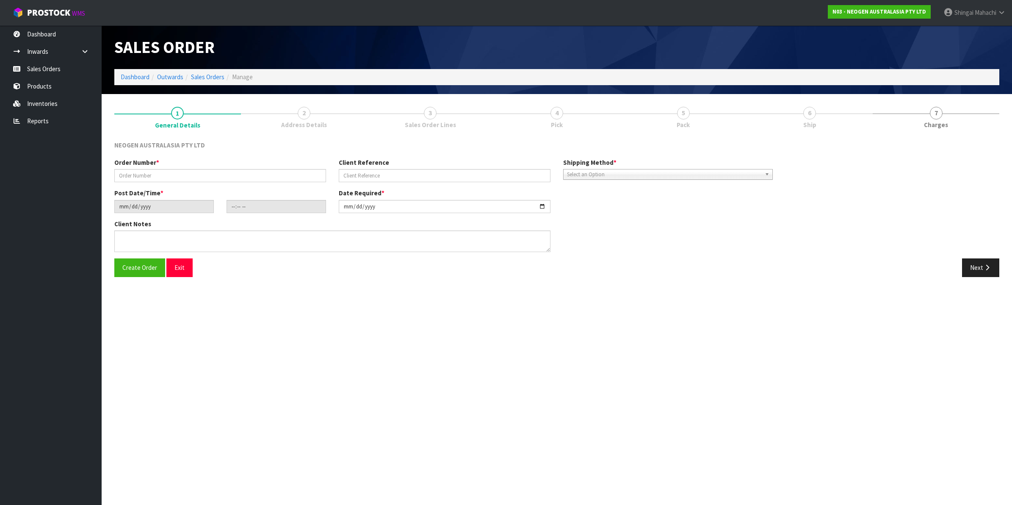
type input "102001917.4"
type input "PO-00003161"
type input "[DATE]"
type input "10:16:00.000"
type input "[DATE]"
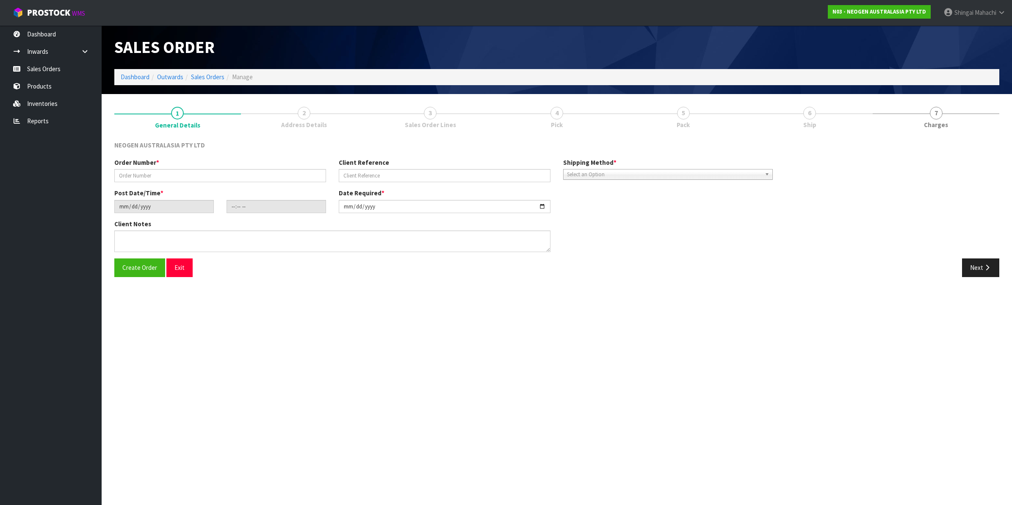
type textarea "ATTN: [PERSON_NAME]"
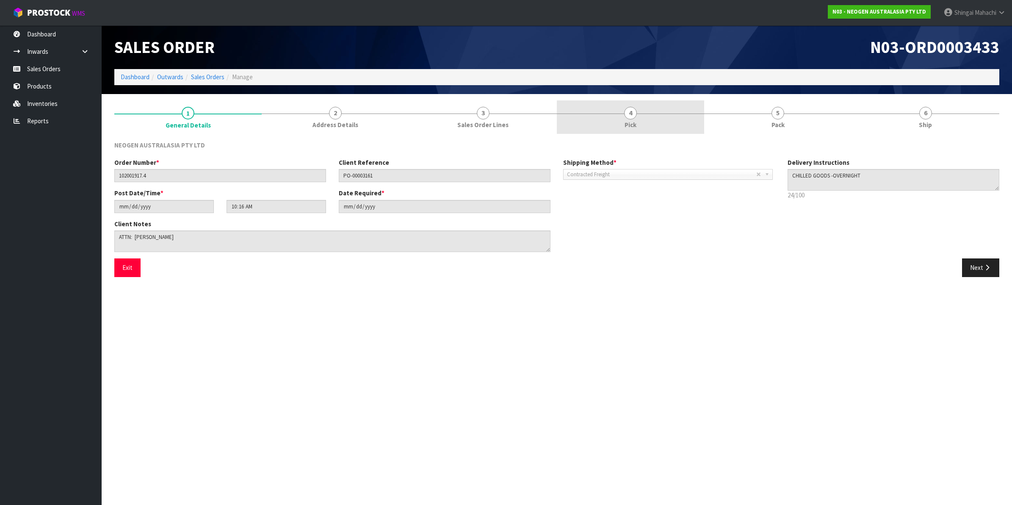
click at [631, 119] on span "4" at bounding box center [630, 113] width 13 height 13
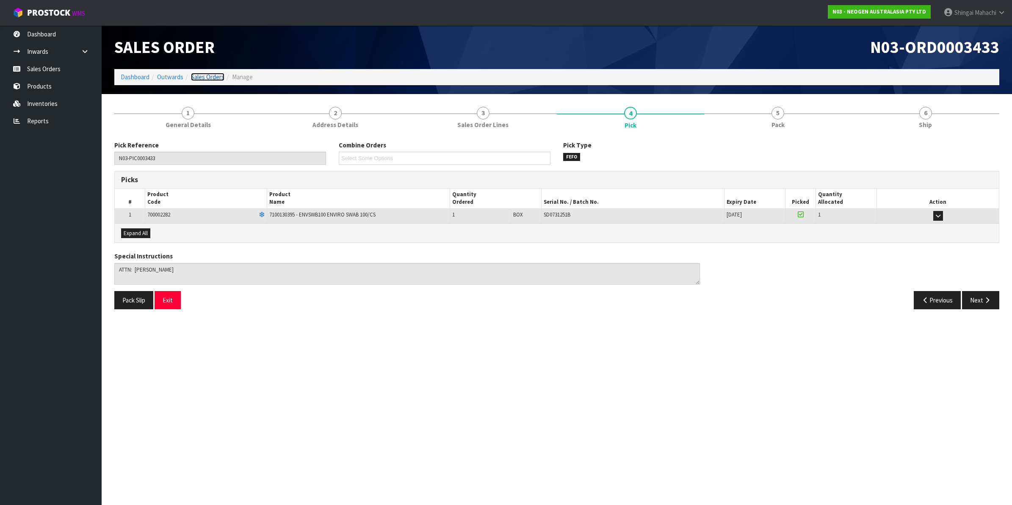
click at [201, 77] on link "Sales Orders" at bounding box center [207, 77] width 33 height 8
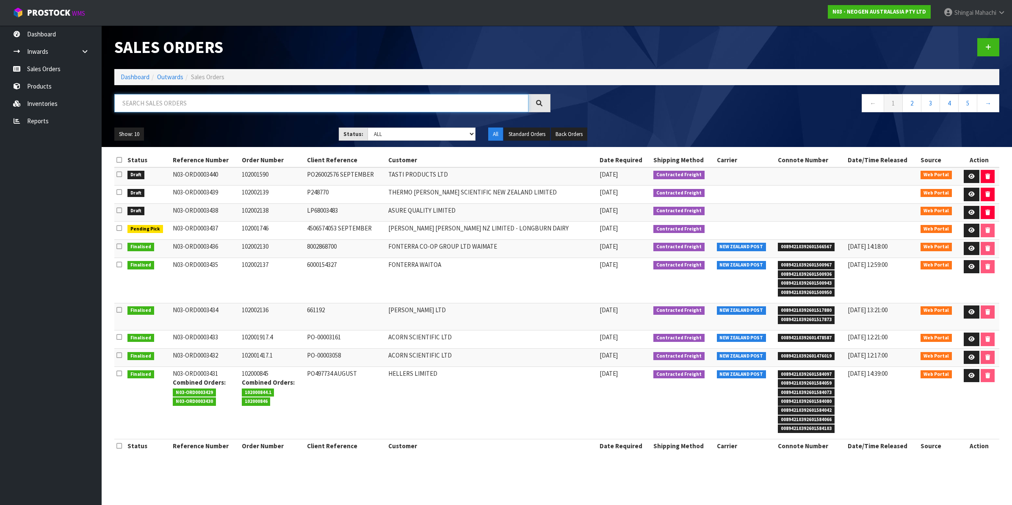
click at [185, 106] on input "text" at bounding box center [321, 103] width 414 height 18
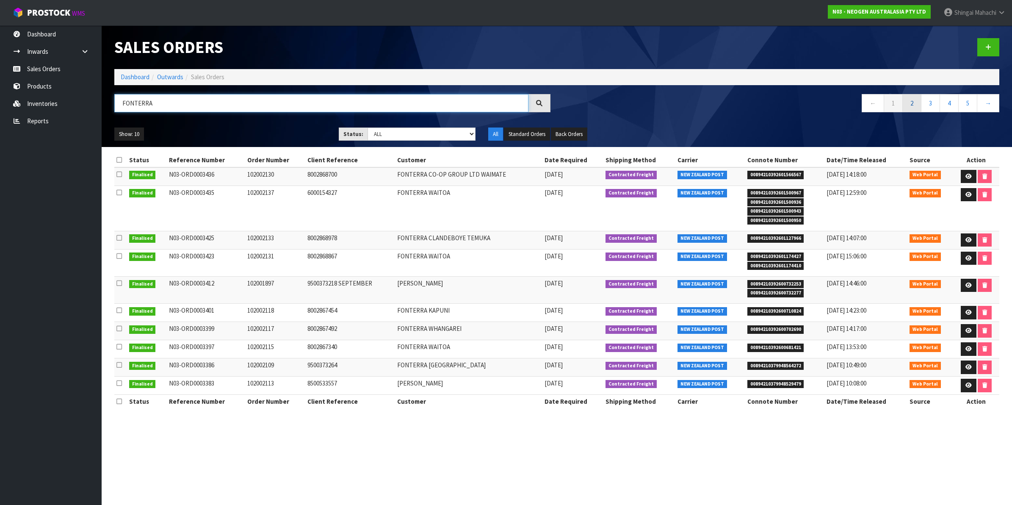
type input "FONTERRA"
click at [911, 100] on link "2" at bounding box center [911, 103] width 19 height 18
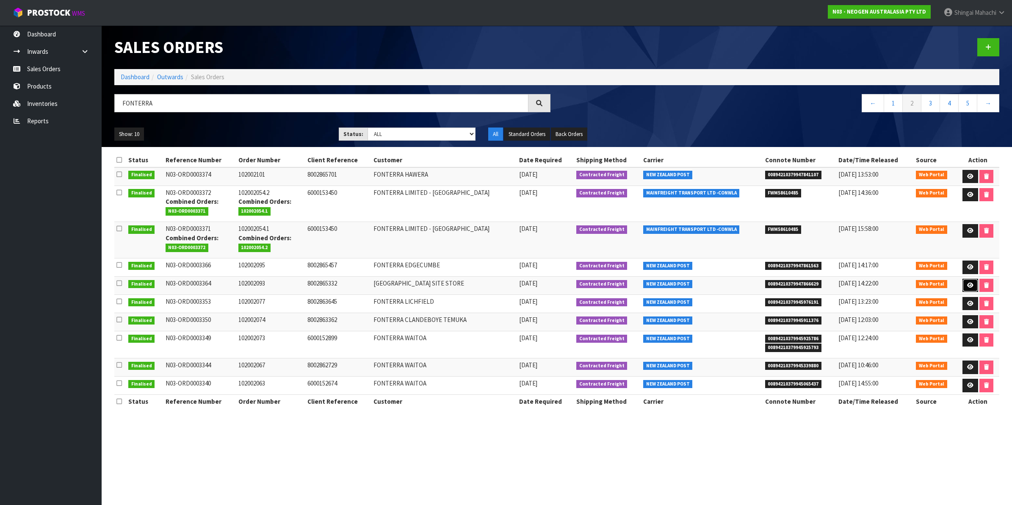
click at [968, 282] on link at bounding box center [971, 286] width 16 height 14
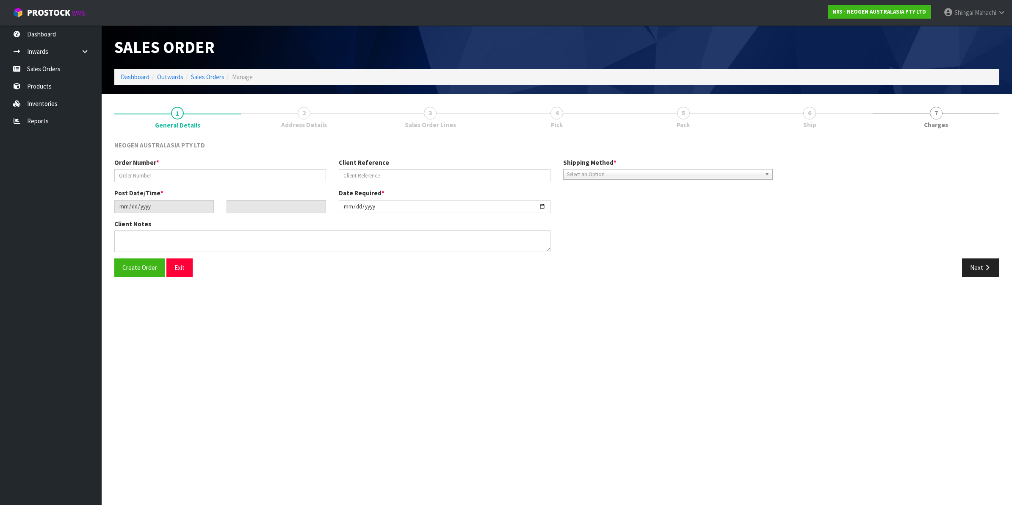
type input "102002093"
type input "8002865332"
type input "[DATE]"
type input "07:28:00.000"
type input "[DATE]"
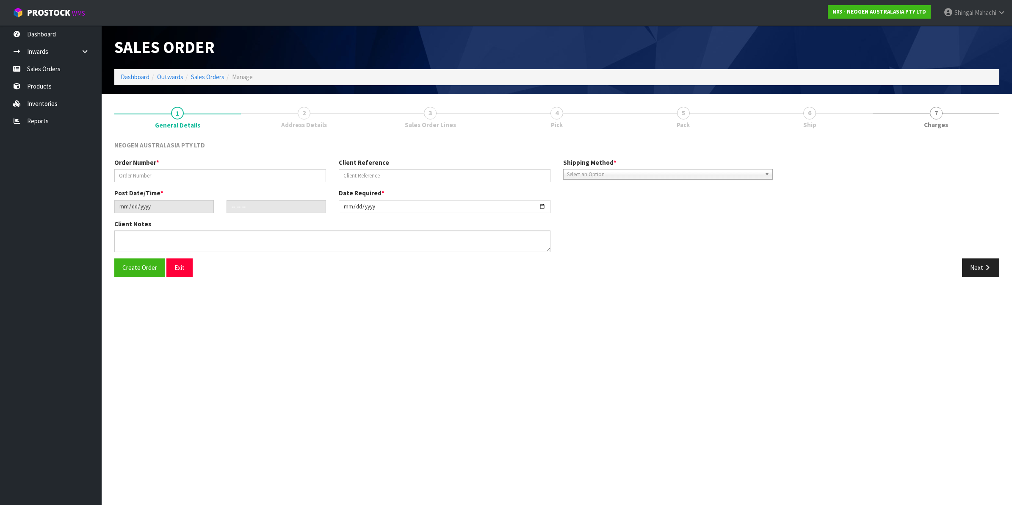
type textarea "ATTNE SITE STORE"
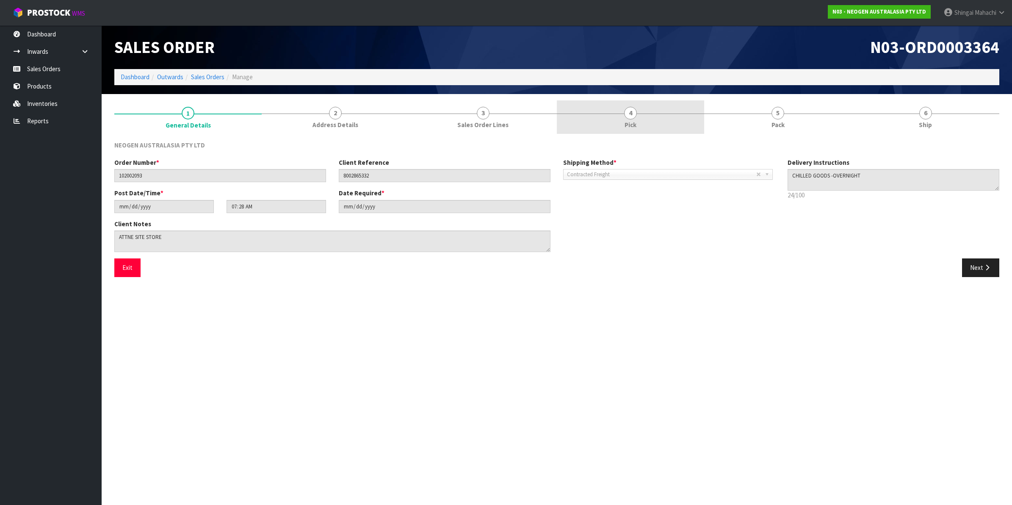
click at [634, 111] on span "4" at bounding box center [630, 113] width 13 height 13
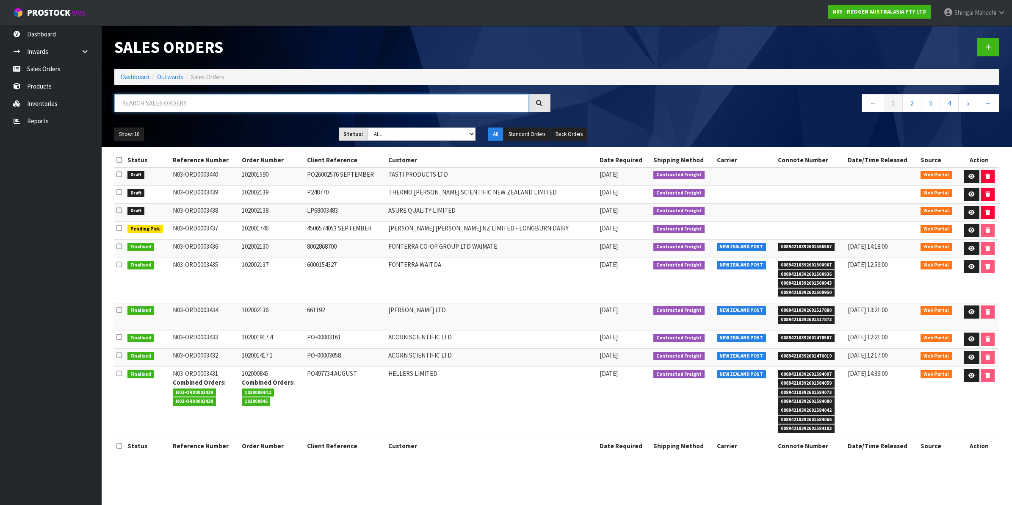
click at [140, 101] on input "text" at bounding box center [321, 103] width 414 height 18
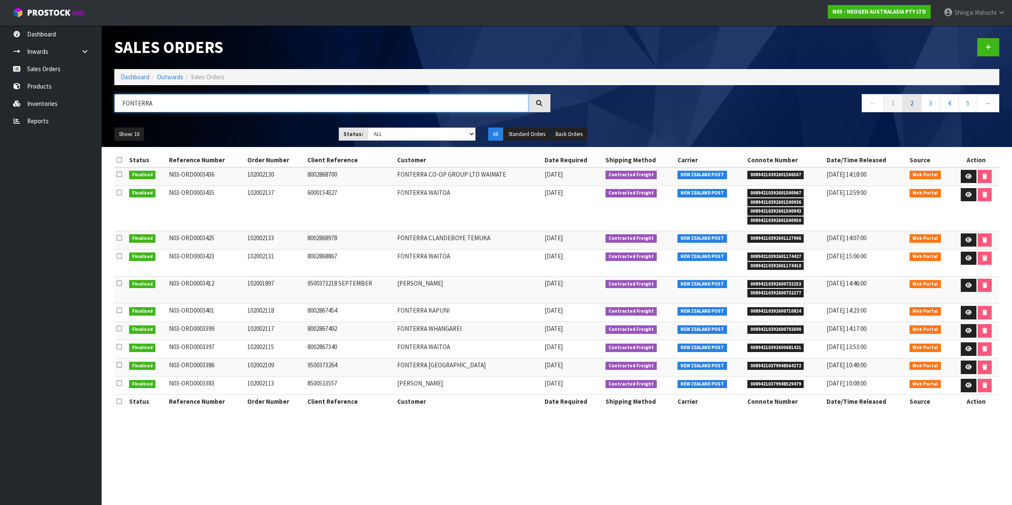
type input "FONTERRA"
click at [913, 103] on link "2" at bounding box center [911, 103] width 19 height 18
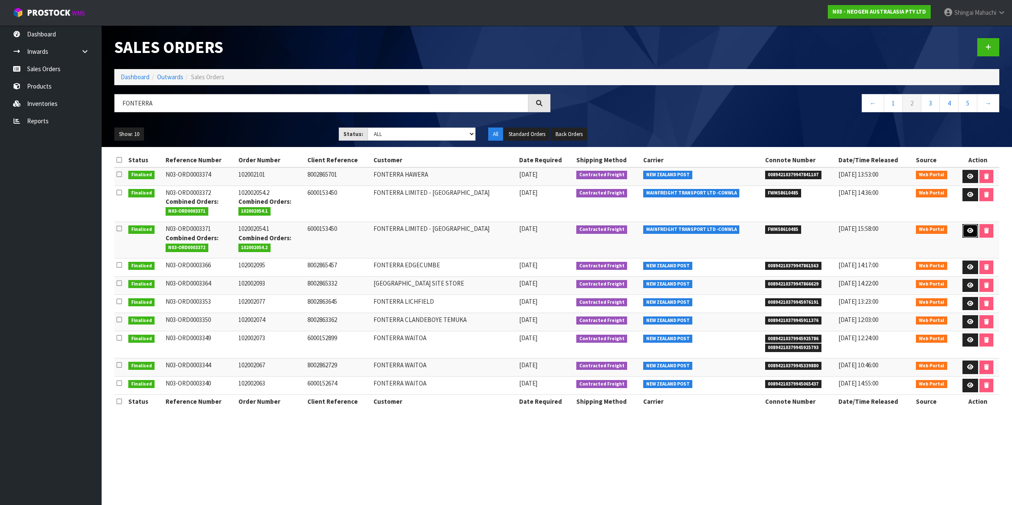
click at [968, 230] on icon at bounding box center [970, 231] width 6 height 6
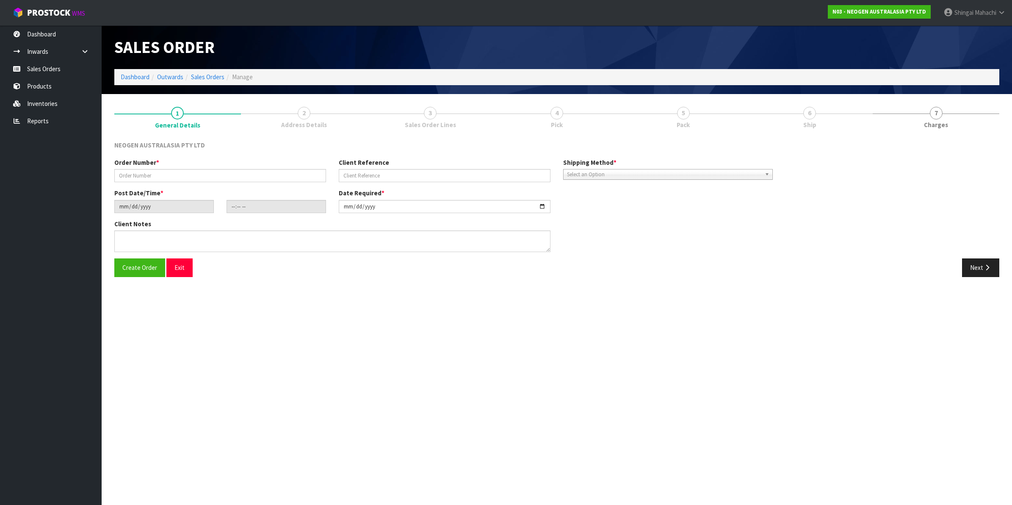
type input "102002054.1"
type input "6000153450"
type input "[DATE]"
type input "10:04:00.000"
type input "[DATE]"
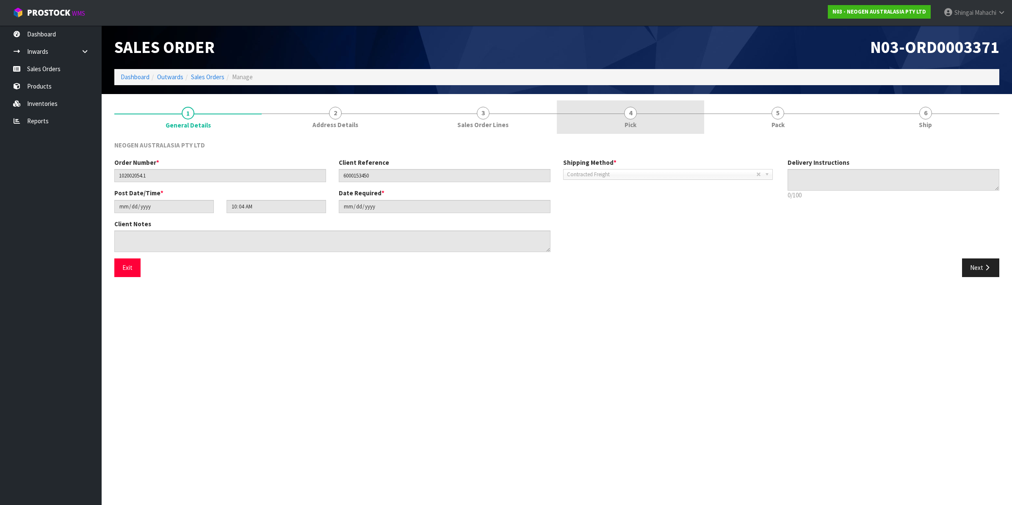
click at [632, 111] on span "4" at bounding box center [630, 113] width 13 height 13
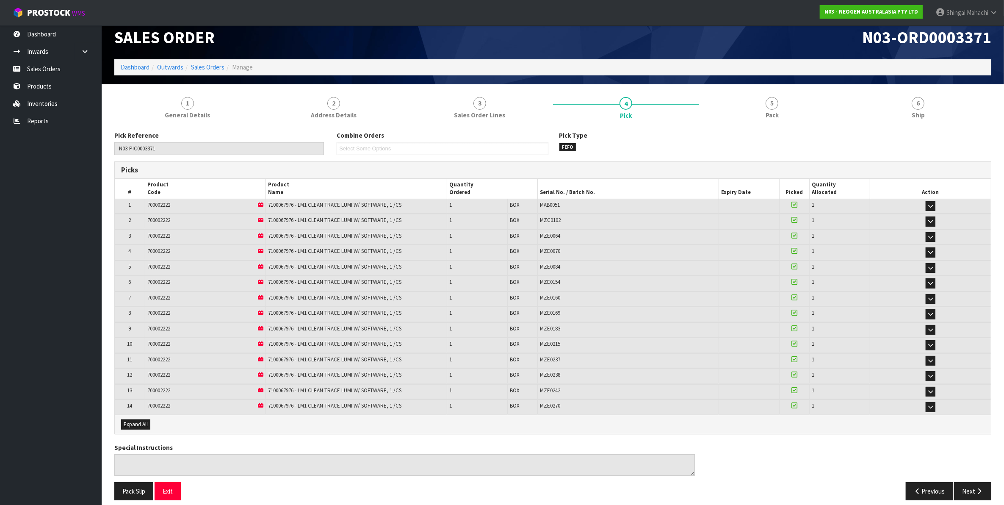
scroll to position [19, 0]
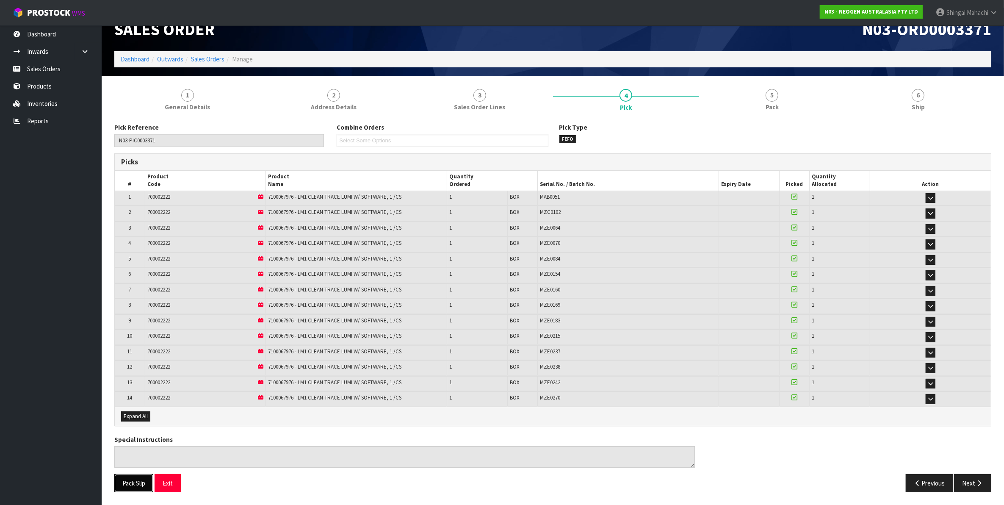
click at [132, 487] on button "Pack Slip" at bounding box center [133, 483] width 39 height 18
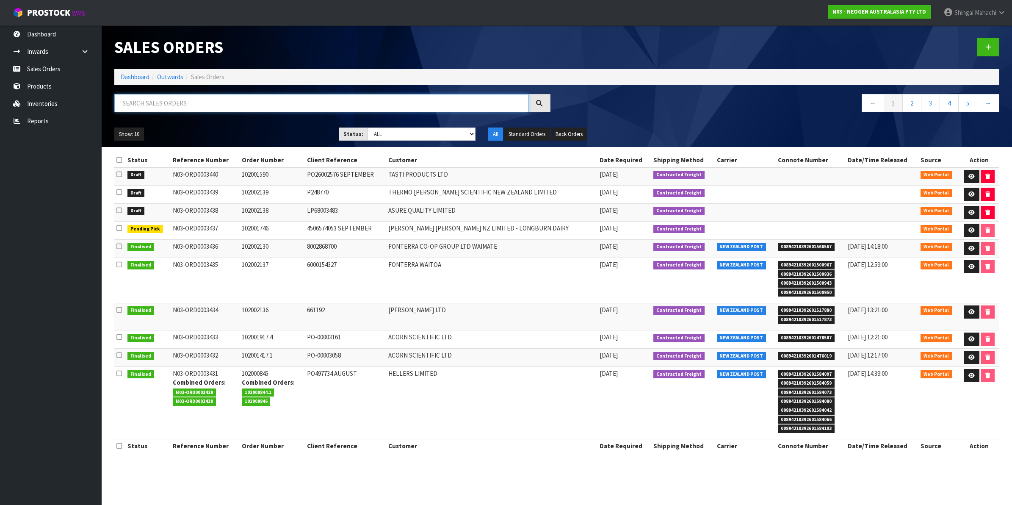
click at [217, 102] on input "text" at bounding box center [321, 103] width 414 height 18
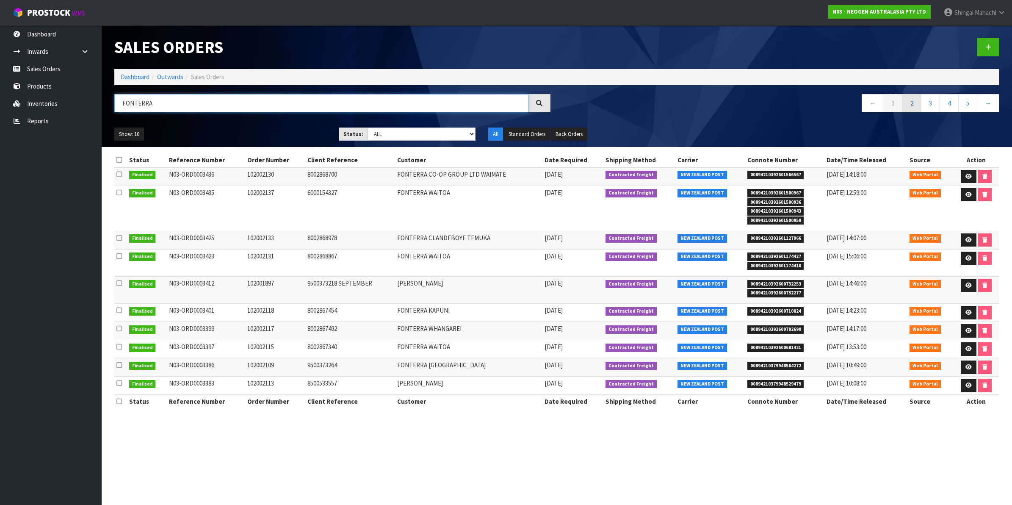
type input "FONTERRA"
click at [909, 100] on link "2" at bounding box center [911, 103] width 19 height 18
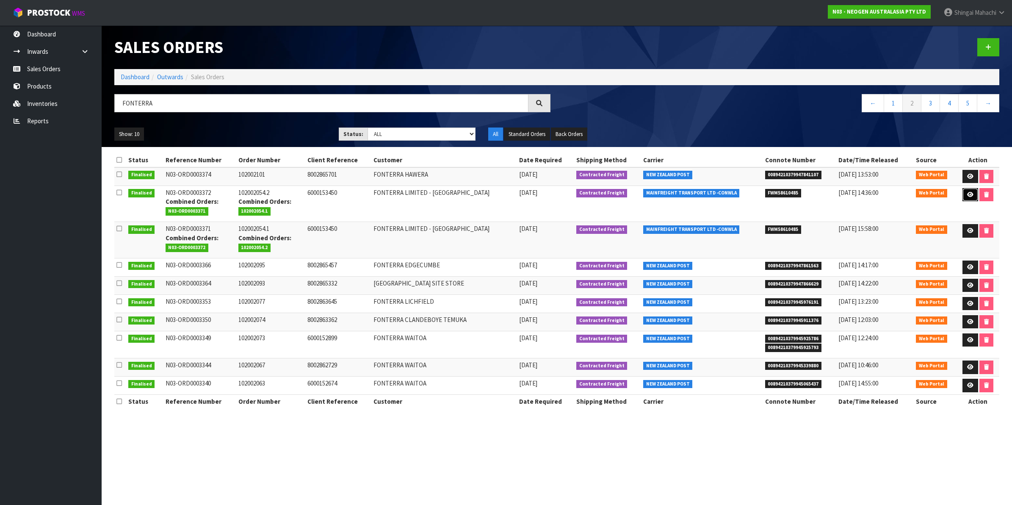
click at [967, 192] on icon at bounding box center [970, 195] width 6 height 6
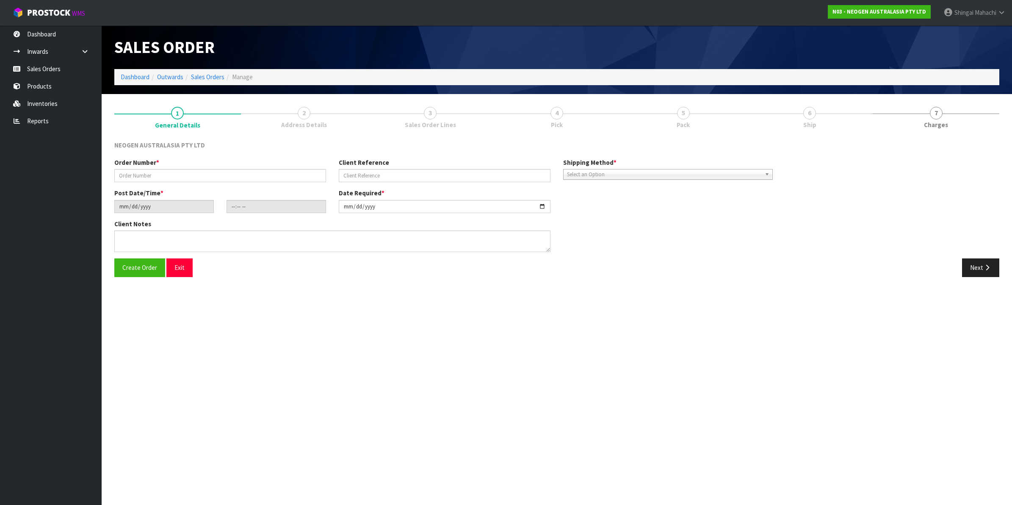
type input "102002054.2"
type input "6000153450"
type input "[DATE]"
type input "10:34:00.000"
type input "[DATE]"
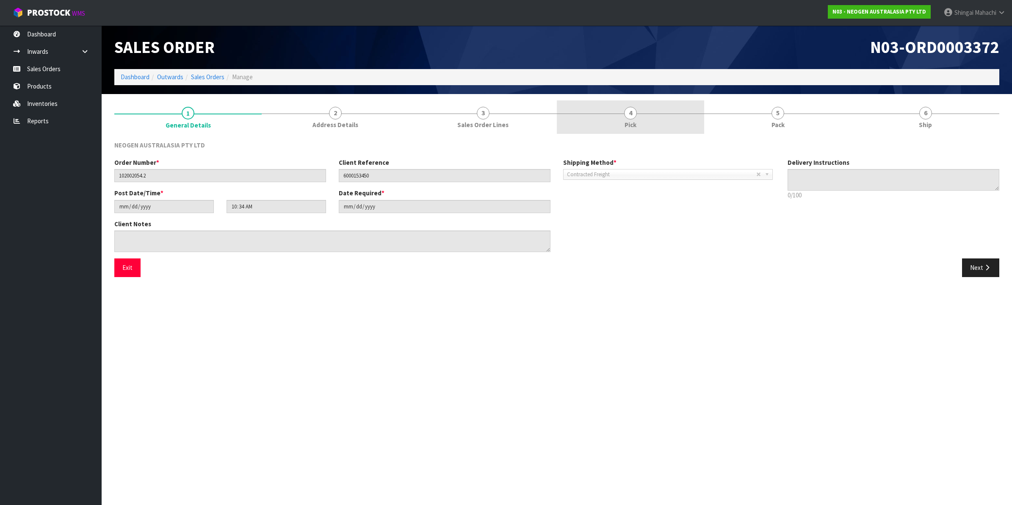
click at [625, 110] on span "4" at bounding box center [630, 113] width 13 height 13
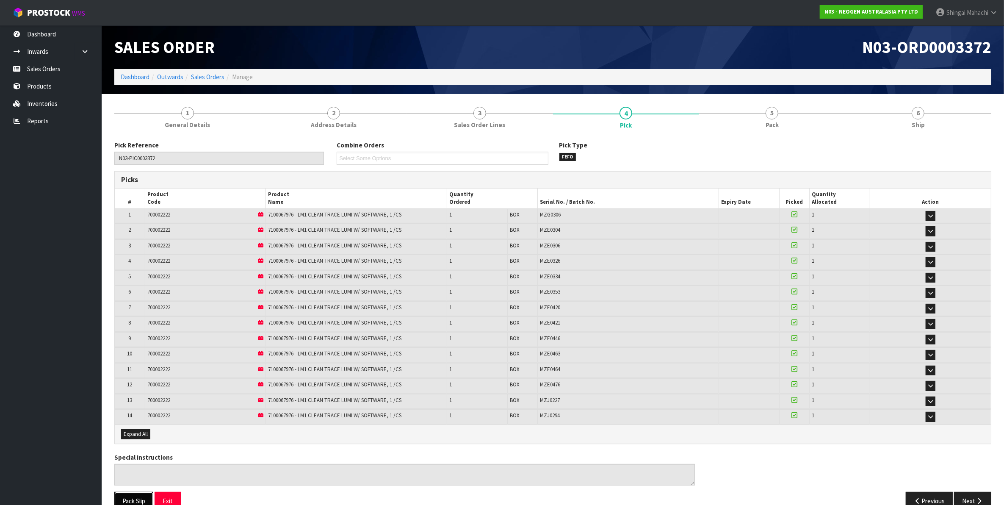
click at [136, 499] on button "Pack Slip" at bounding box center [133, 501] width 39 height 18
click at [43, 71] on link "Sales Orders" at bounding box center [51, 68] width 102 height 17
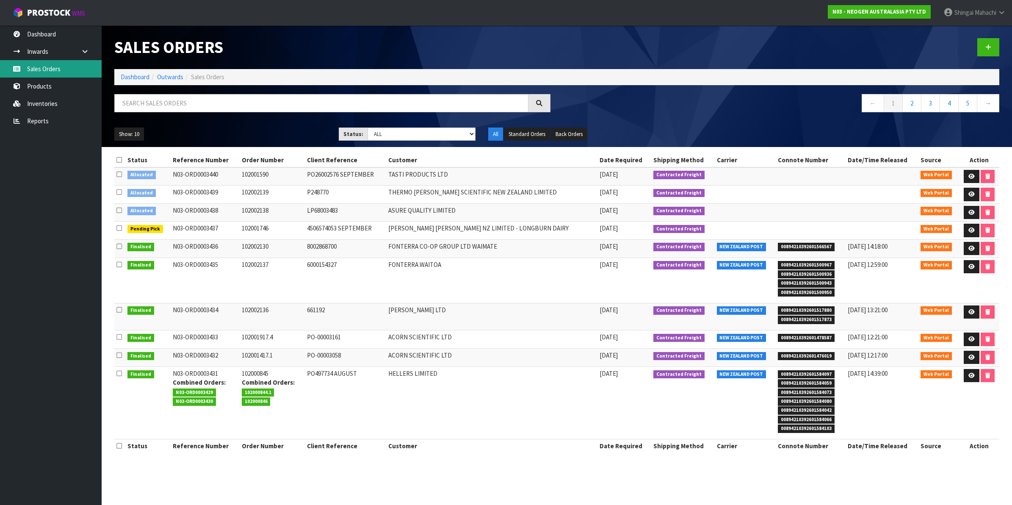
click at [44, 69] on link "Sales Orders" at bounding box center [51, 68] width 102 height 17
click at [164, 102] on input "text" at bounding box center [321, 103] width 414 height 18
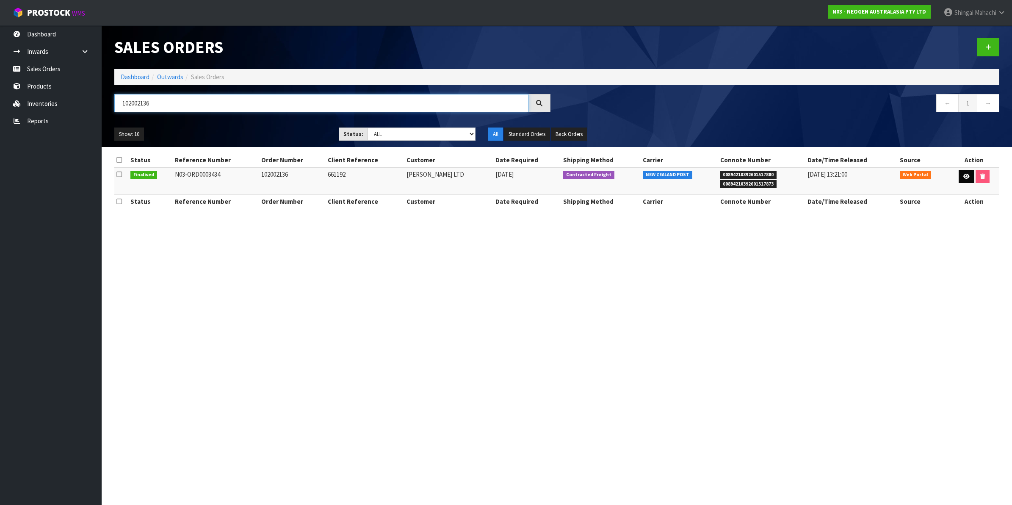
type input "102002136"
click at [967, 178] on icon at bounding box center [966, 177] width 6 height 6
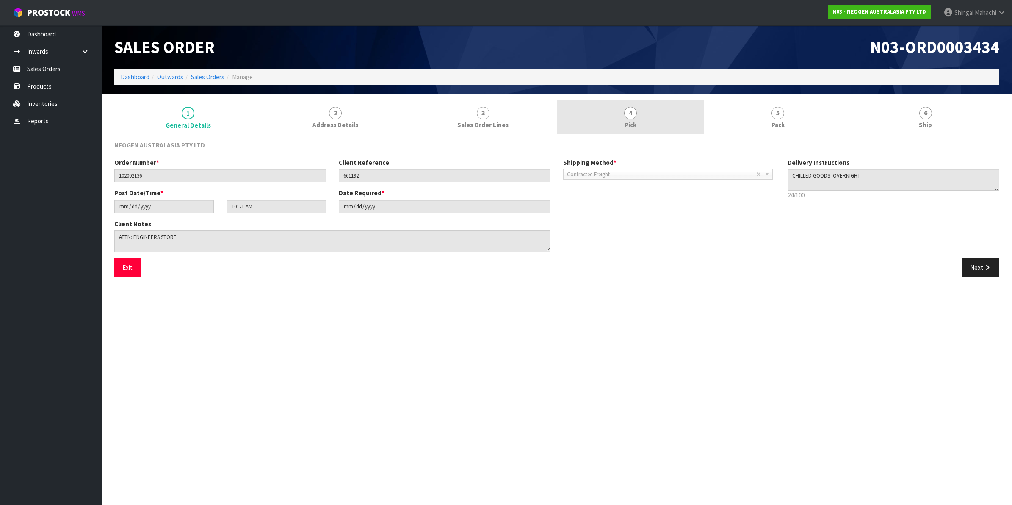
click at [636, 116] on span "4" at bounding box center [630, 113] width 13 height 13
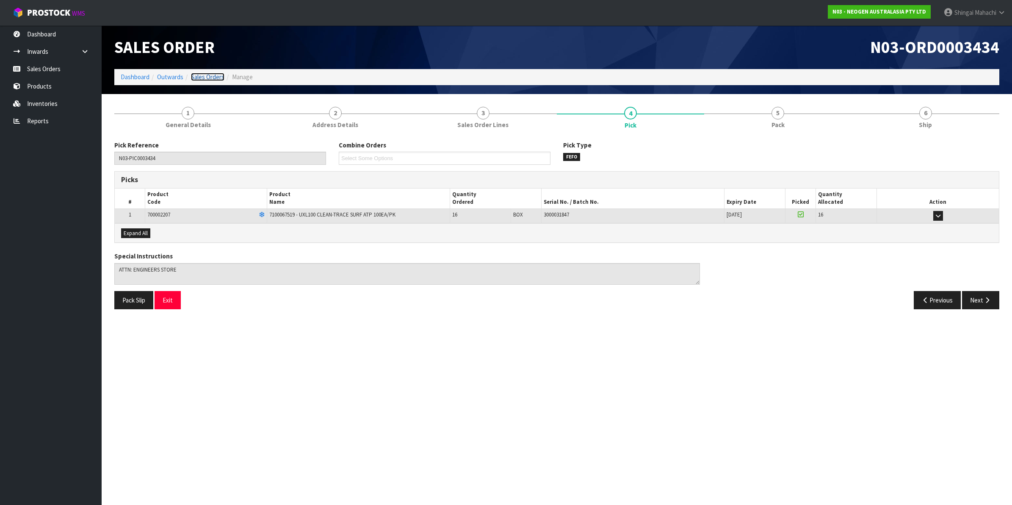
click at [223, 80] on link "Sales Orders" at bounding box center [207, 77] width 33 height 8
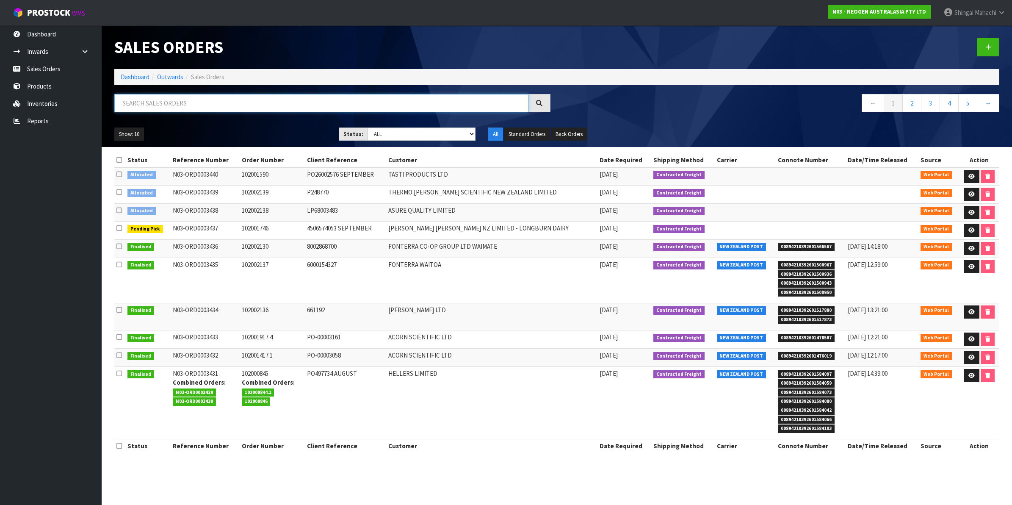
click at [191, 102] on input "text" at bounding box center [321, 103] width 414 height 18
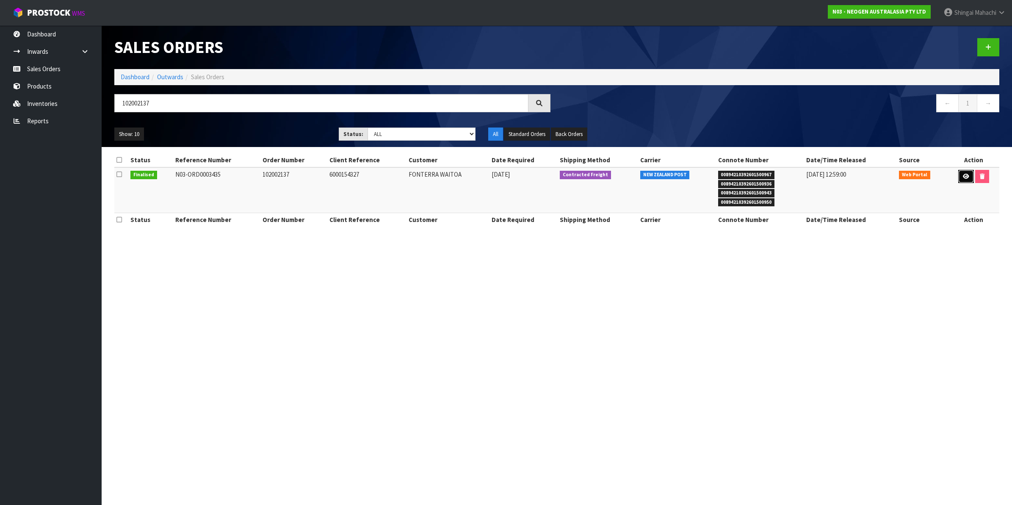
click at [963, 175] on icon at bounding box center [966, 177] width 6 height 6
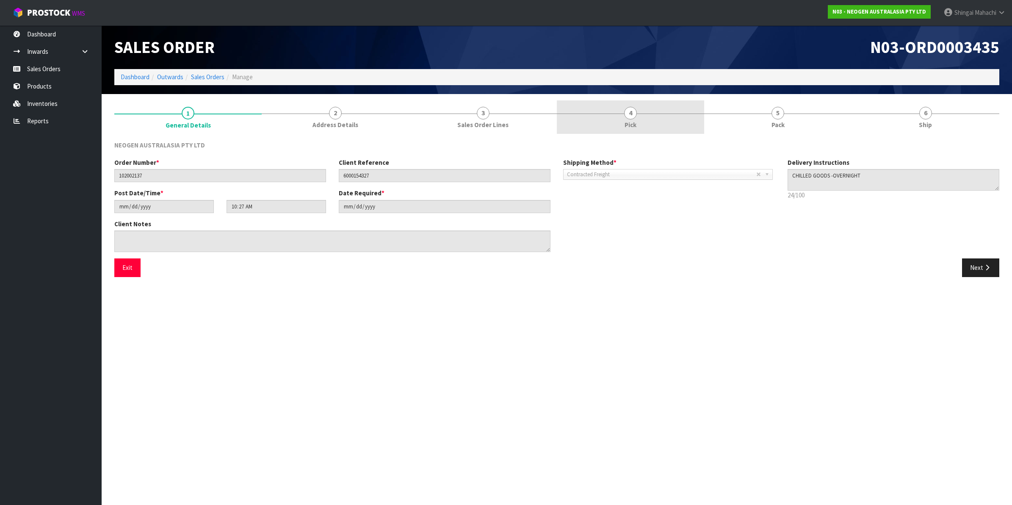
click at [629, 113] on span "4" at bounding box center [630, 113] width 13 height 13
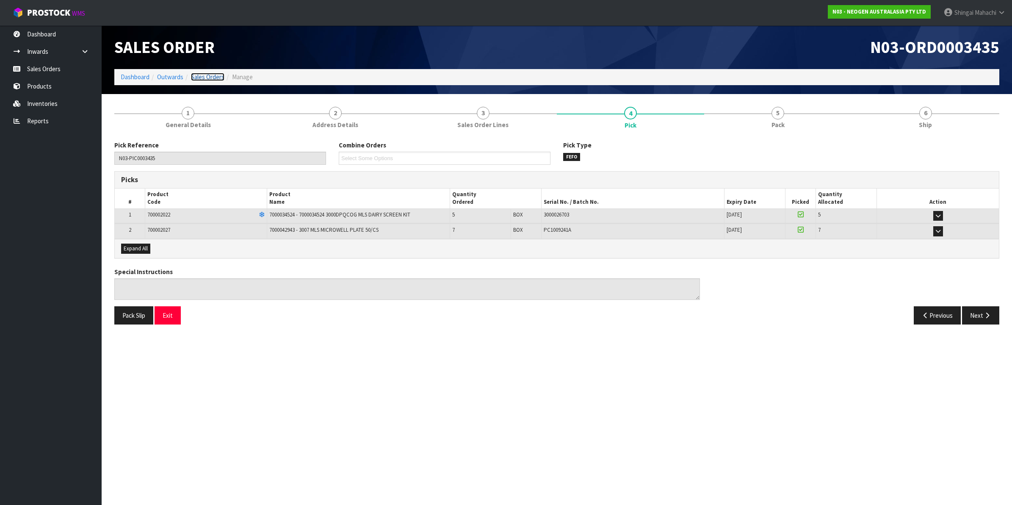
click at [198, 74] on link "Sales Orders" at bounding box center [207, 77] width 33 height 8
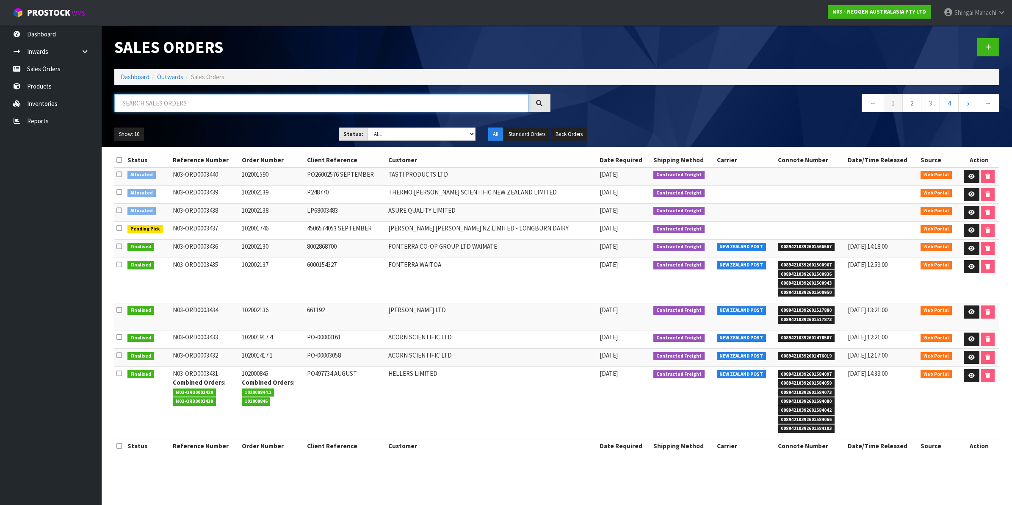
click at [160, 102] on input "text" at bounding box center [321, 103] width 414 height 18
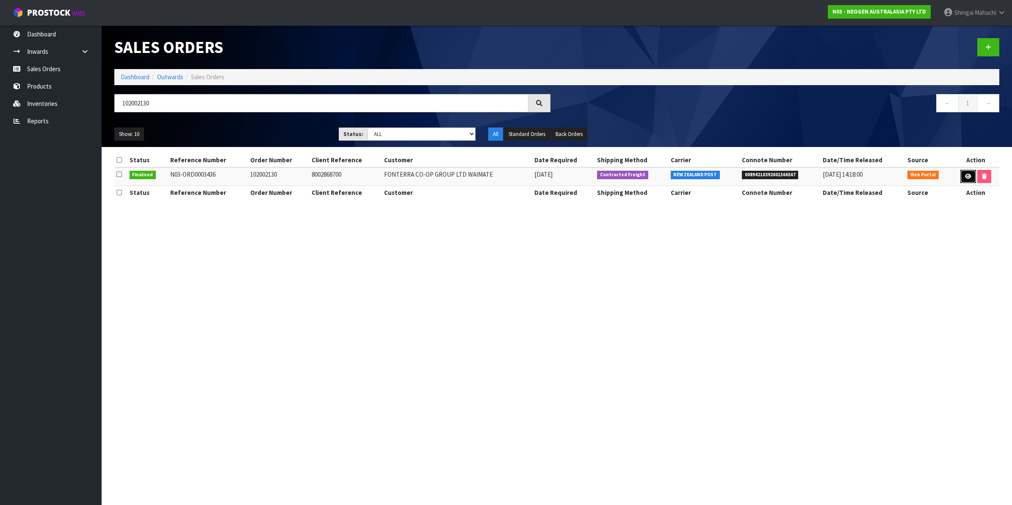
click at [966, 180] on link at bounding box center [968, 177] width 16 height 14
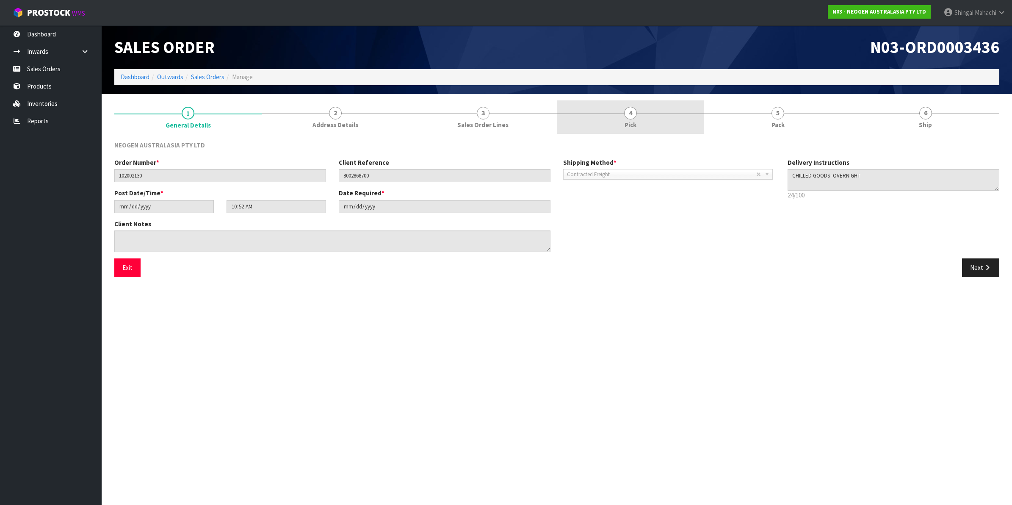
click at [630, 111] on span "4" at bounding box center [630, 113] width 13 height 13
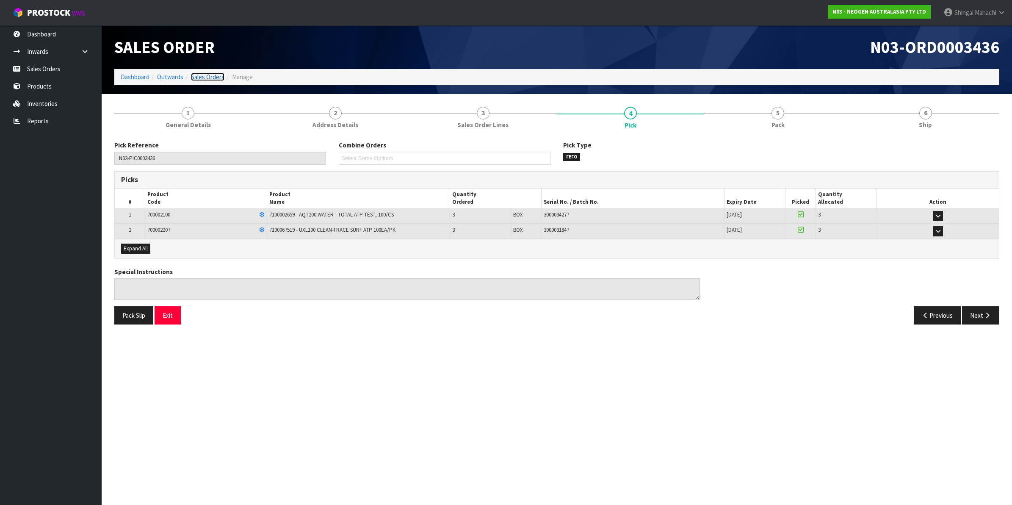
click at [202, 75] on link "Sales Orders" at bounding box center [207, 77] width 33 height 8
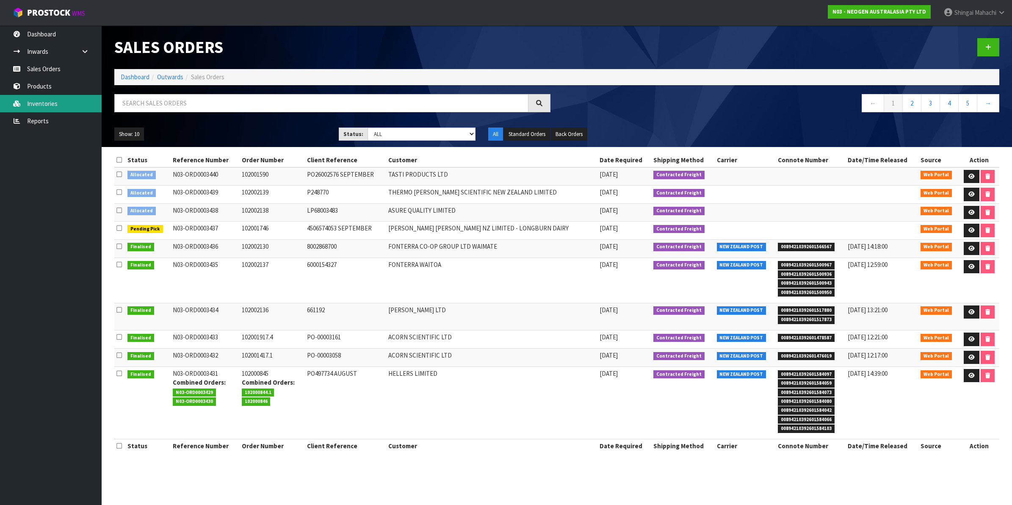
click at [37, 100] on link "Inventories" at bounding box center [51, 103] width 102 height 17
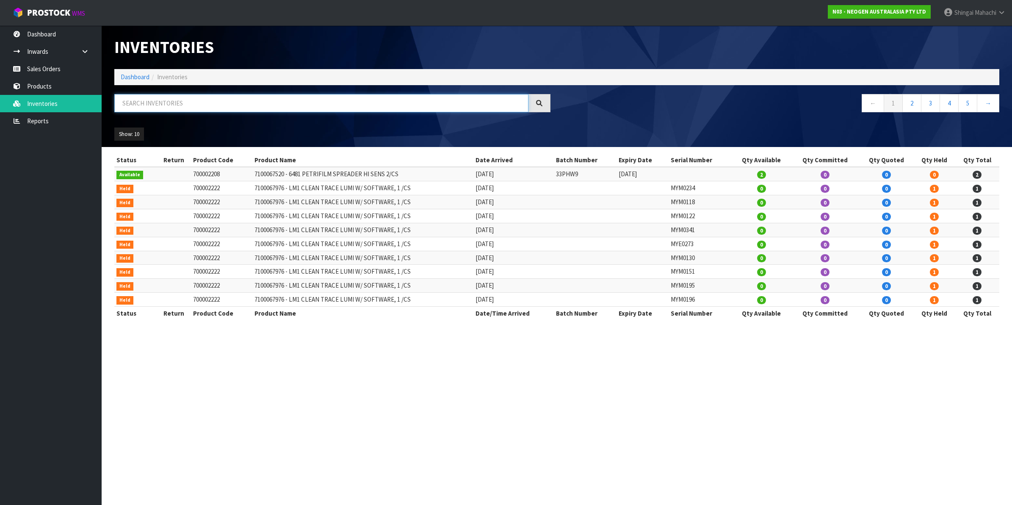
click at [149, 103] on input "text" at bounding box center [321, 103] width 414 height 18
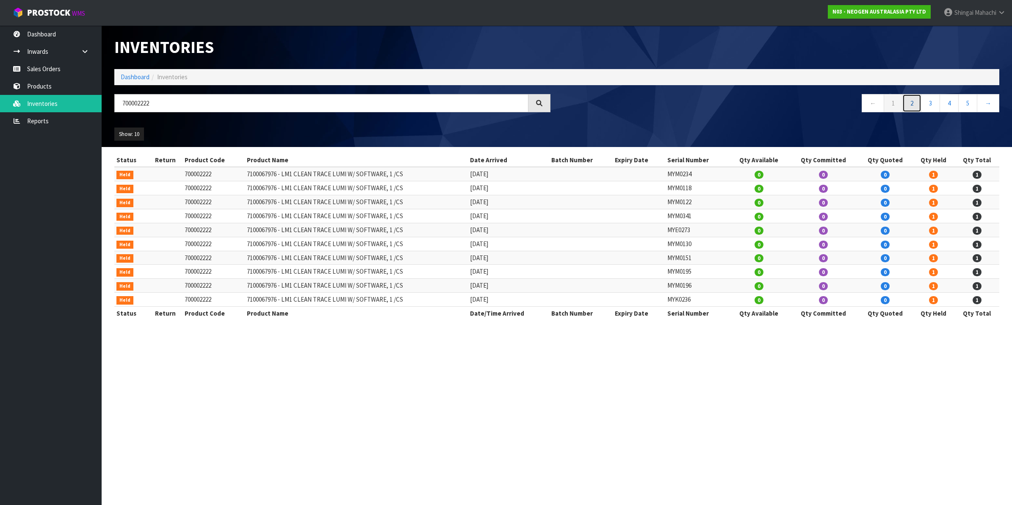
click at [909, 104] on link "2" at bounding box center [911, 103] width 19 height 18
click at [932, 99] on link "3" at bounding box center [930, 103] width 19 height 18
click at [952, 102] on link "4" at bounding box center [949, 103] width 19 height 18
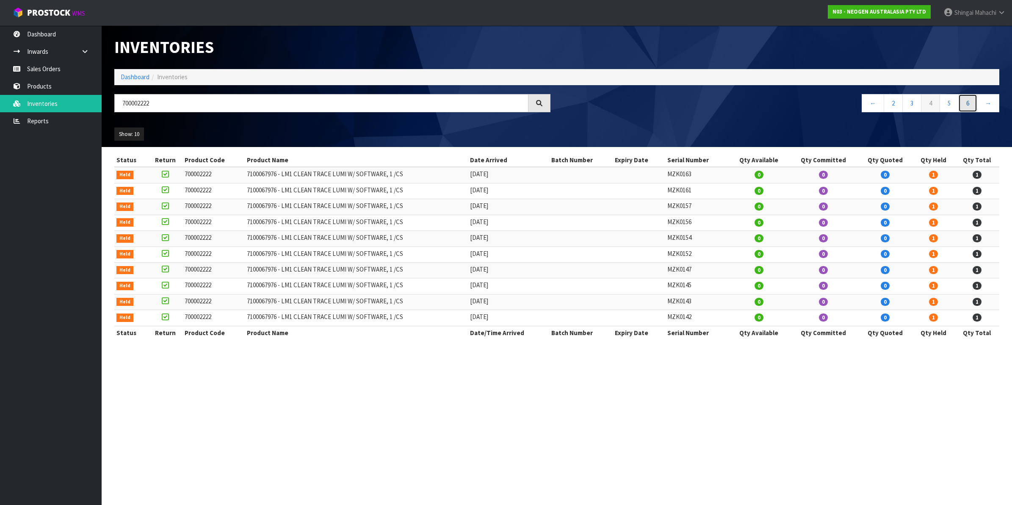
click at [964, 102] on link "6" at bounding box center [967, 103] width 19 height 18
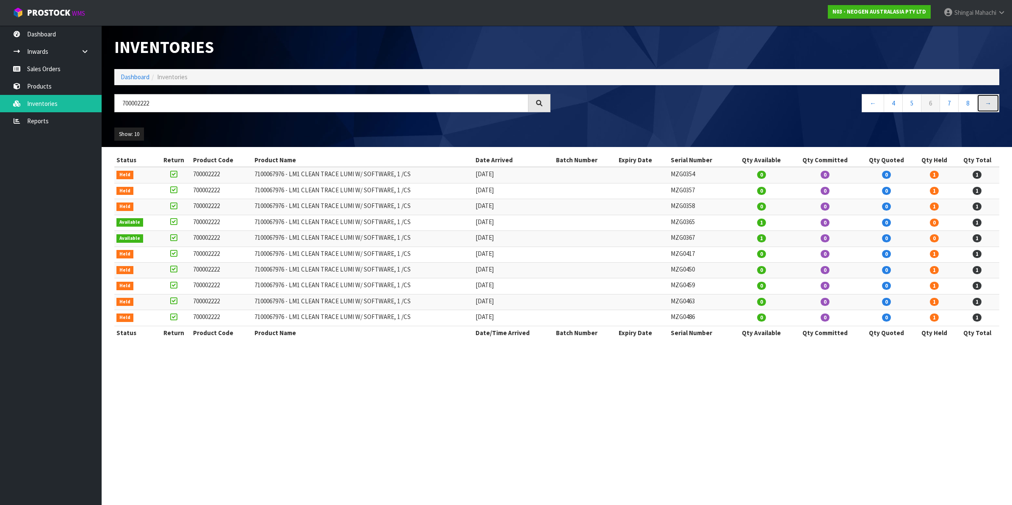
click at [987, 101] on link "→" at bounding box center [988, 103] width 22 height 18
click at [986, 102] on link "→" at bounding box center [988, 103] width 22 height 18
click at [987, 104] on link "→" at bounding box center [988, 103] width 22 height 18
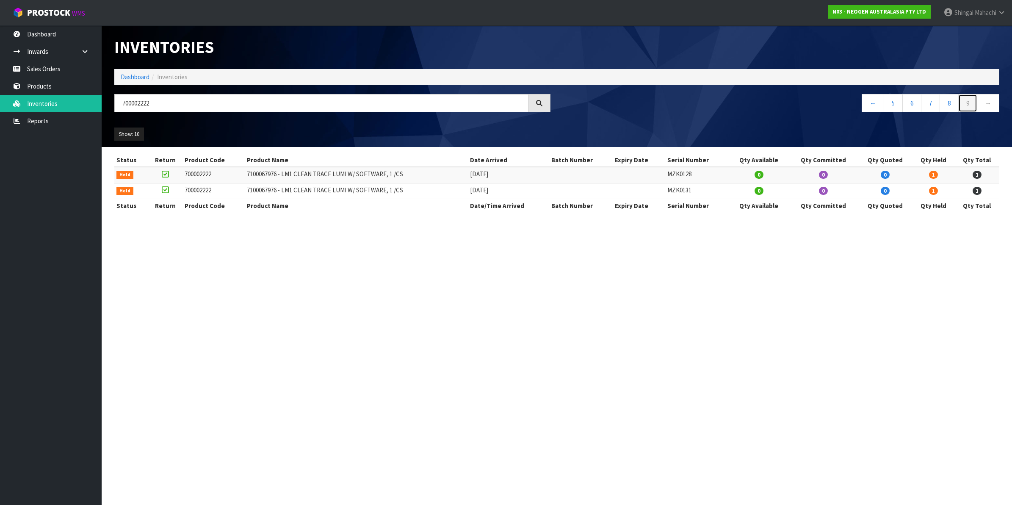
click at [968, 102] on link "9" at bounding box center [967, 103] width 19 height 18
click at [946, 104] on link "8" at bounding box center [949, 103] width 19 height 18
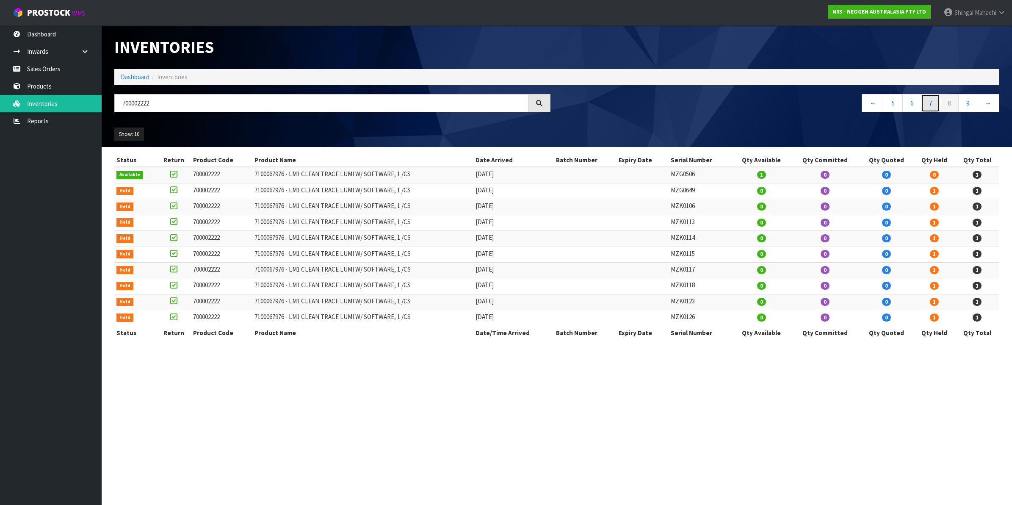
click at [929, 103] on link "7" at bounding box center [930, 103] width 19 height 18
click at [915, 104] on link "6" at bounding box center [911, 103] width 19 height 18
click at [892, 104] on link "4" at bounding box center [893, 103] width 19 height 18
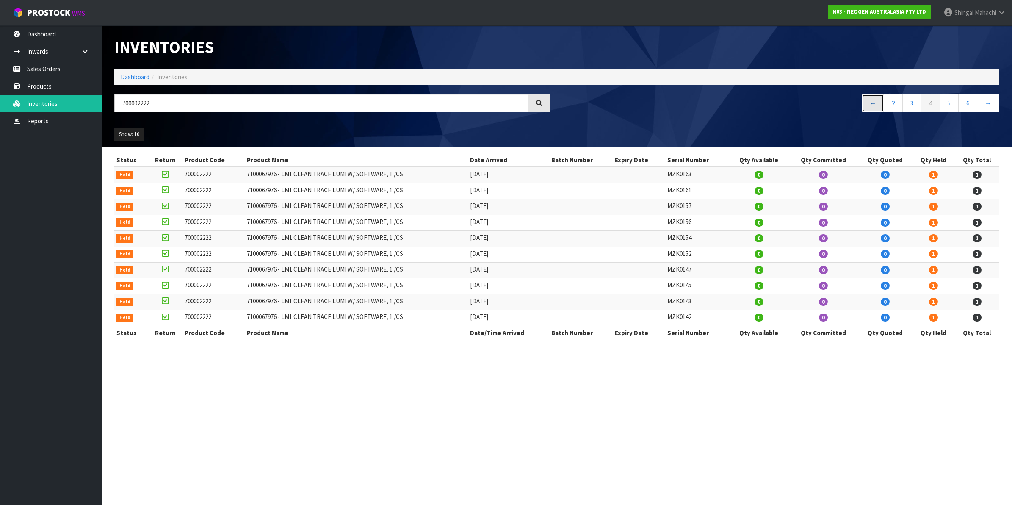
click at [871, 103] on link "←" at bounding box center [873, 103] width 22 height 18
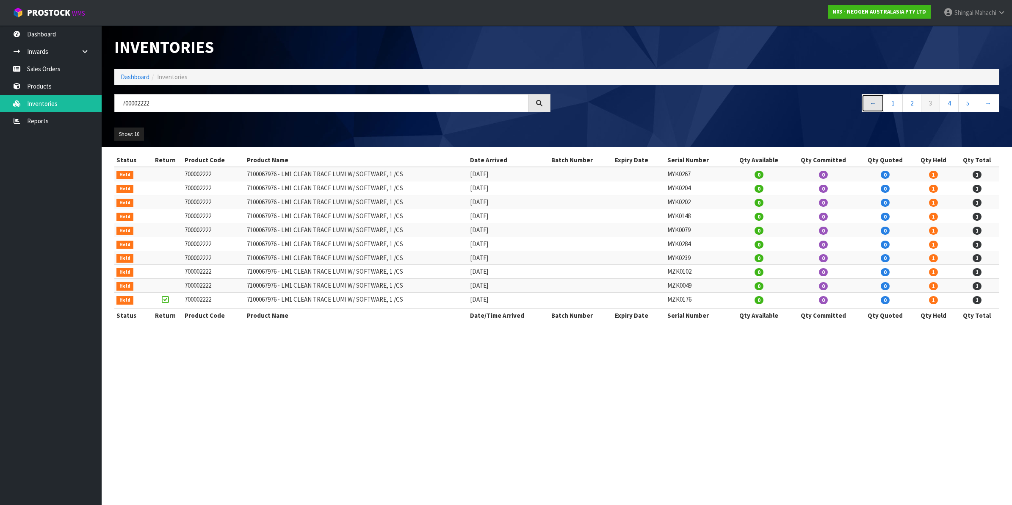
click at [871, 103] on link "←" at bounding box center [873, 103] width 22 height 18
